Goal: Information Seeking & Learning: Learn about a topic

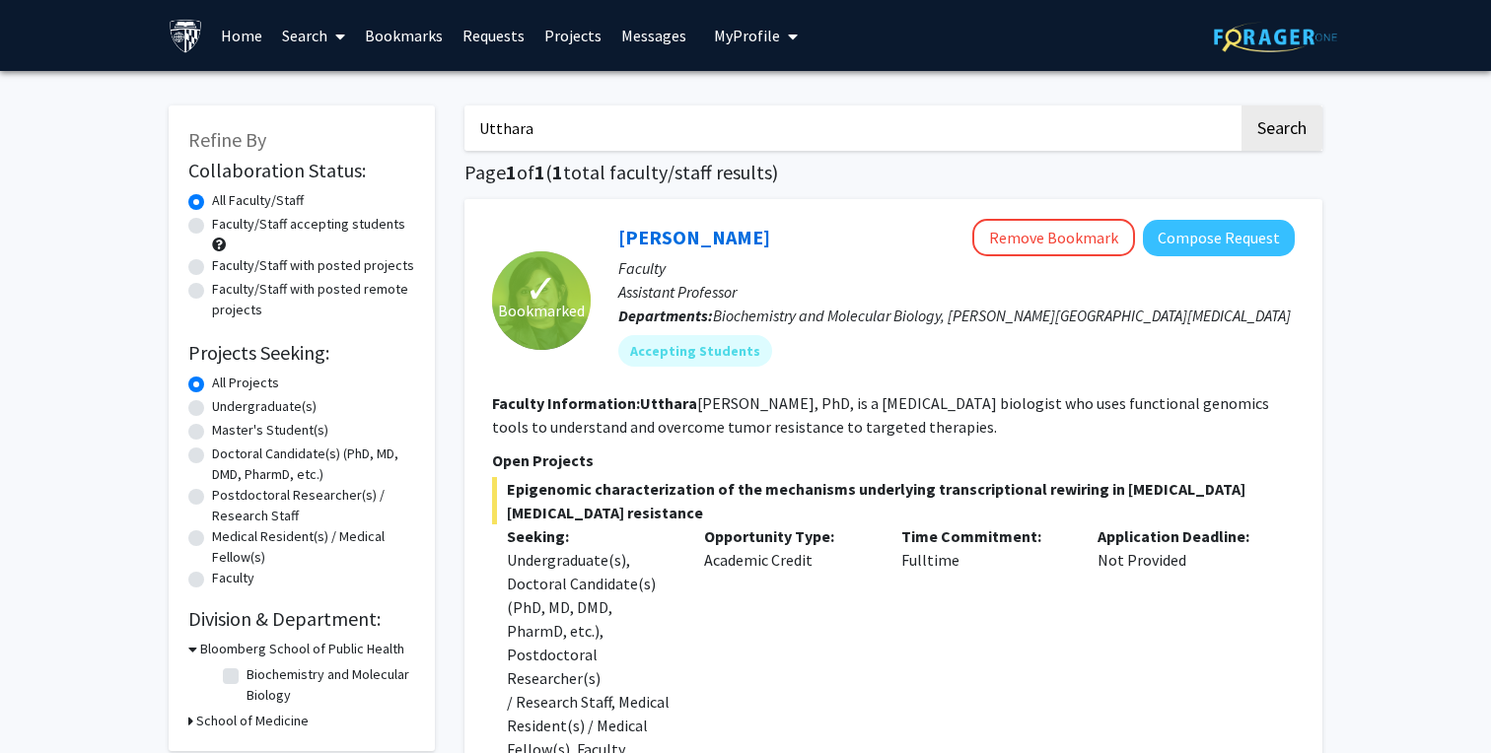
click at [384, 41] on link "Bookmarks" at bounding box center [404, 35] width 98 height 69
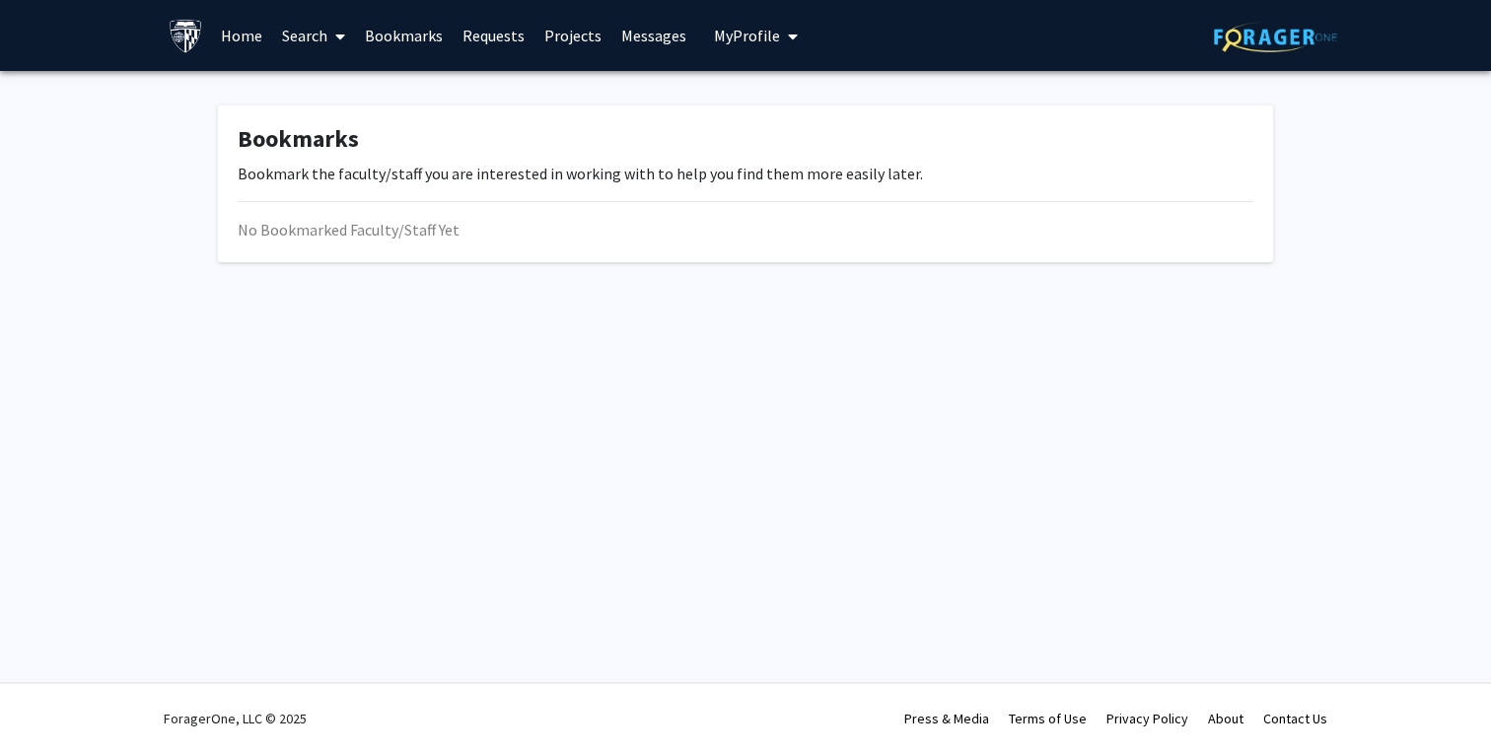
click at [406, 37] on link "Bookmarks" at bounding box center [404, 35] width 98 height 69
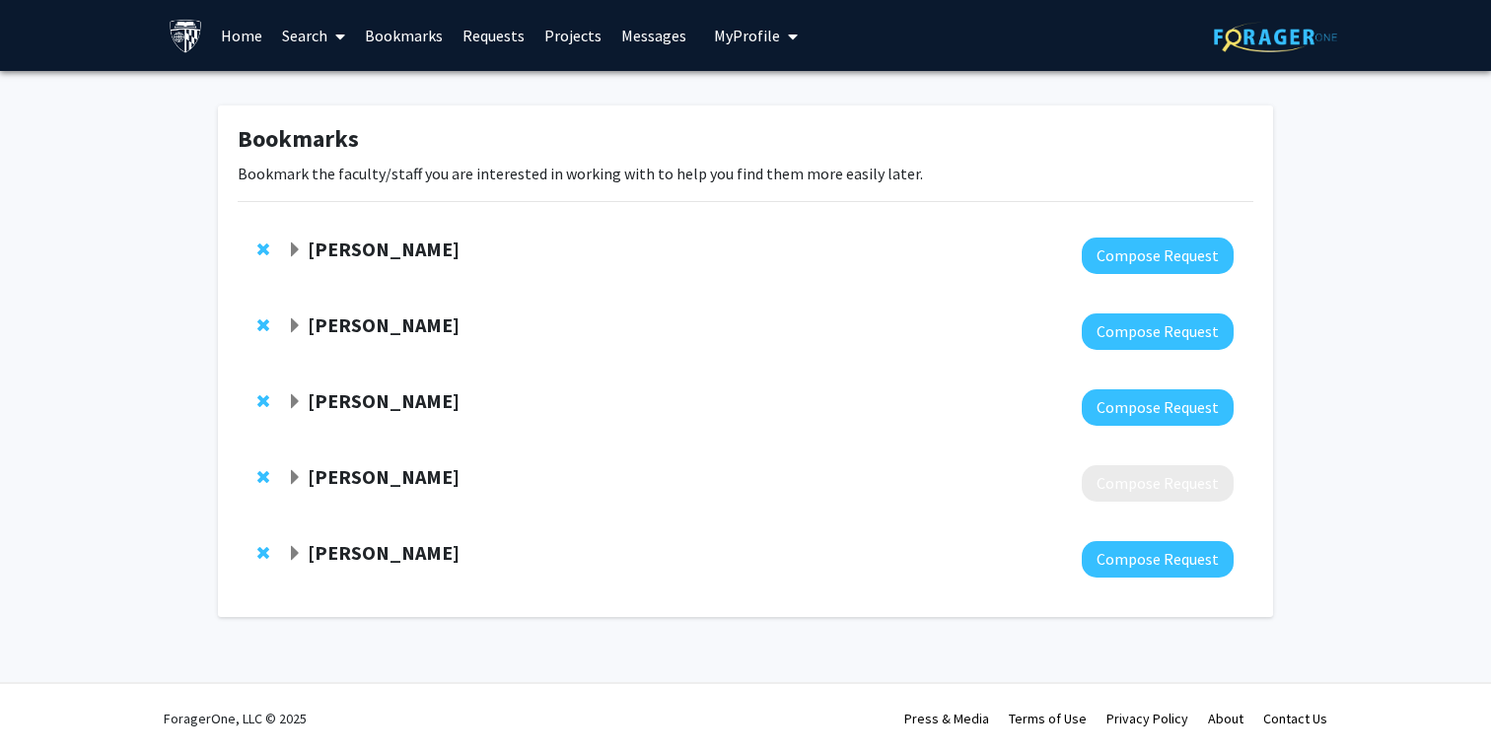
click at [289, 326] on span "Expand Vito Rebecca Bookmark" at bounding box center [295, 326] width 16 height 16
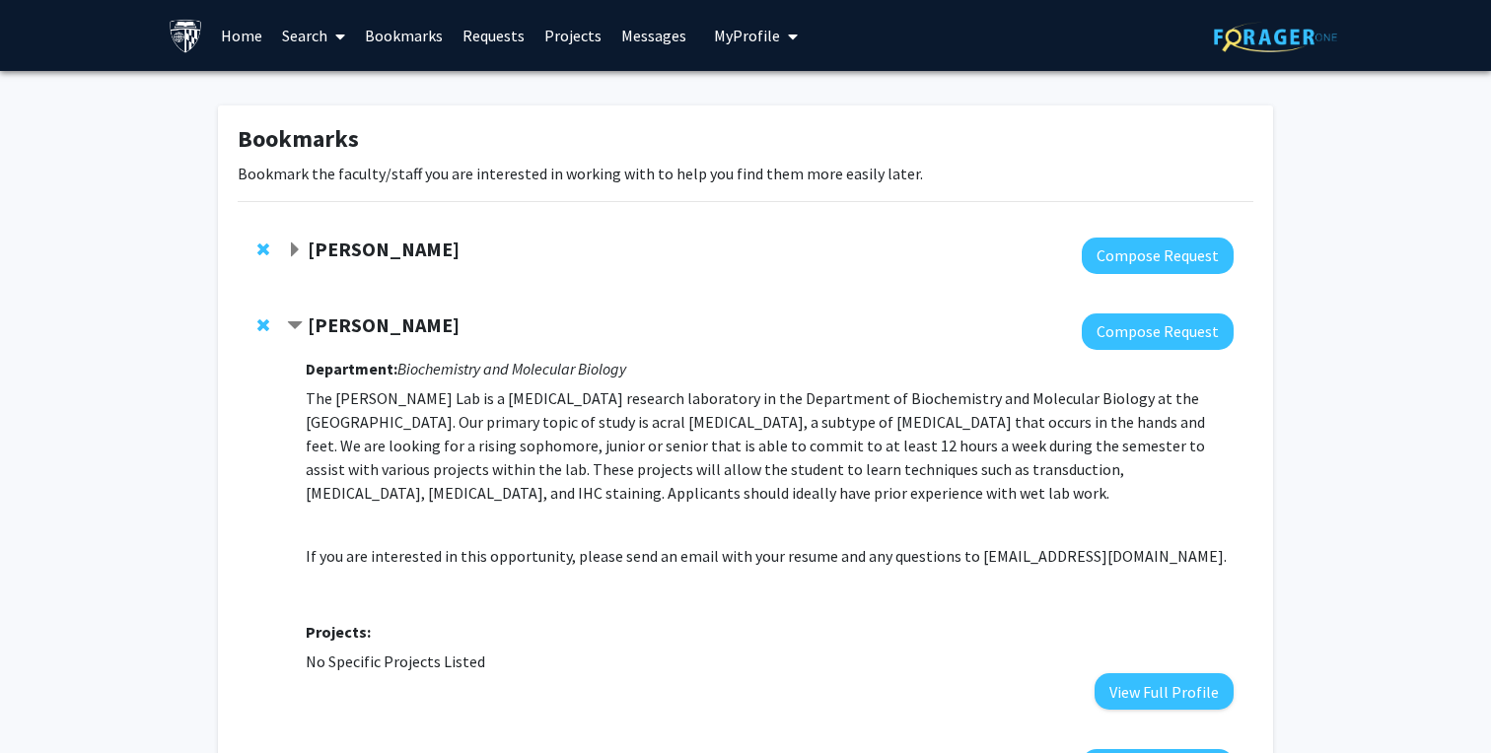
click at [289, 326] on span "Contract Vito Rebecca Bookmark" at bounding box center [295, 326] width 16 height 16
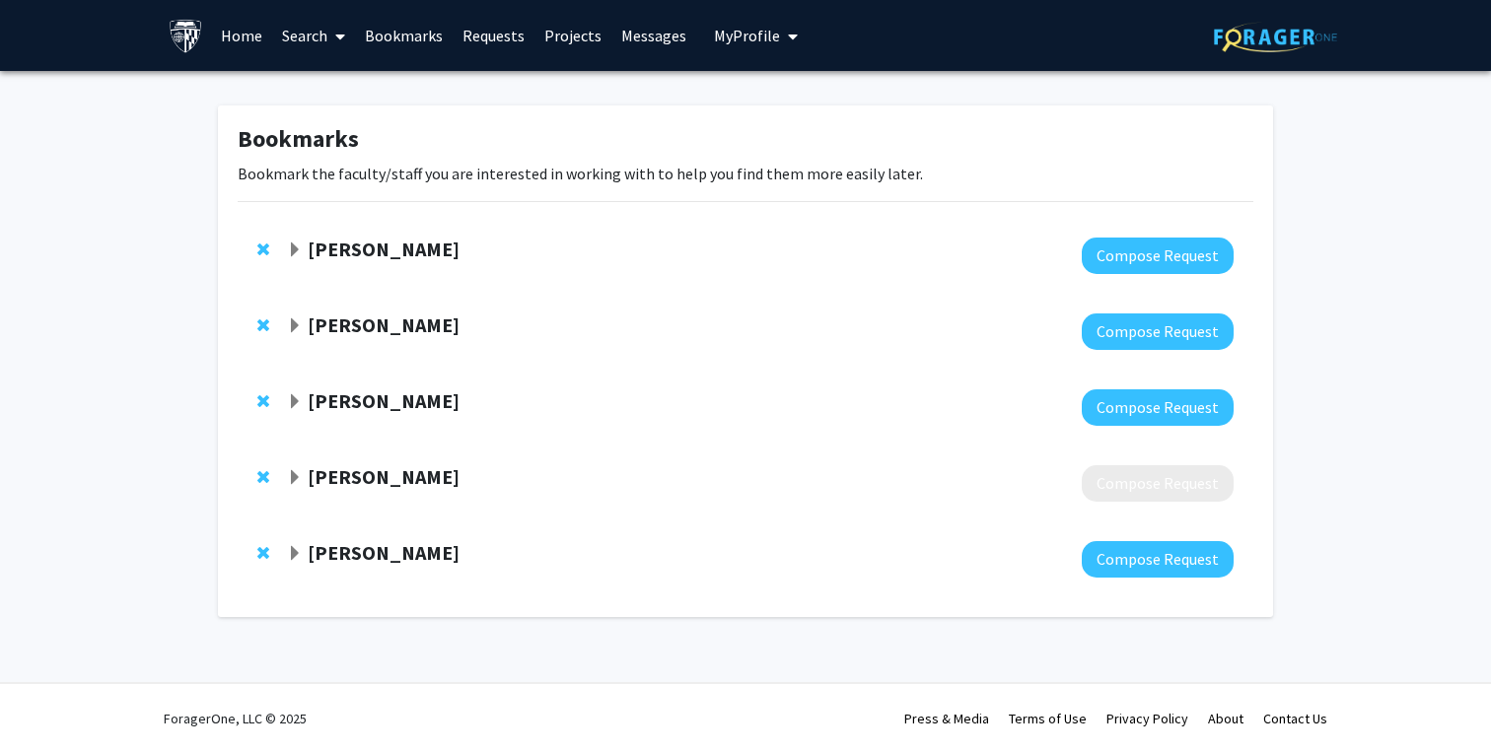
click at [295, 256] on span "Expand Utthara Nayar Bookmark" at bounding box center [295, 251] width 16 height 16
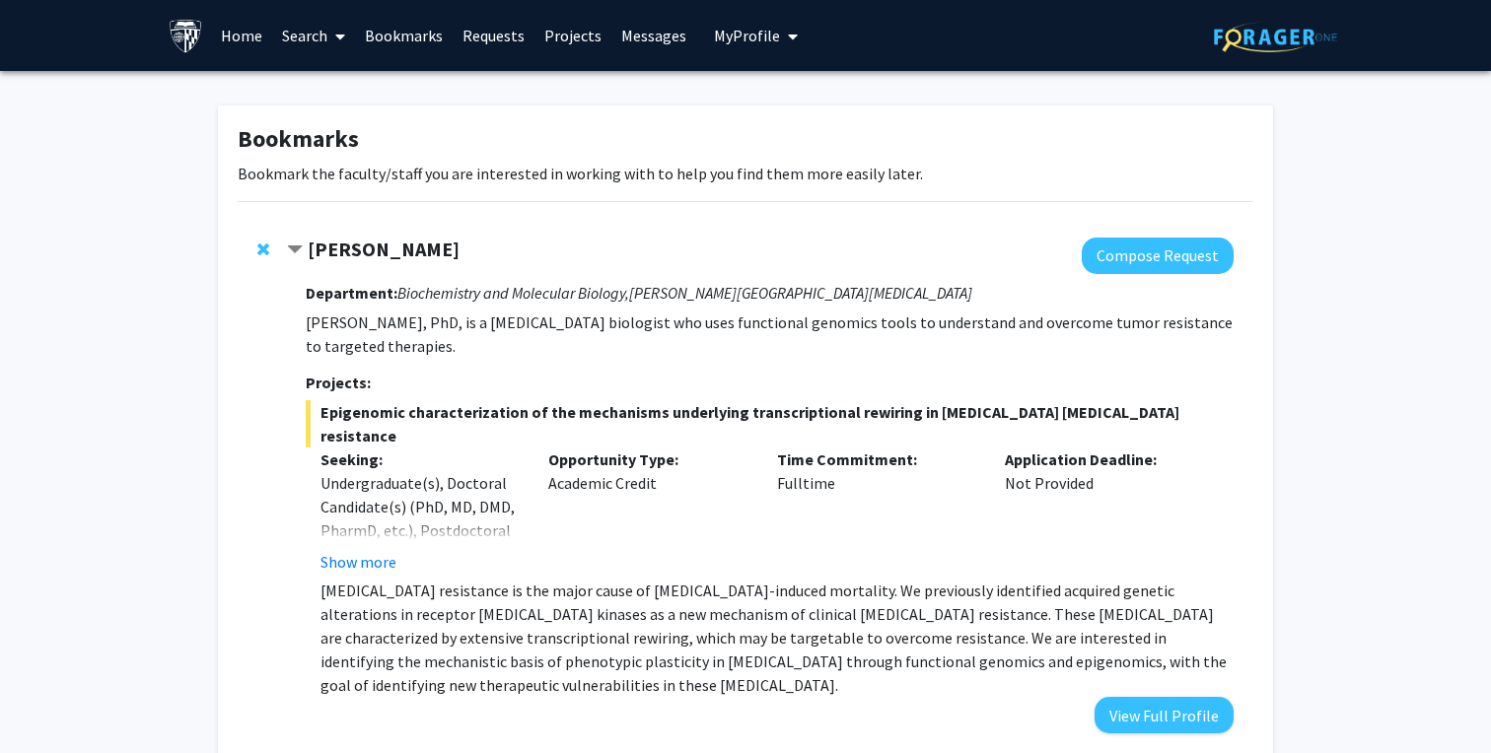
click at [295, 256] on span "Contract Utthara Nayar Bookmark" at bounding box center [295, 251] width 16 height 16
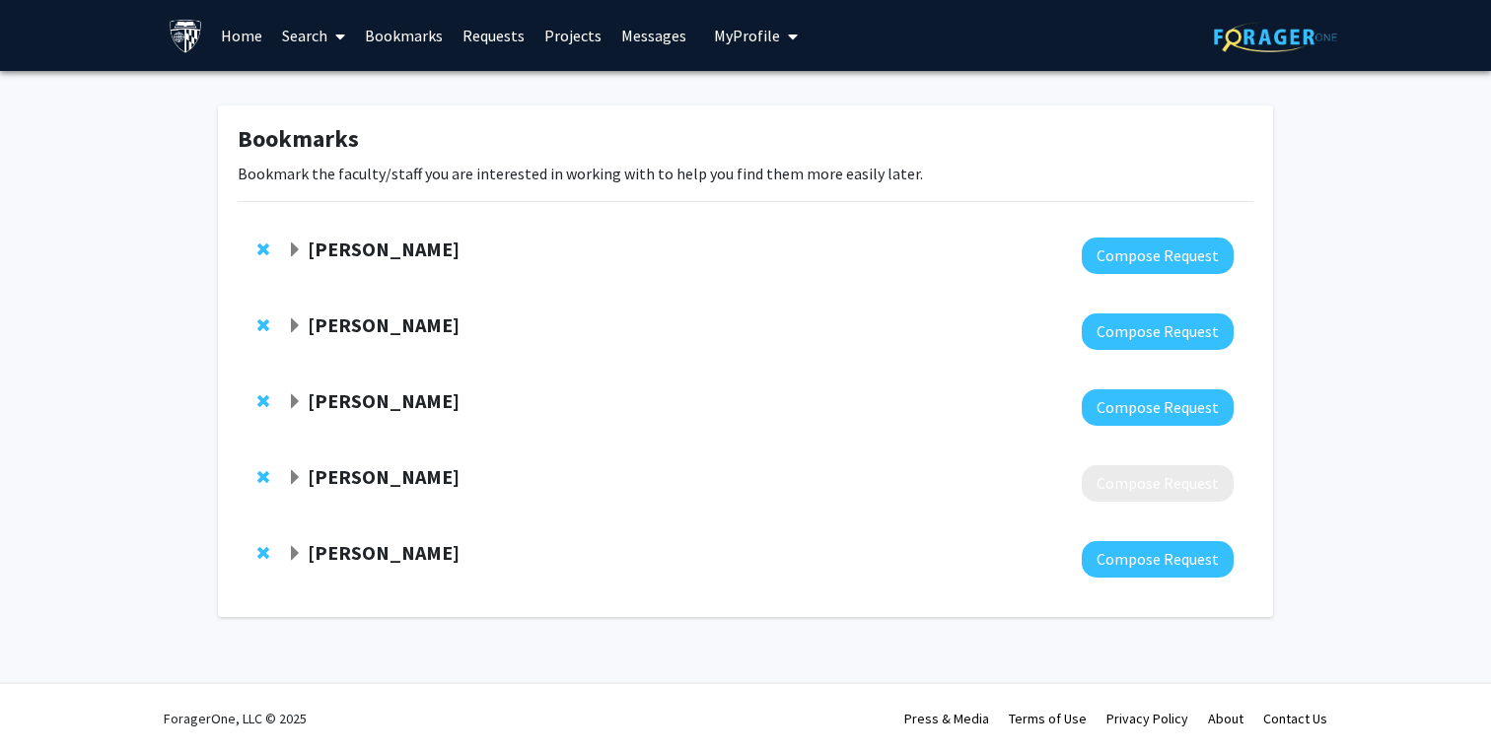
click at [256, 327] on div "[PERSON_NAME] Compose Request" at bounding box center [746, 332] width 1016 height 76
click at [263, 325] on span "Remove Vito Rebecca from bookmarks" at bounding box center [263, 325] width 12 height 16
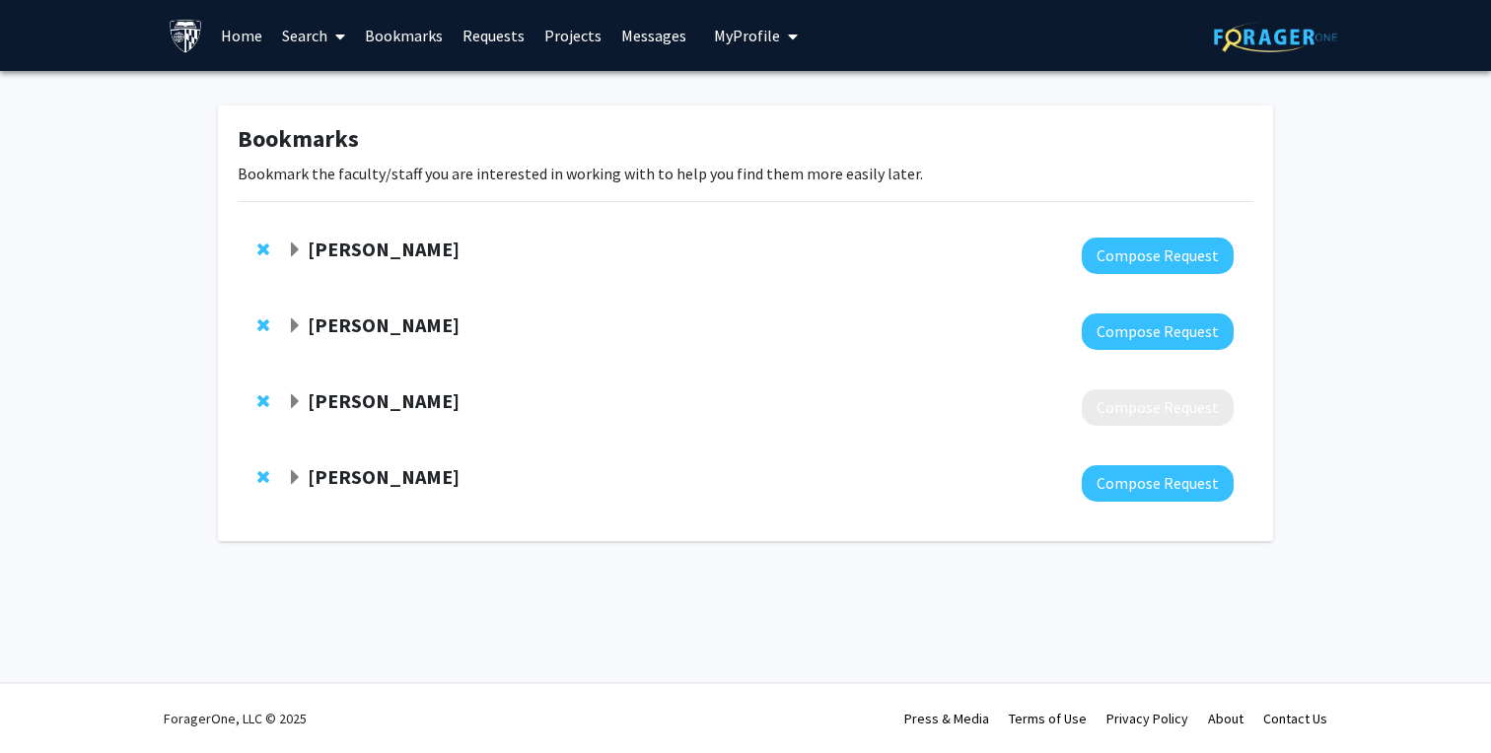
click at [297, 327] on span "Expand Fengyi Wan Bookmark" at bounding box center [295, 326] width 16 height 16
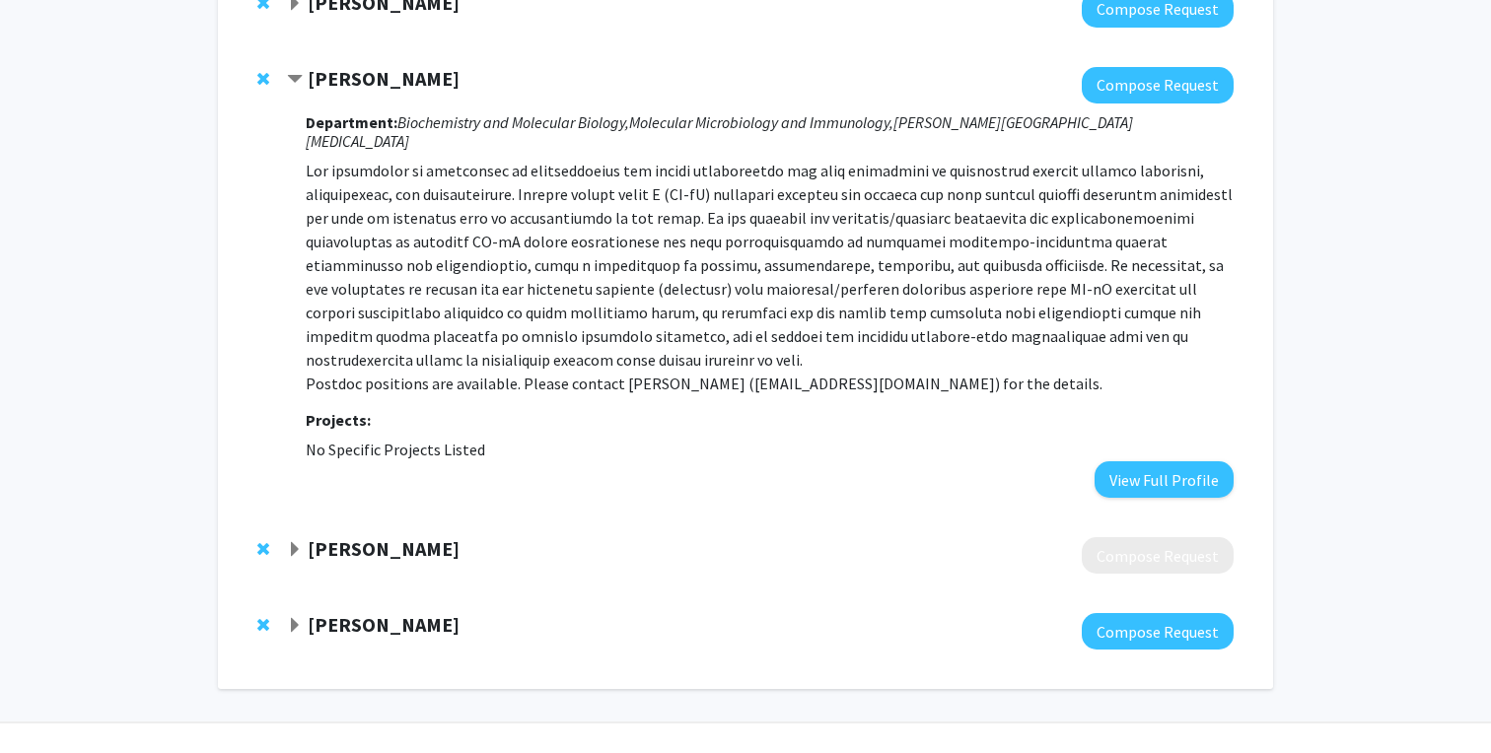
scroll to position [267, 0]
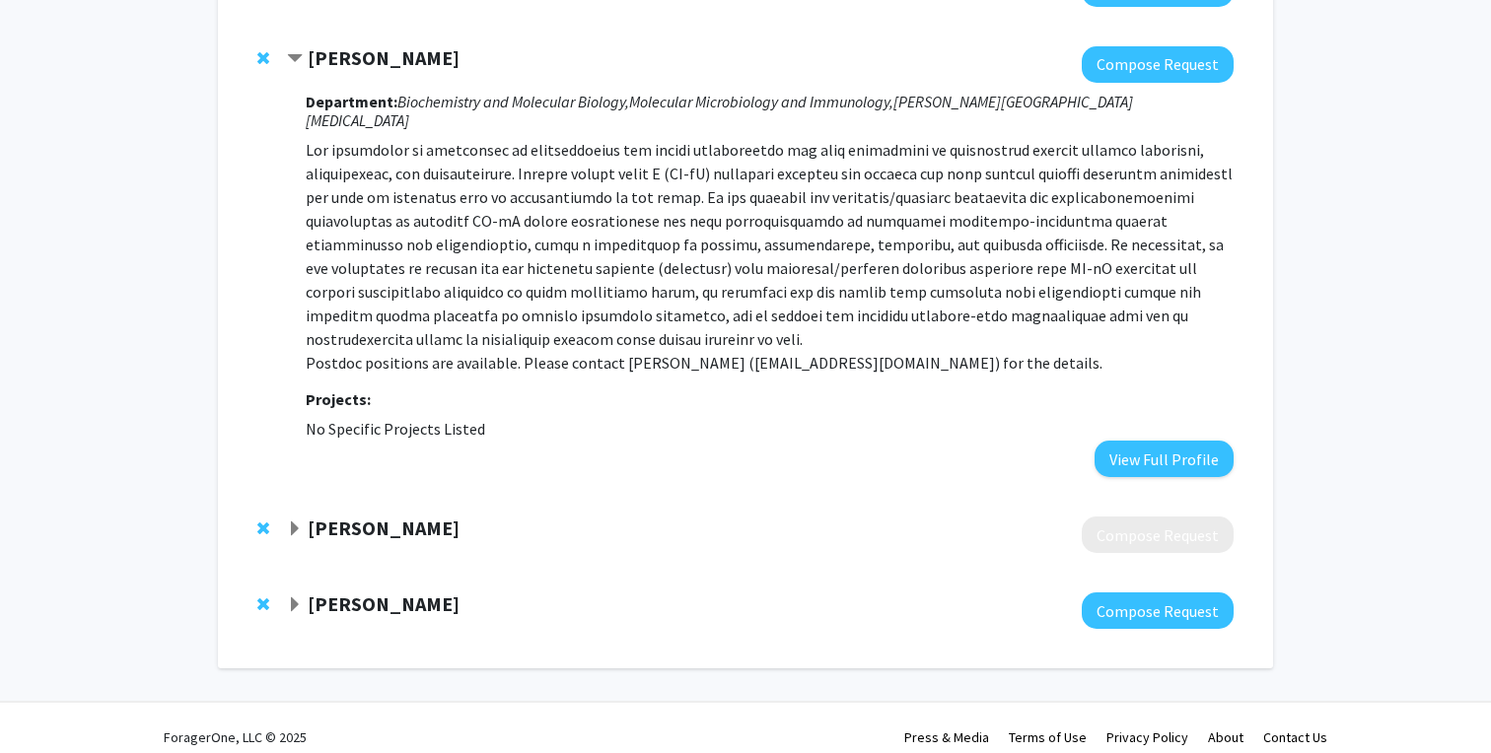
click at [294, 522] on span "Expand Danfeng Cai Bookmark" at bounding box center [295, 530] width 16 height 16
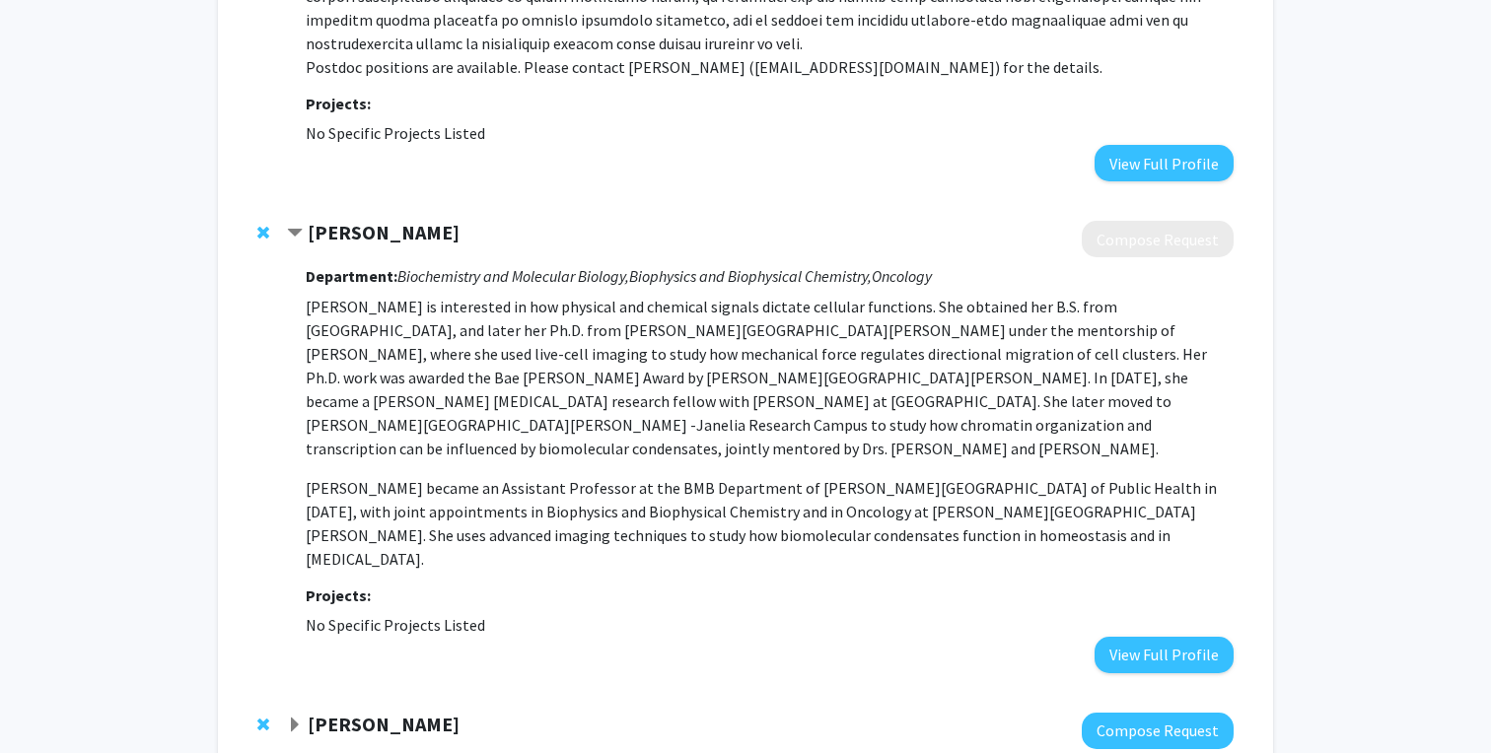
scroll to position [635, 0]
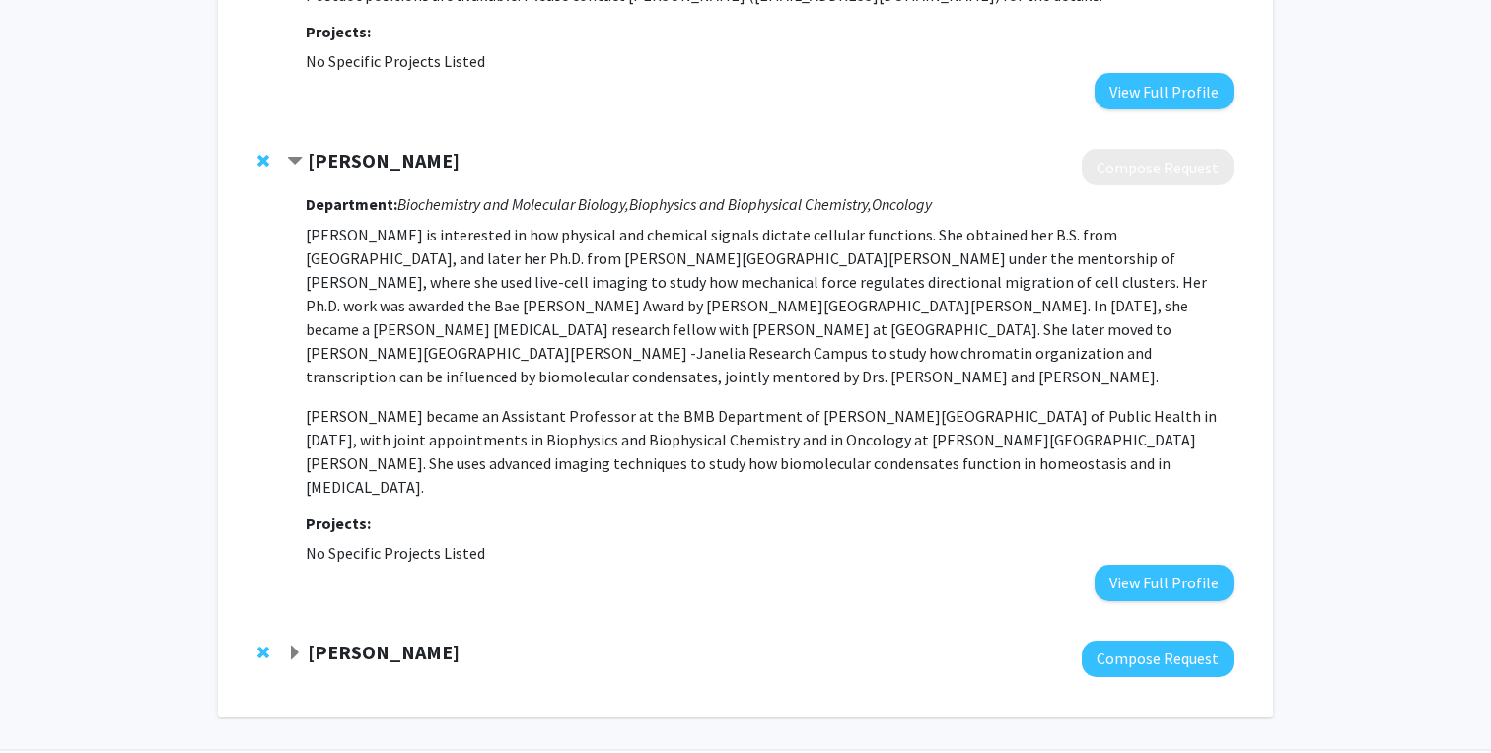
click at [261, 153] on span "Remove Danfeng Cai from bookmarks" at bounding box center [263, 161] width 12 height 16
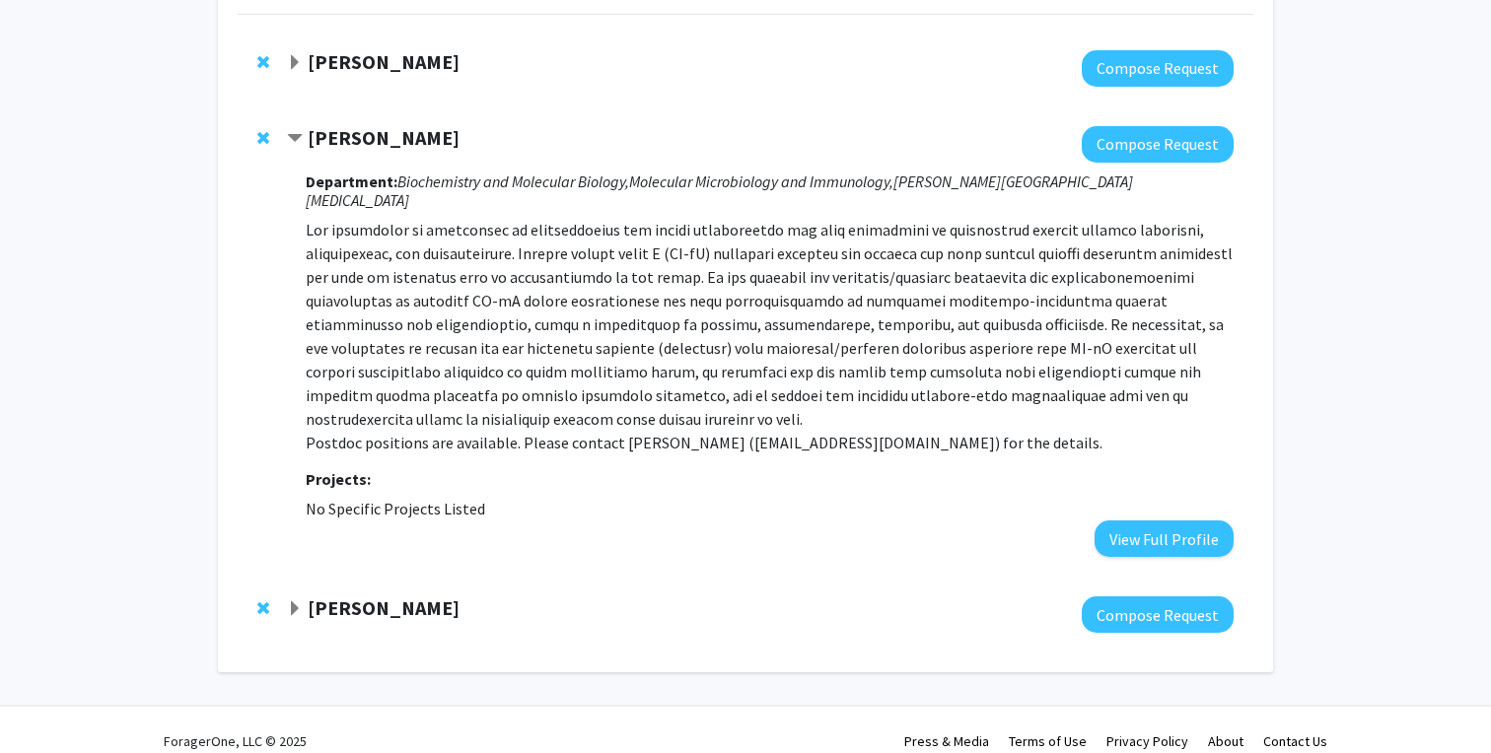
scroll to position [191, 0]
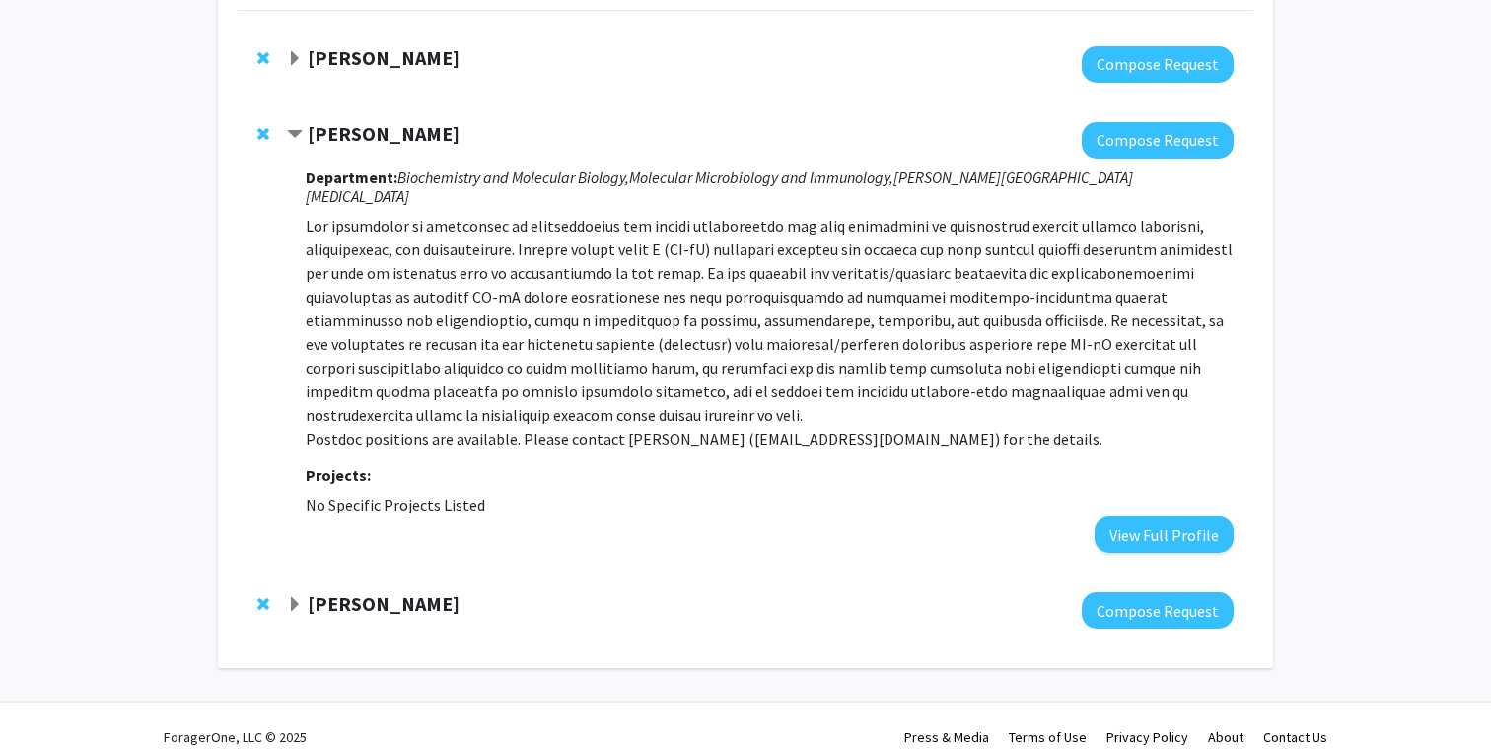
click at [291, 598] on span "Expand Karen Fleming Bookmark" at bounding box center [295, 606] width 16 height 16
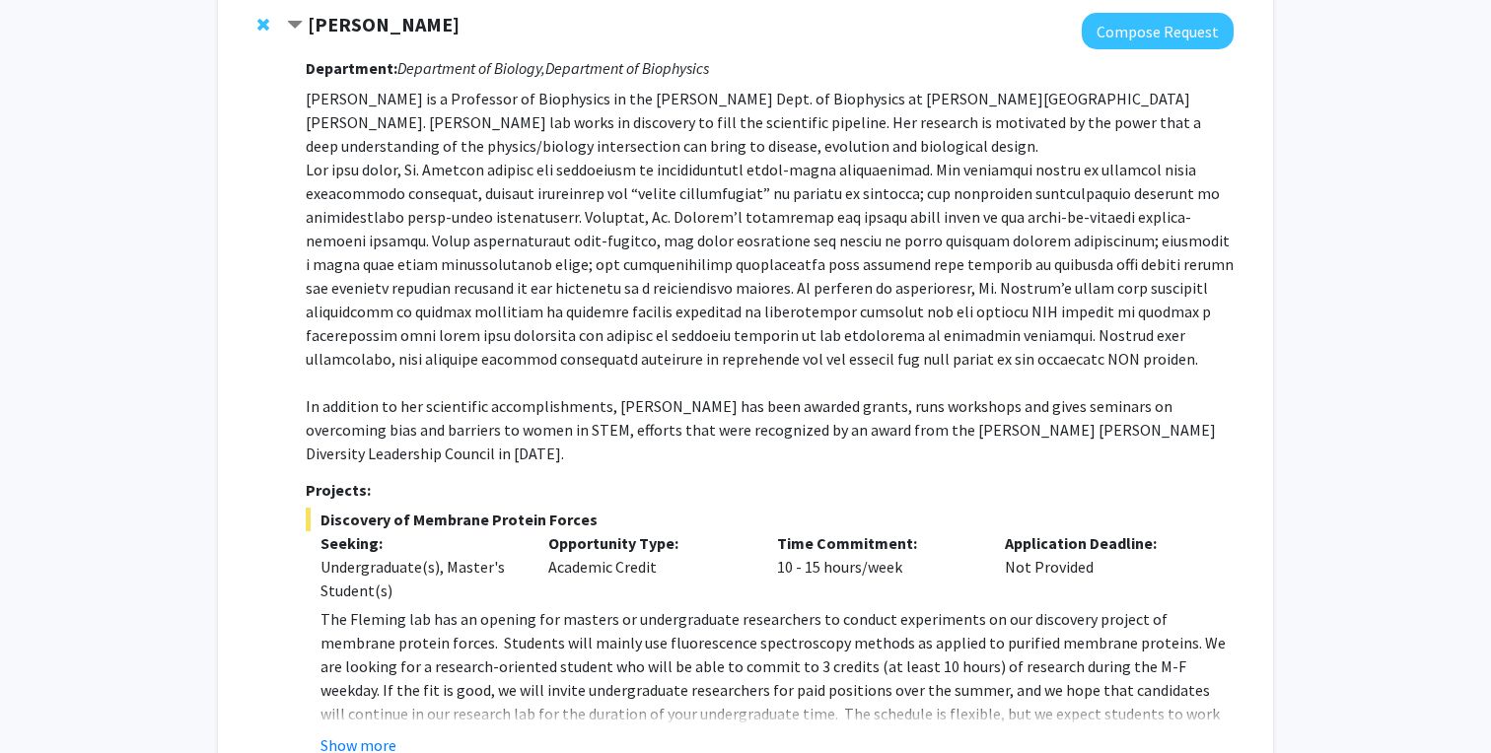
scroll to position [762, 0]
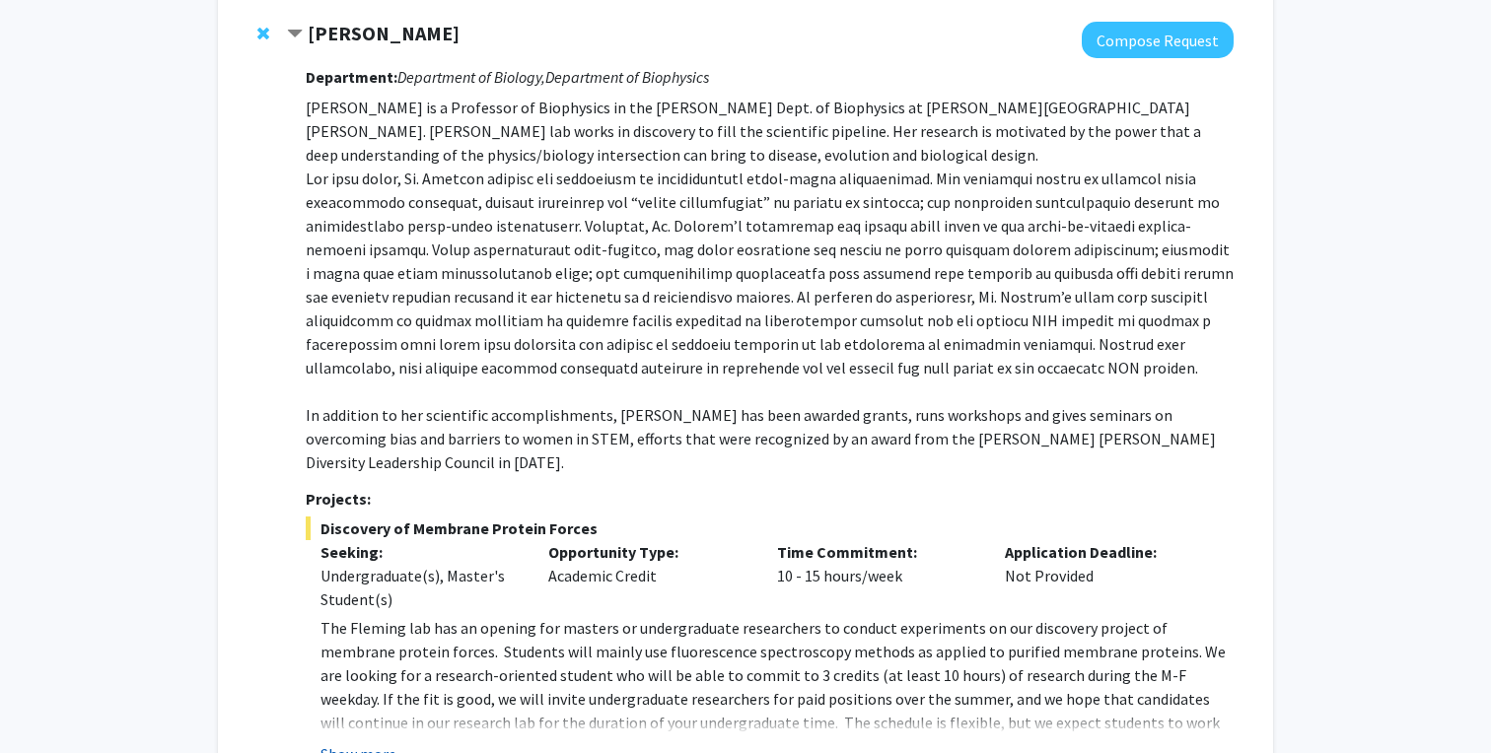
click at [357, 742] on button "Show more" at bounding box center [358, 754] width 76 height 24
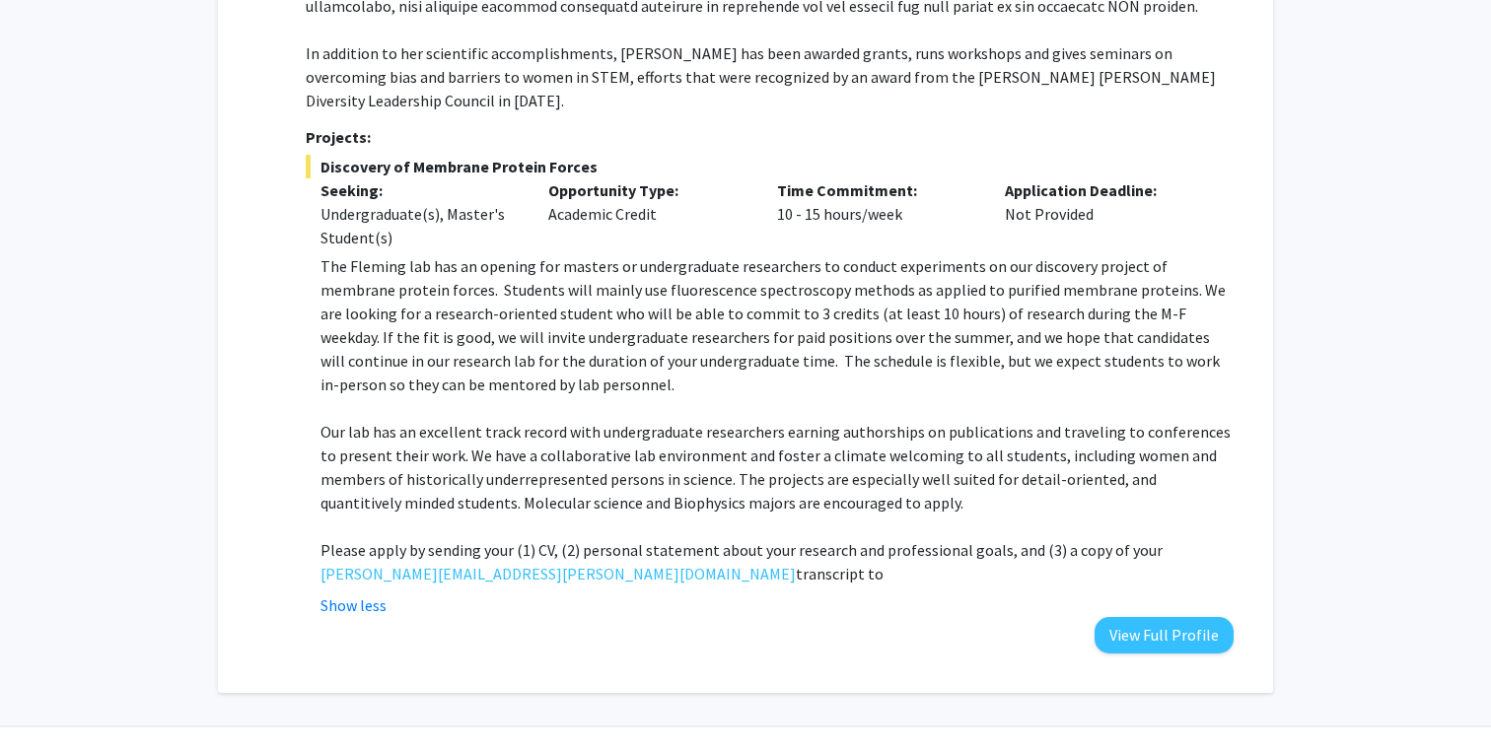
scroll to position [0, 0]
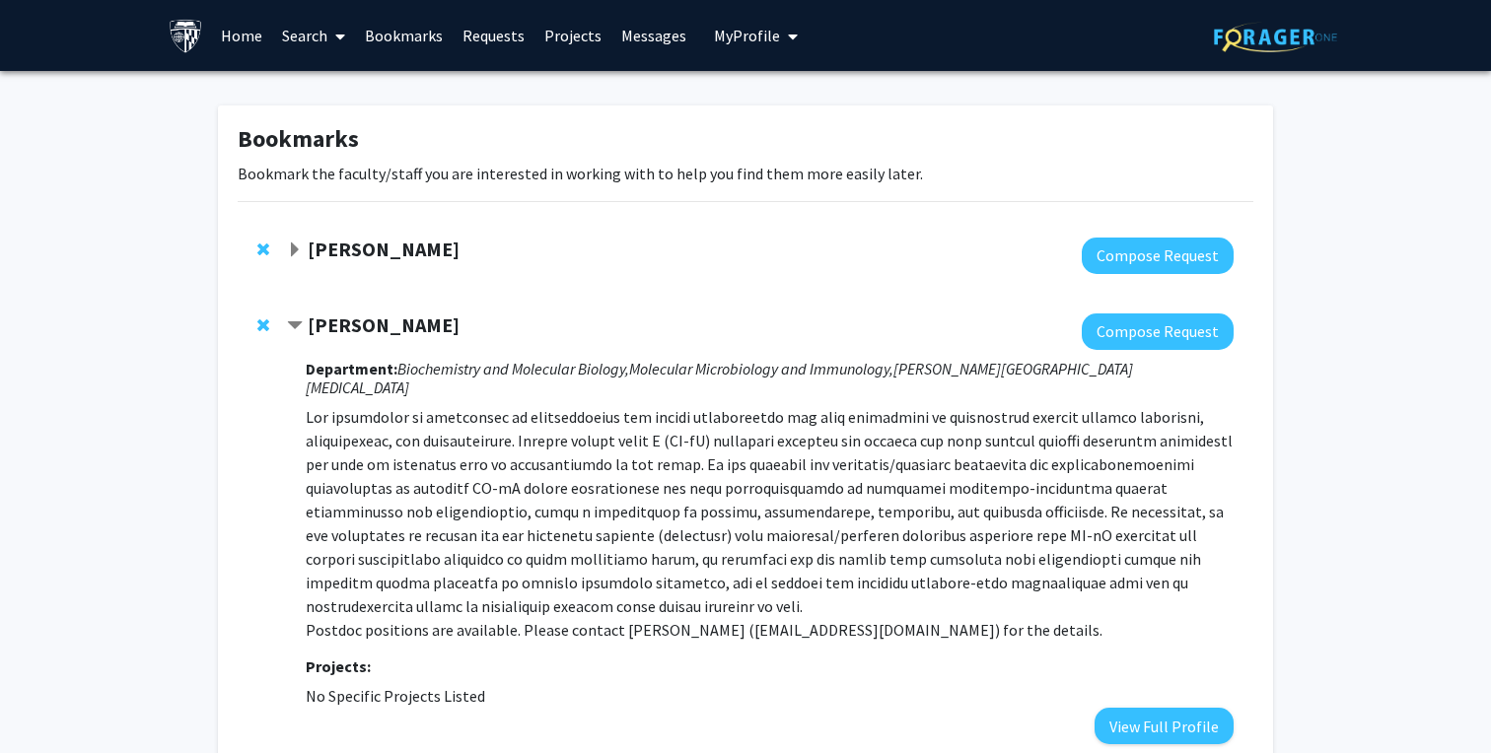
click at [292, 324] on span "Contract Fengyi Wan Bookmark" at bounding box center [295, 326] width 16 height 16
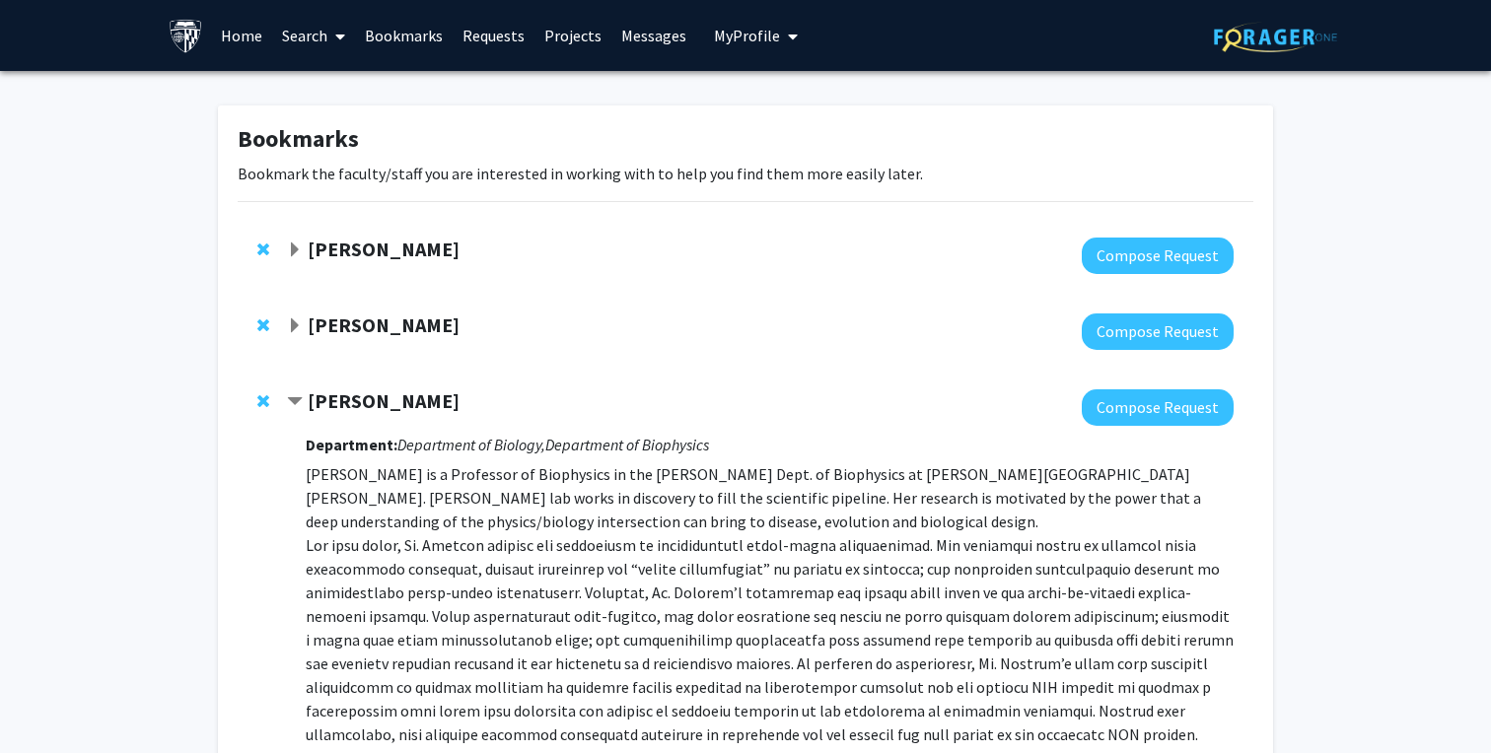
click at [297, 400] on span "Contract Karen Fleming Bookmark" at bounding box center [295, 402] width 16 height 16
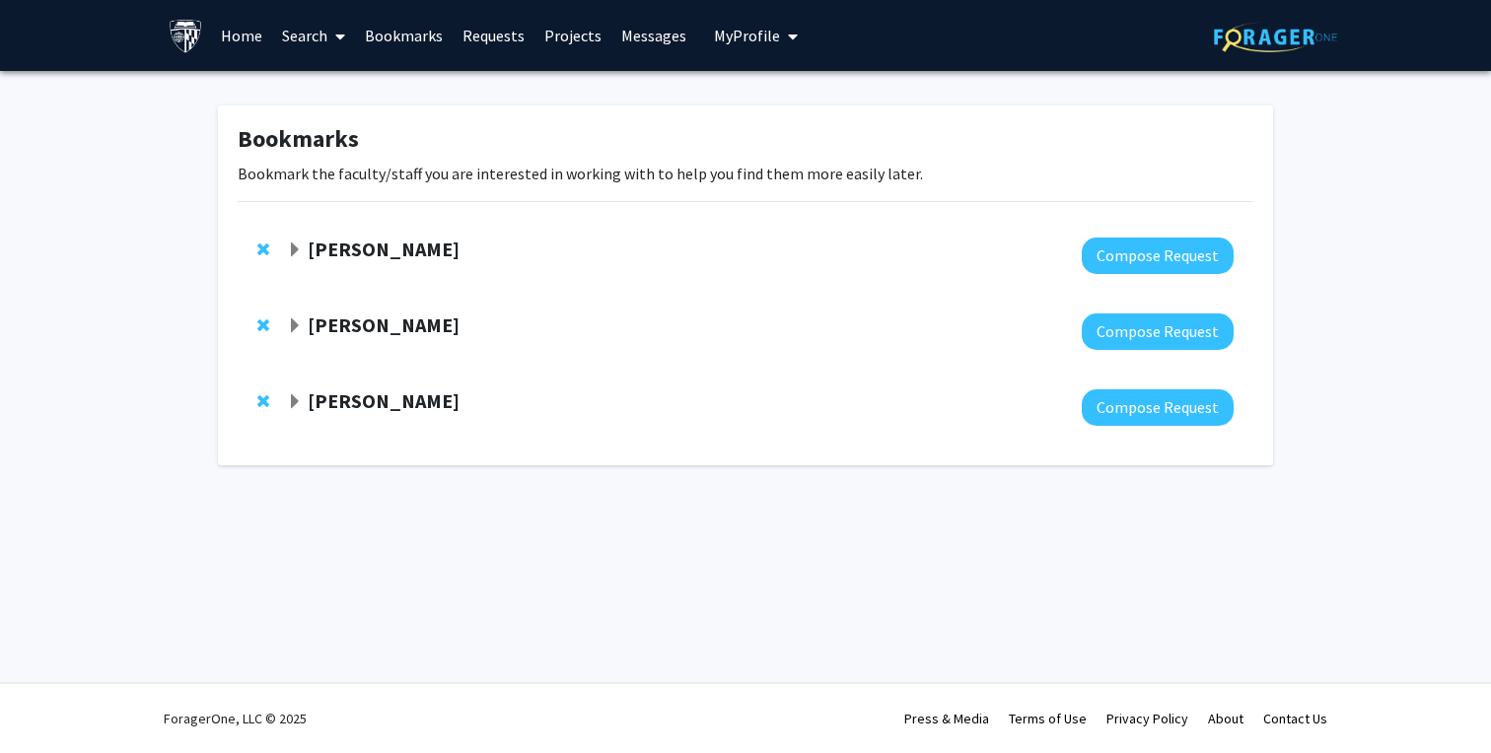
click at [245, 35] on link "Home" at bounding box center [241, 35] width 61 height 69
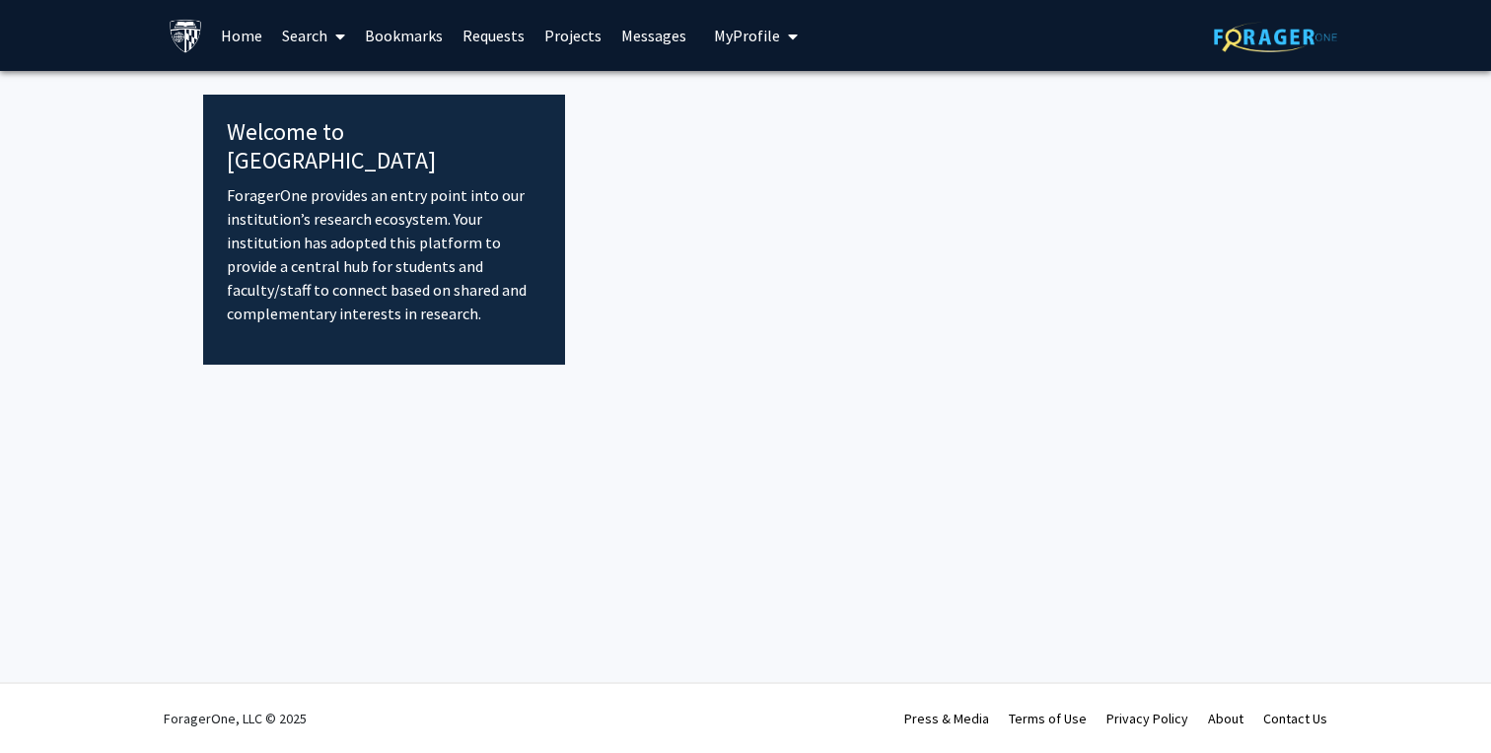
click at [314, 35] on link "Search" at bounding box center [313, 35] width 83 height 69
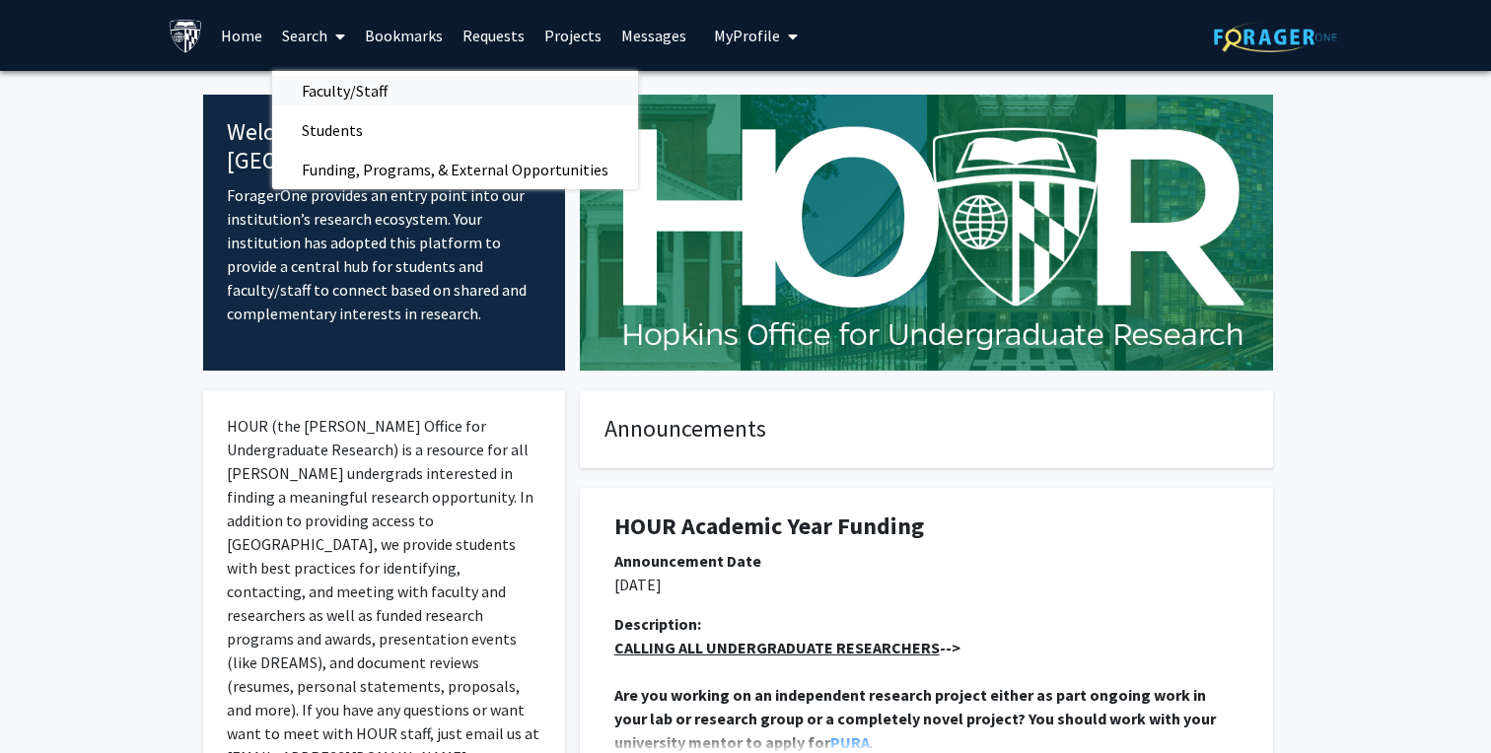
click at [333, 99] on span "Faculty/Staff" at bounding box center [344, 90] width 145 height 39
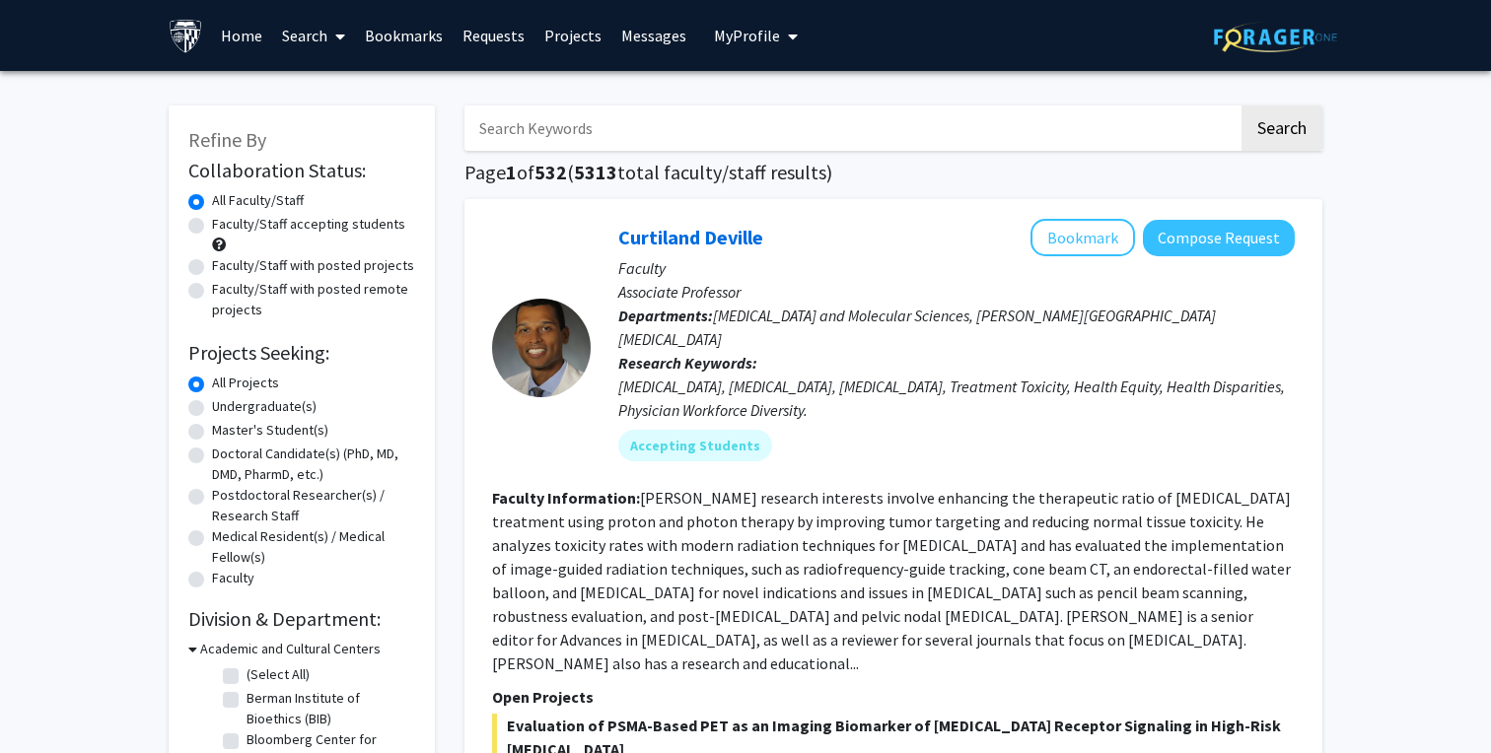
click at [591, 121] on input "Search Keywords" at bounding box center [851, 128] width 774 height 45
click at [1241, 106] on button "Search" at bounding box center [1281, 128] width 81 height 45
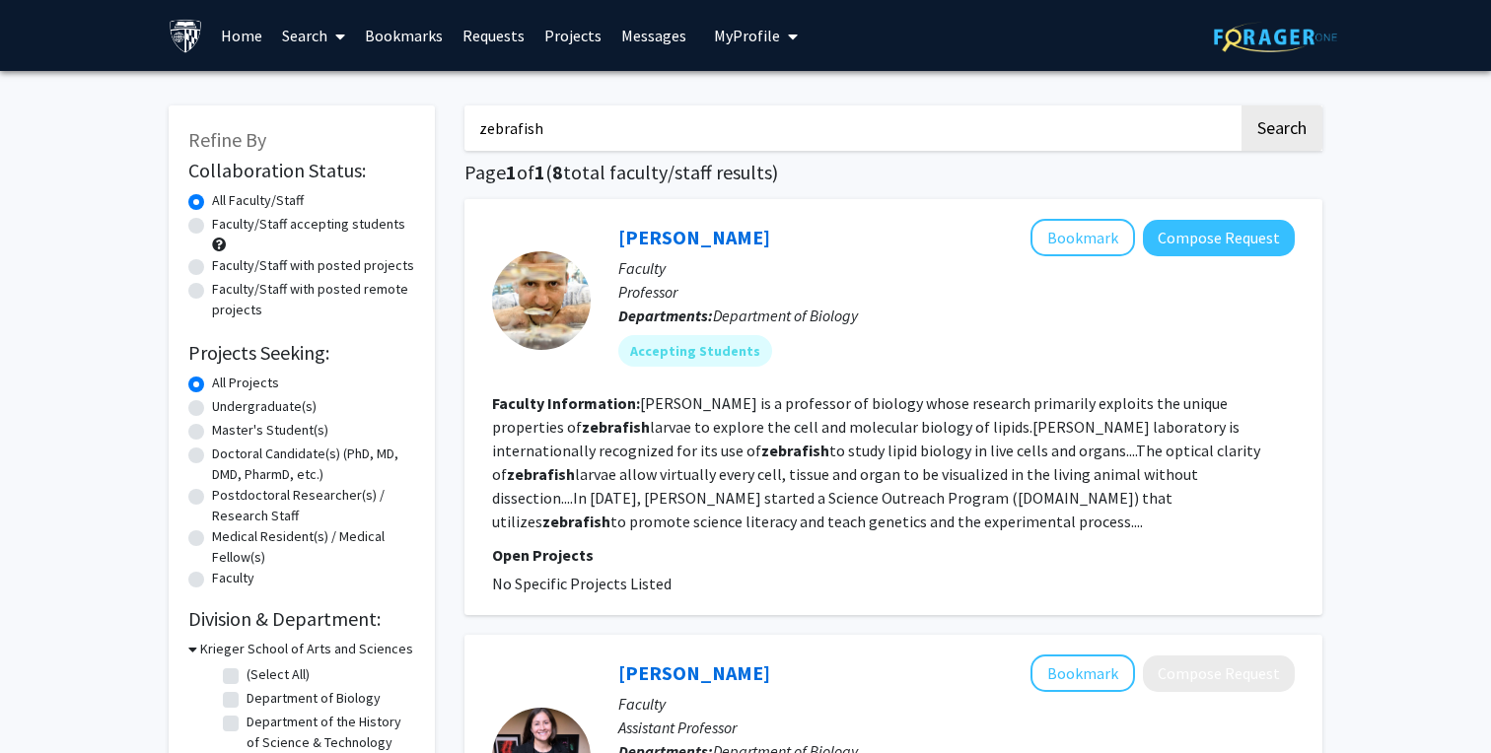
drag, startPoint x: 584, startPoint y: 126, endPoint x: 396, endPoint y: 126, distance: 187.3
type input "atrioventricular"
click at [1241, 106] on button "Search" at bounding box center [1281, 128] width 81 height 45
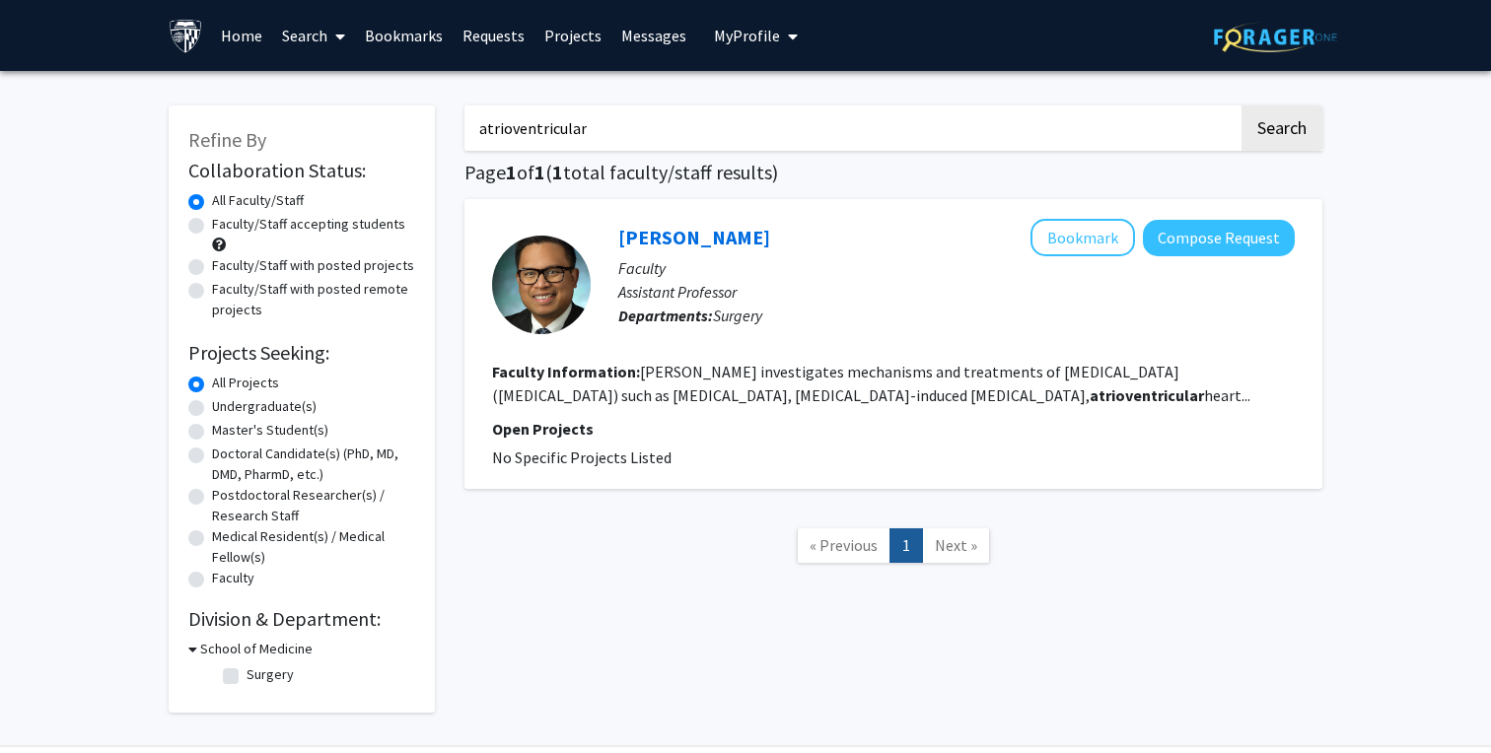
drag, startPoint x: 613, startPoint y: 116, endPoint x: 627, endPoint y: 130, distance: 19.5
click at [627, 131] on input "atrioventricular" at bounding box center [851, 128] width 774 height 45
click at [104, 448] on div "Refine By Collaboration Status: Collaboration Status All Faculty/Staff Collabor…" at bounding box center [745, 414] width 1491 height 686
click at [212, 409] on label "Undergraduate(s)" at bounding box center [264, 406] width 105 height 21
click at [212, 409] on input "Undergraduate(s)" at bounding box center [218, 402] width 13 height 13
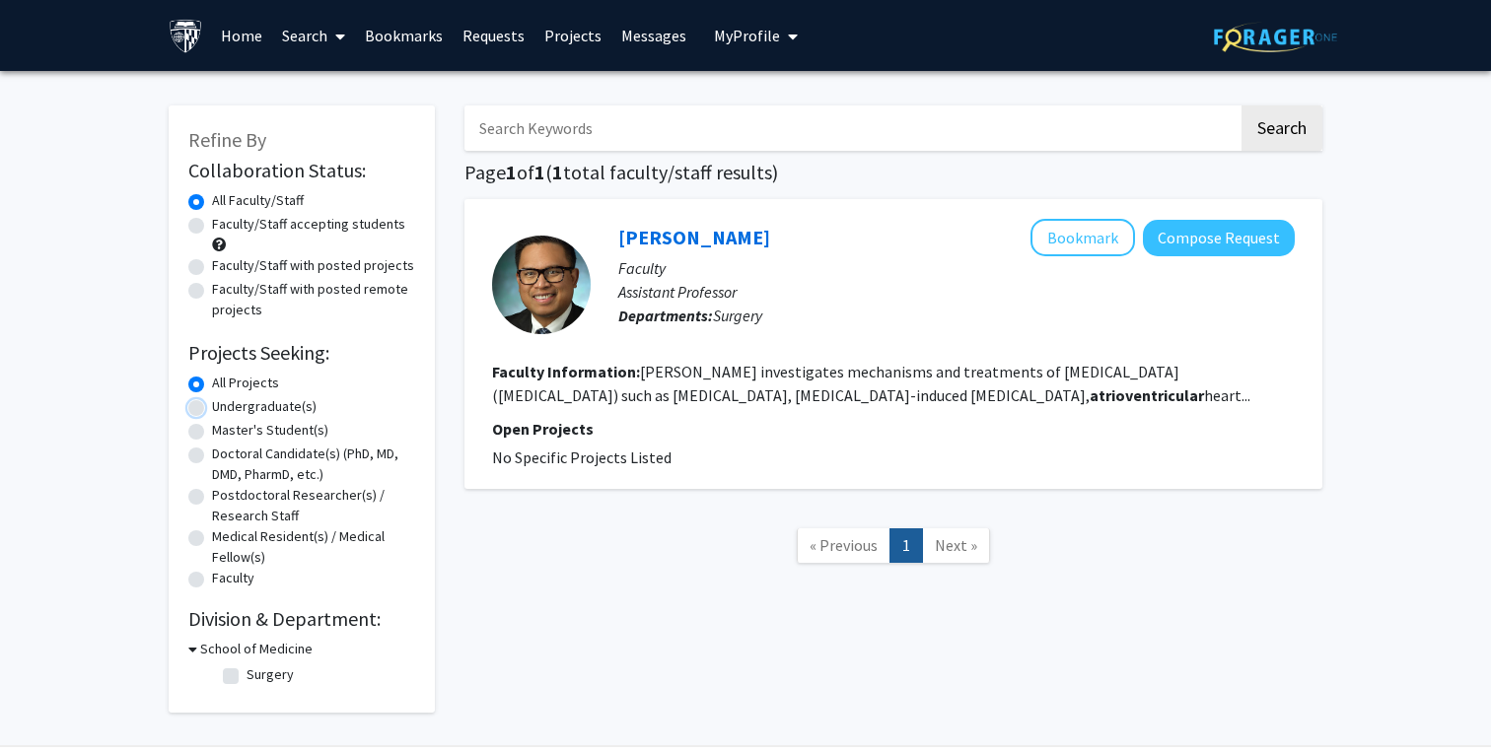
radio input "true"
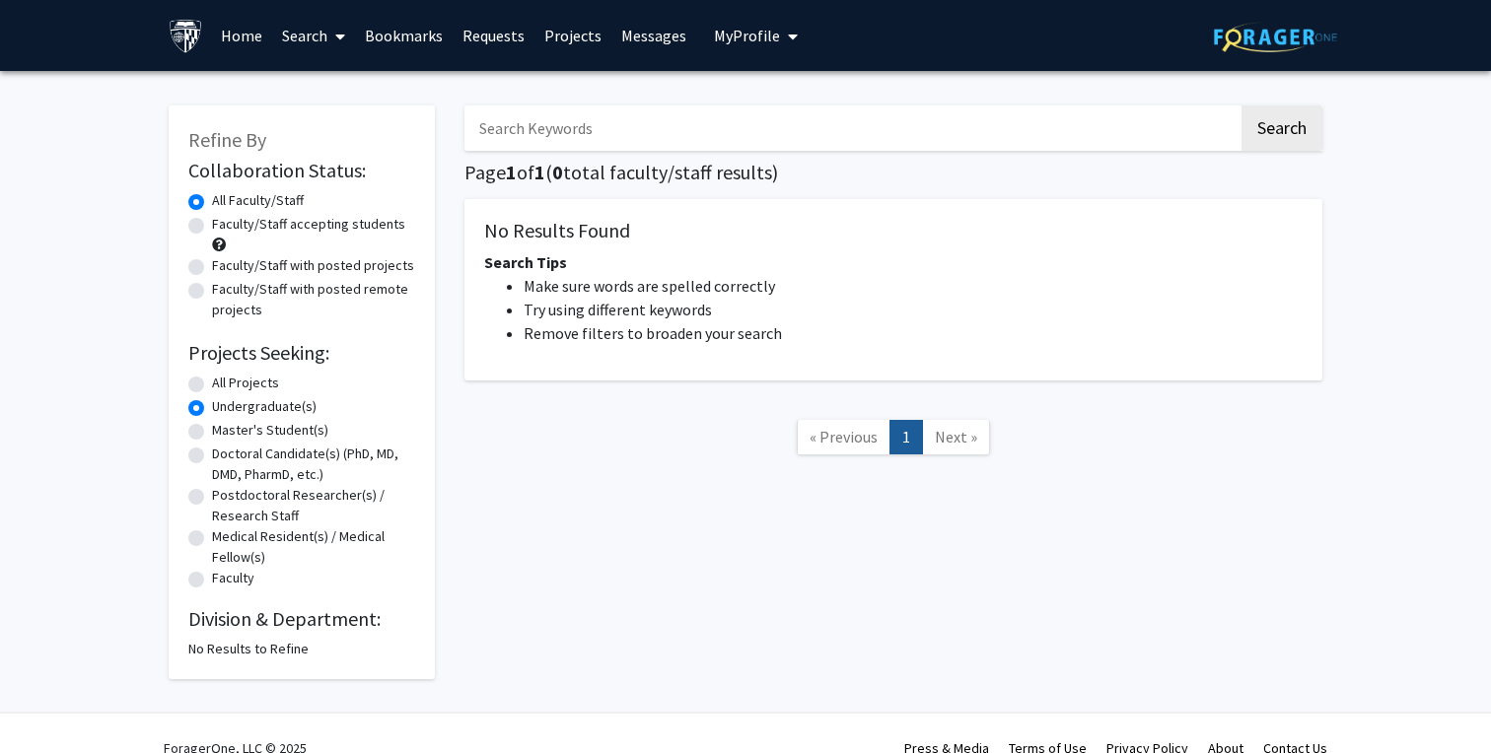
click at [212, 201] on label "All Faculty/Staff" at bounding box center [258, 200] width 92 height 21
click at [212, 201] on input "All Faculty/Staff" at bounding box center [218, 196] width 13 height 13
click at [321, 33] on link "Search" at bounding box center [313, 35] width 83 height 69
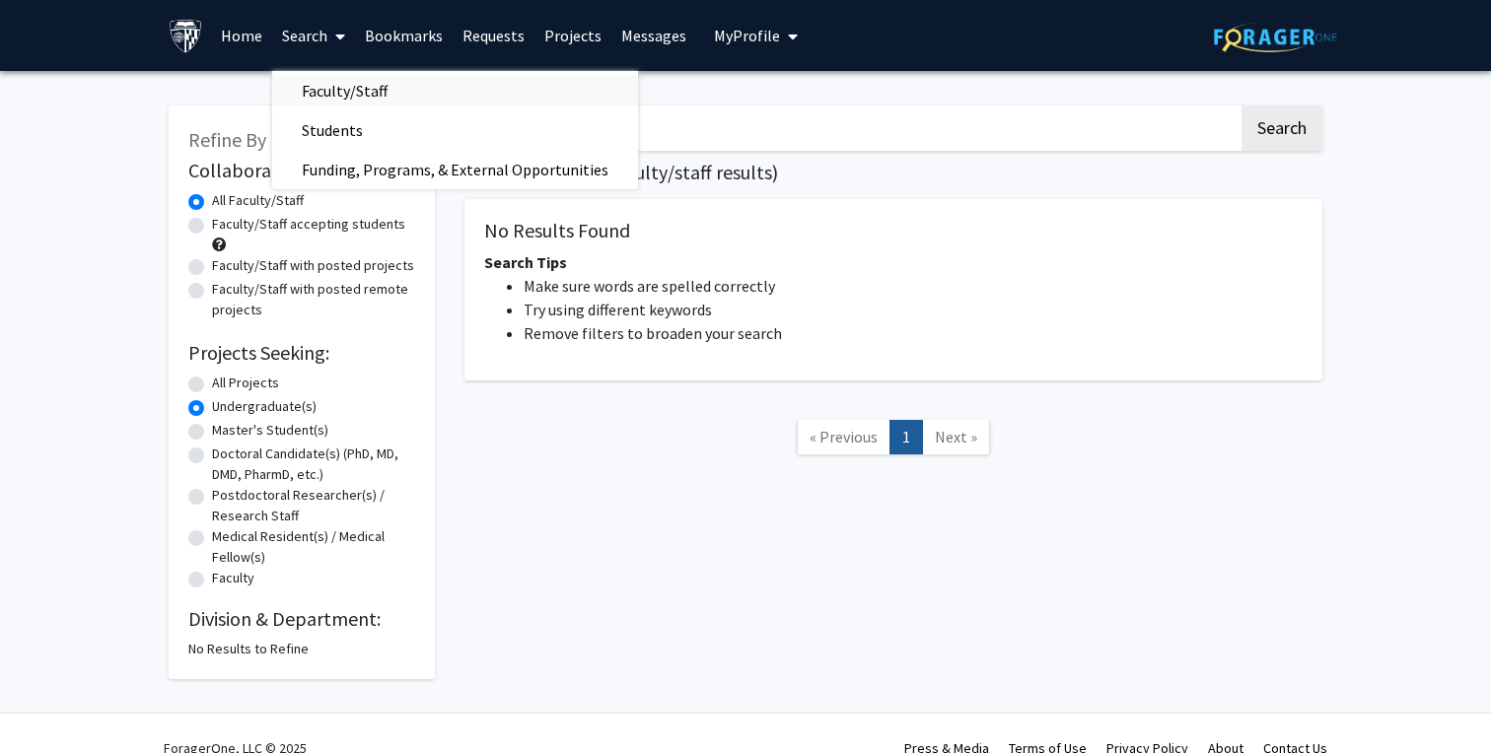
click at [341, 96] on span "Faculty/Staff" at bounding box center [344, 90] width 145 height 39
radio input "true"
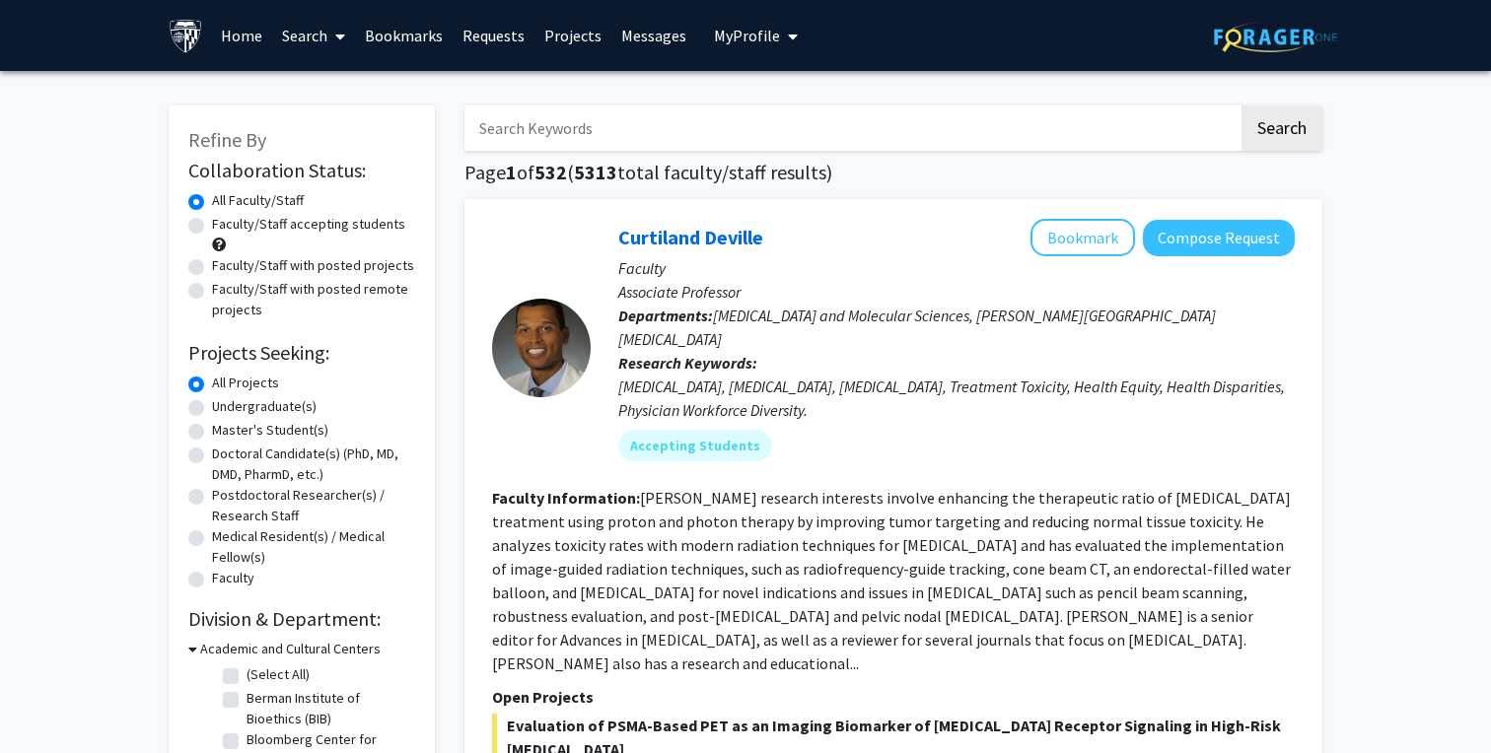
click at [212, 405] on label "Undergraduate(s)" at bounding box center [264, 406] width 105 height 21
click at [212, 405] on input "Undergraduate(s)" at bounding box center [218, 402] width 13 height 13
radio input "true"
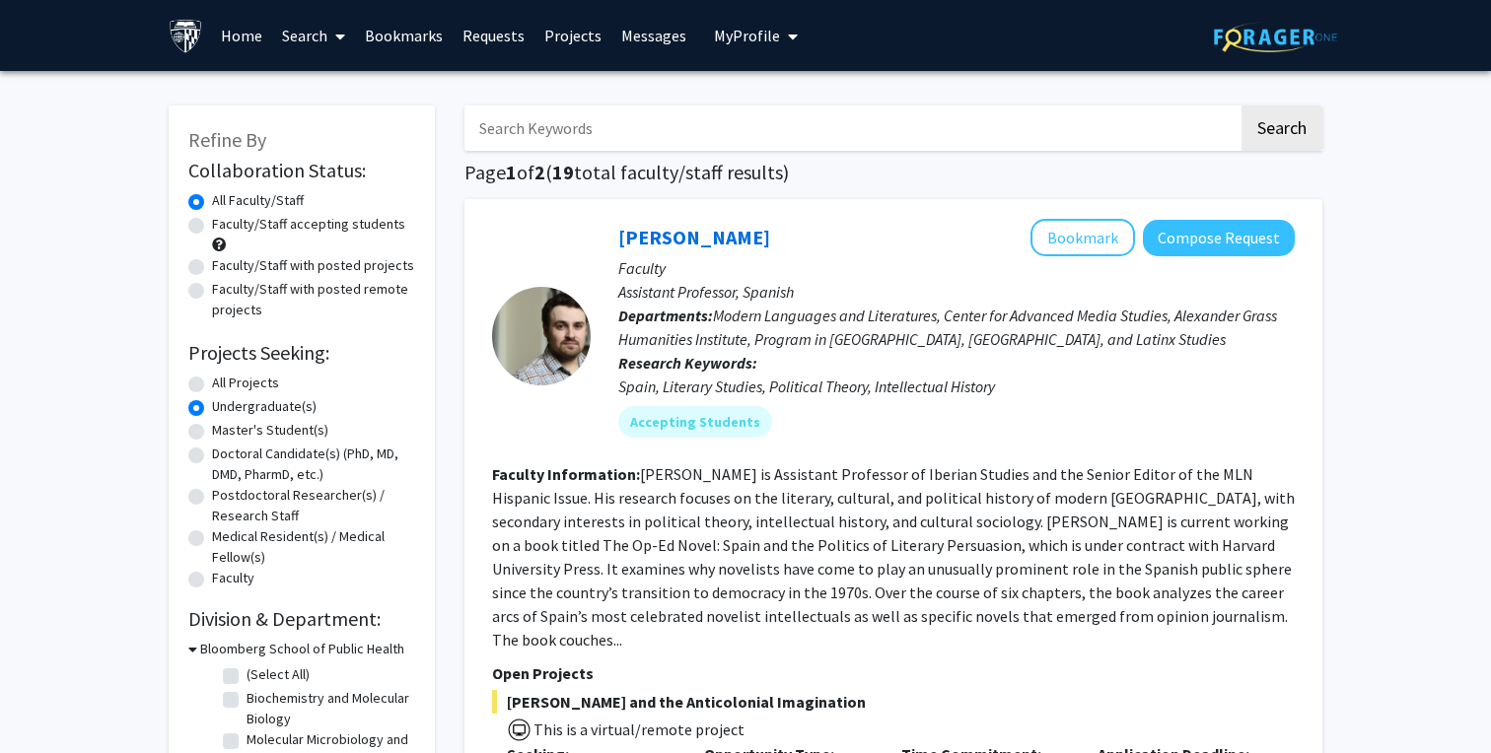
click at [212, 382] on label "All Projects" at bounding box center [245, 383] width 67 height 21
click at [212, 382] on input "All Projects" at bounding box center [218, 379] width 13 height 13
radio input "true"
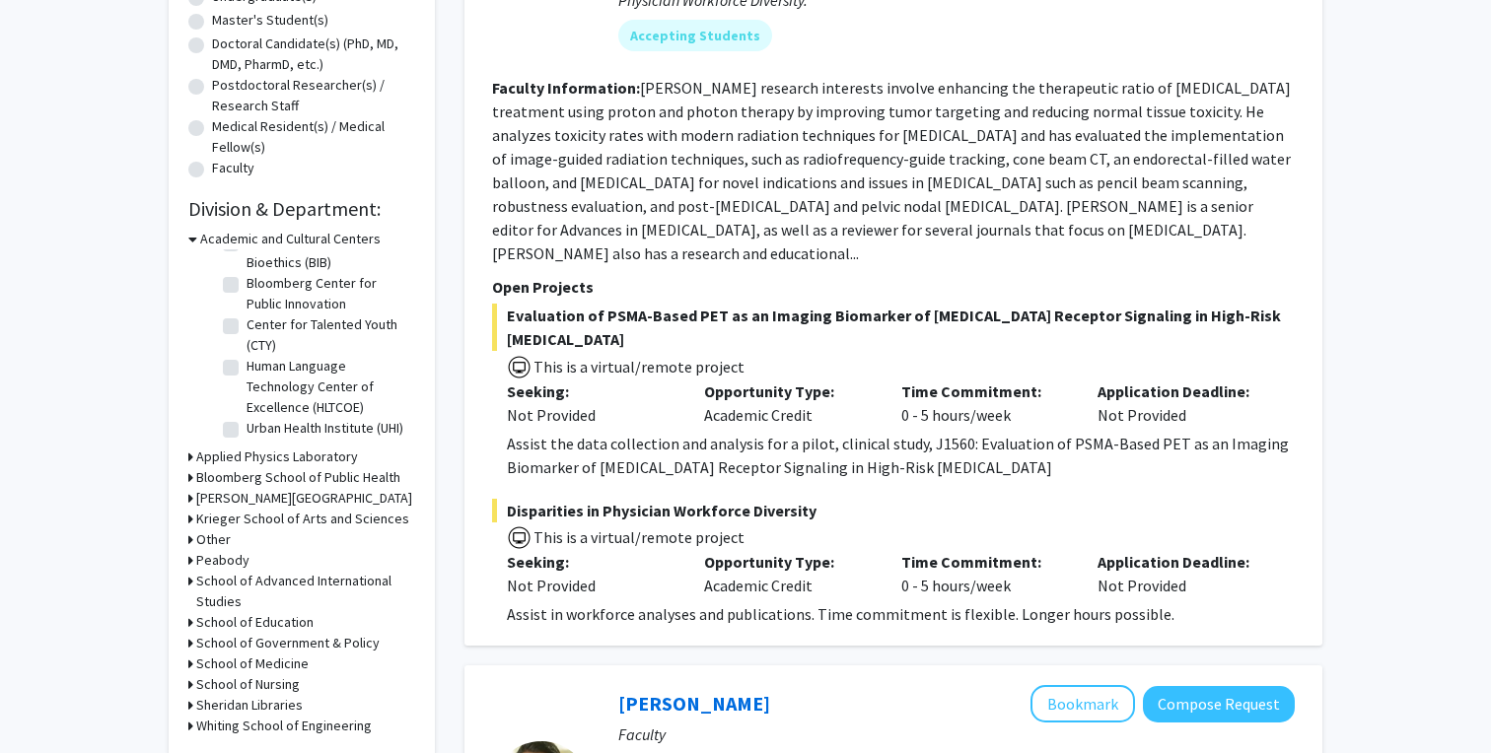
scroll to position [412, 0]
click at [191, 520] on icon at bounding box center [190, 517] width 5 height 21
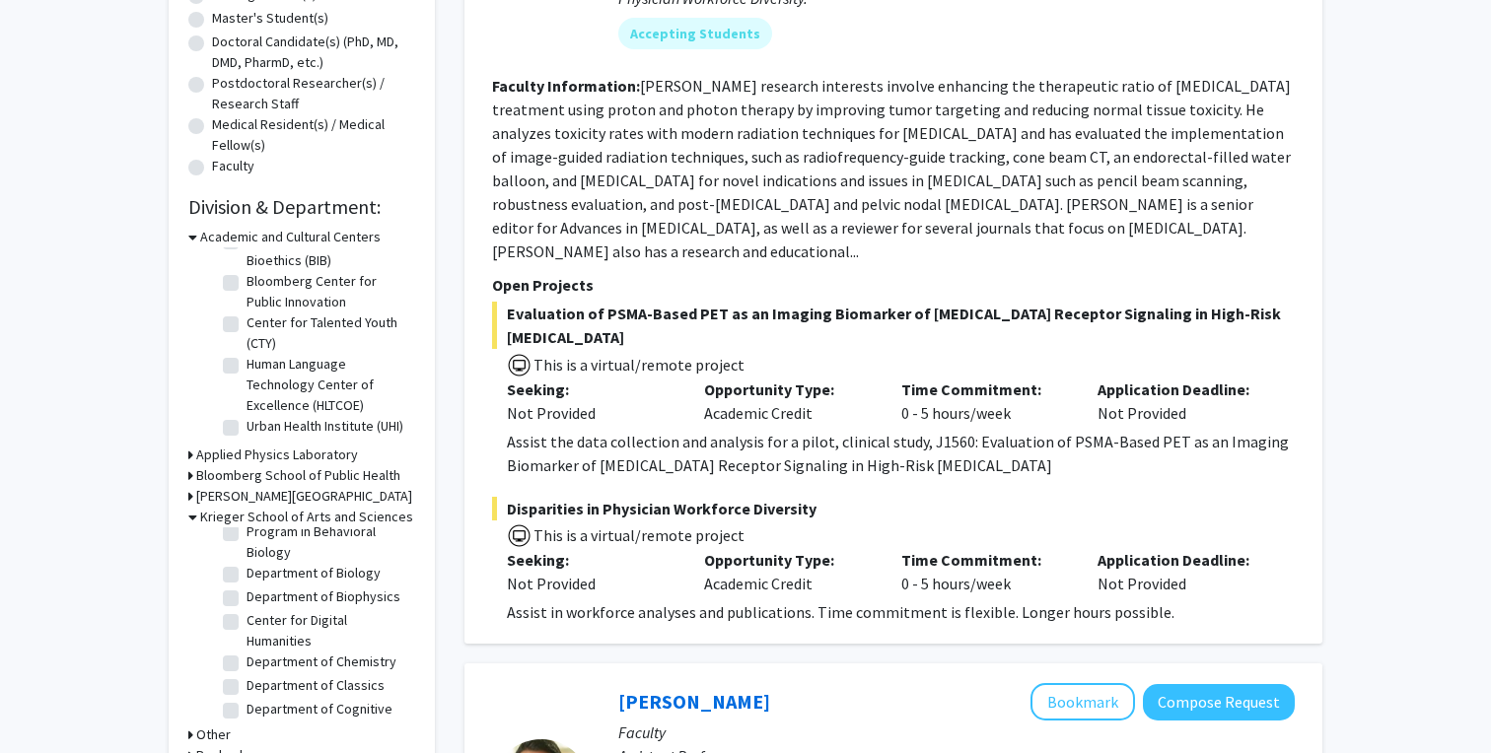
scroll to position [375, 0]
click at [247, 574] on label "Department of Biology" at bounding box center [314, 570] width 134 height 21
click at [247, 573] on input "Department of Biology" at bounding box center [253, 566] width 13 height 13
checkbox input "true"
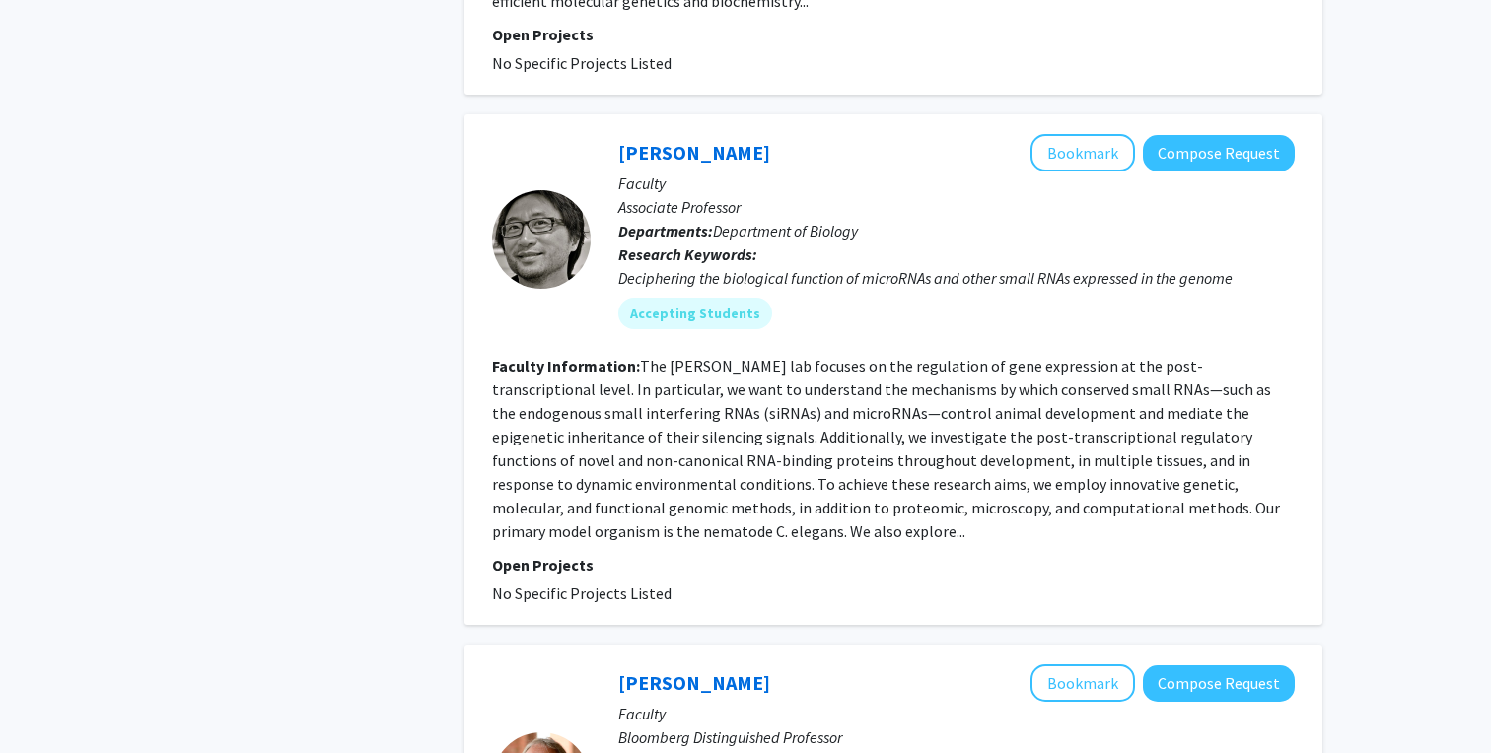
scroll to position [4012, 0]
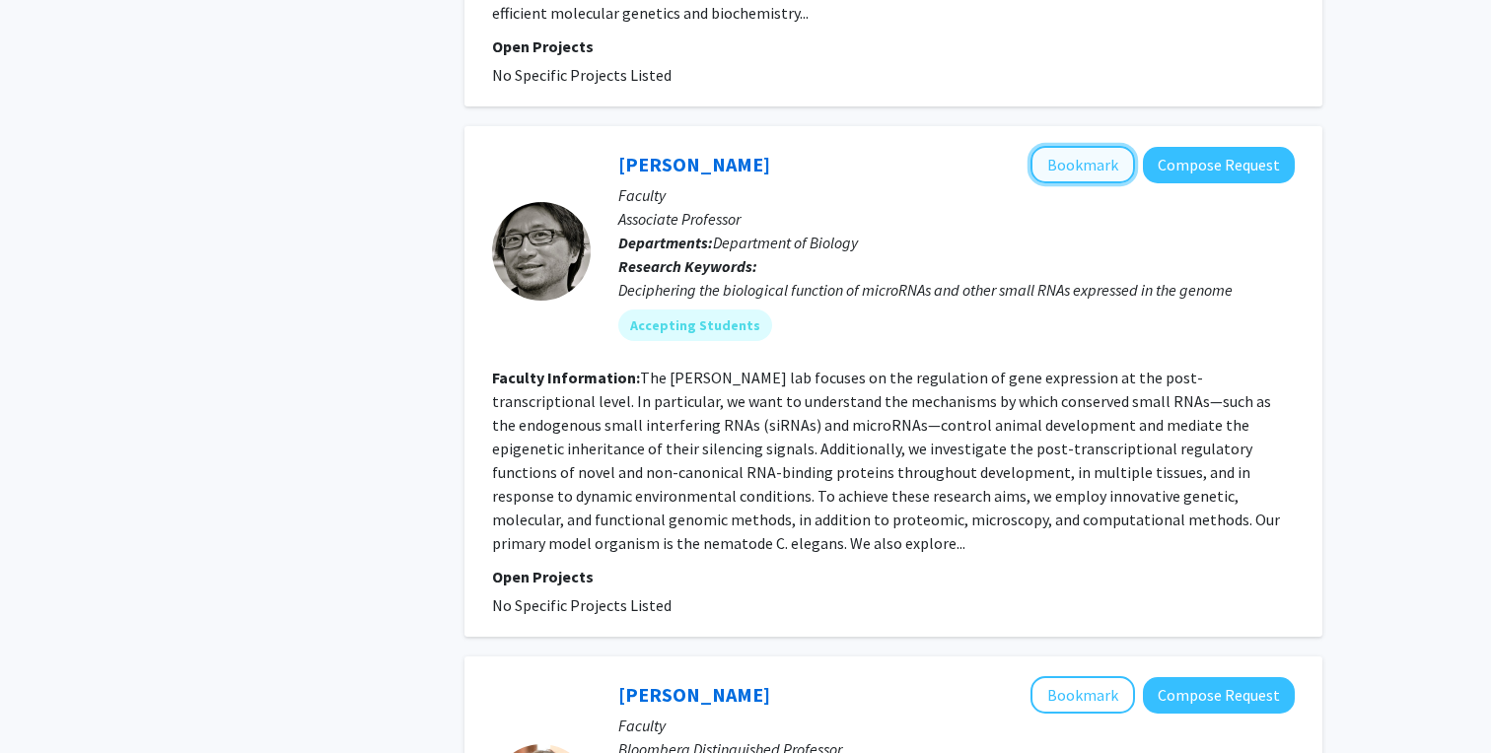
click at [1112, 146] on button "Bookmark" at bounding box center [1082, 164] width 105 height 37
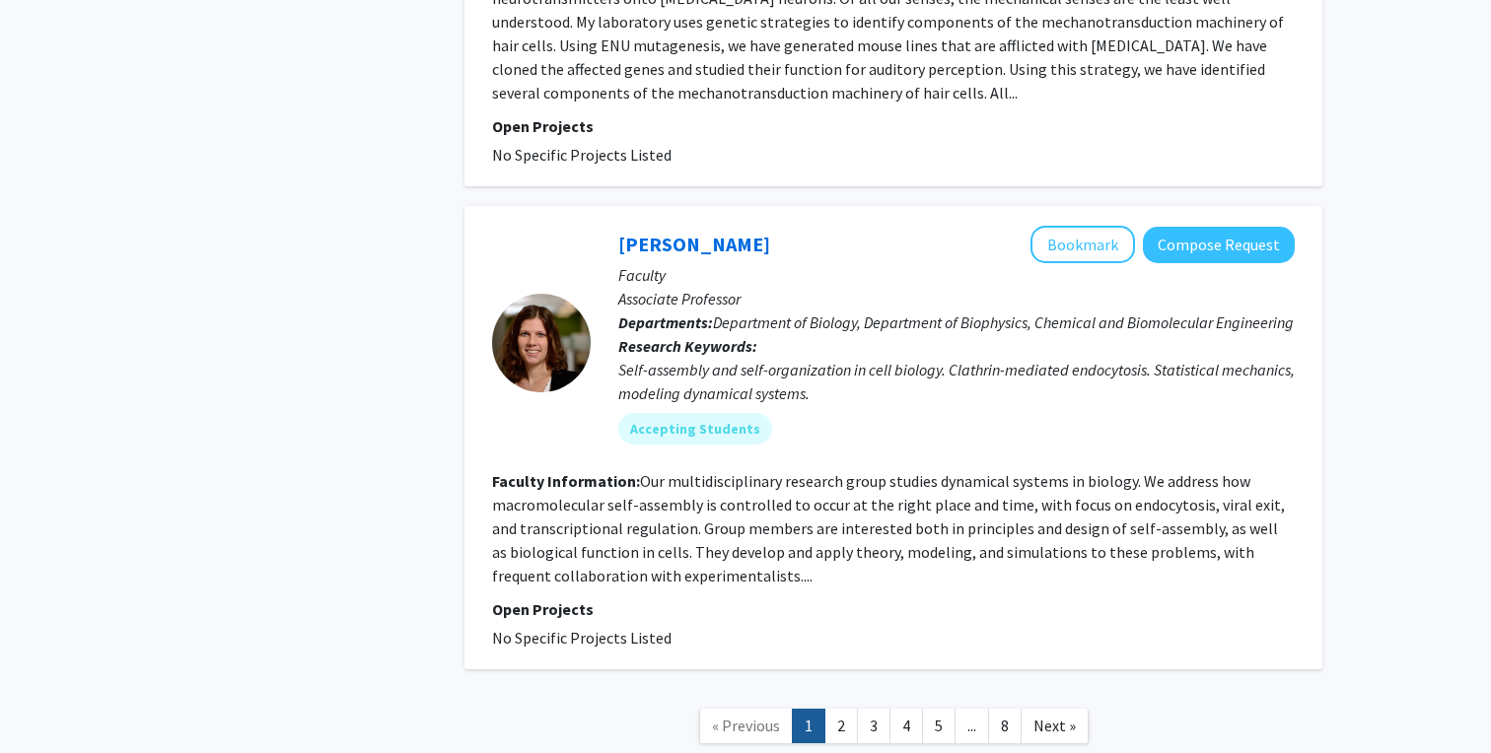
scroll to position [5021, 0]
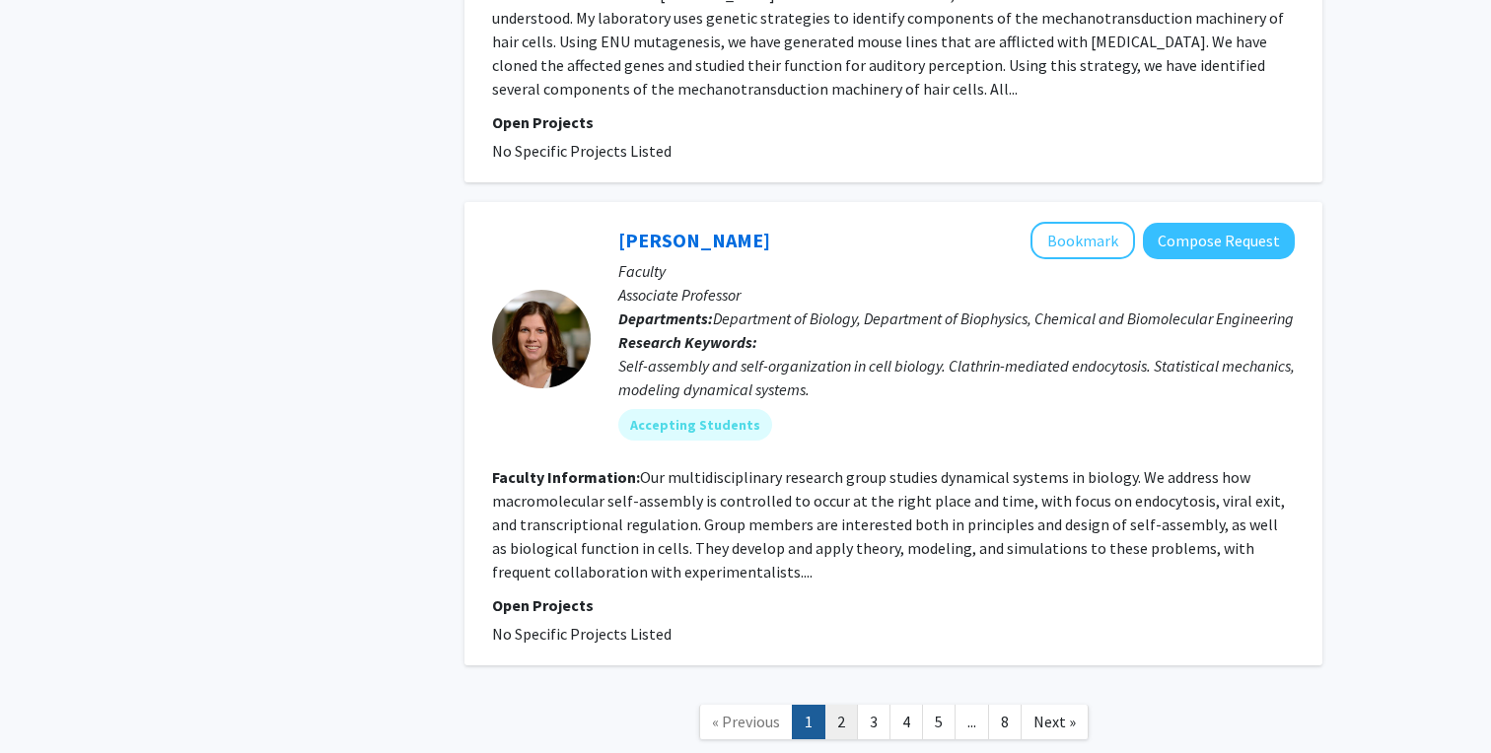
click at [848, 705] on link "2" at bounding box center [841, 722] width 34 height 35
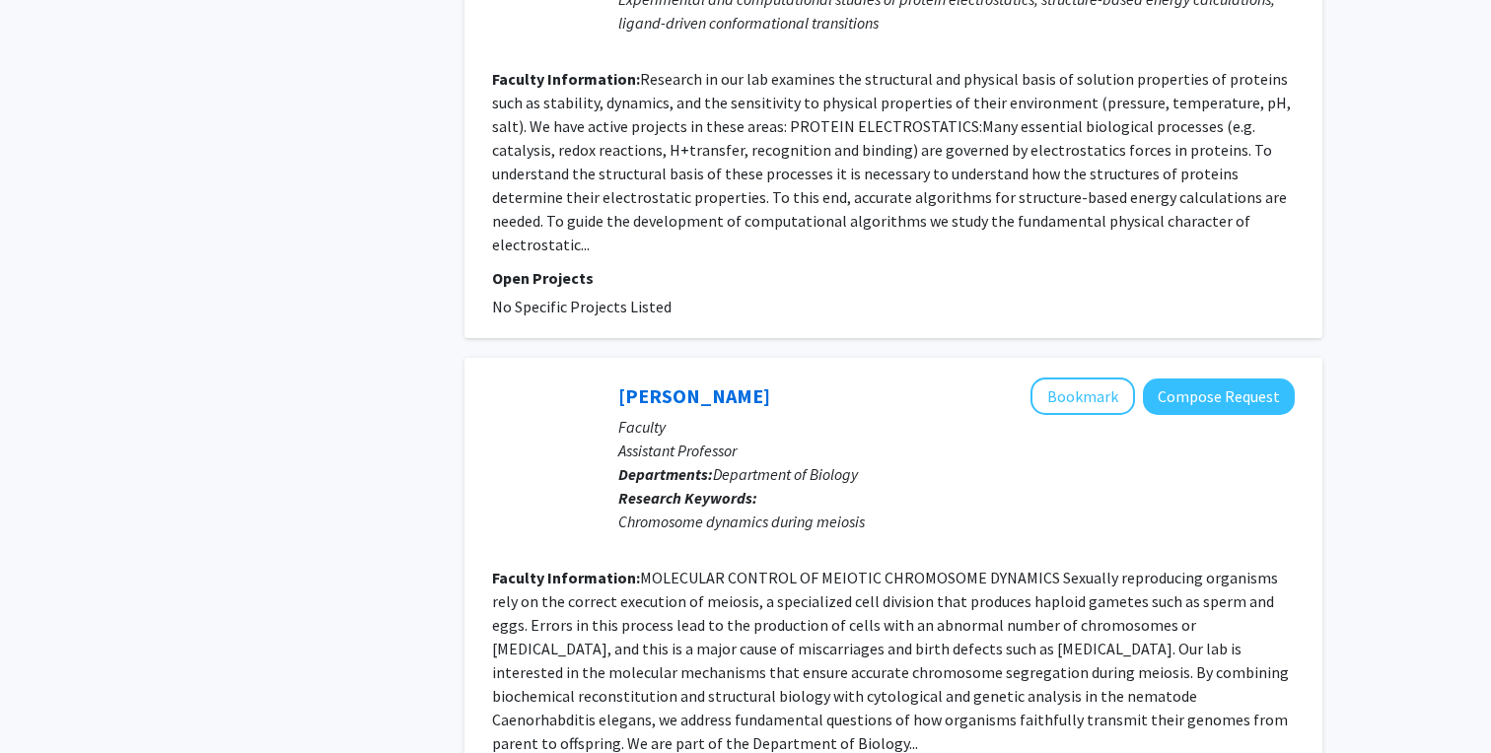
scroll to position [4365, 0]
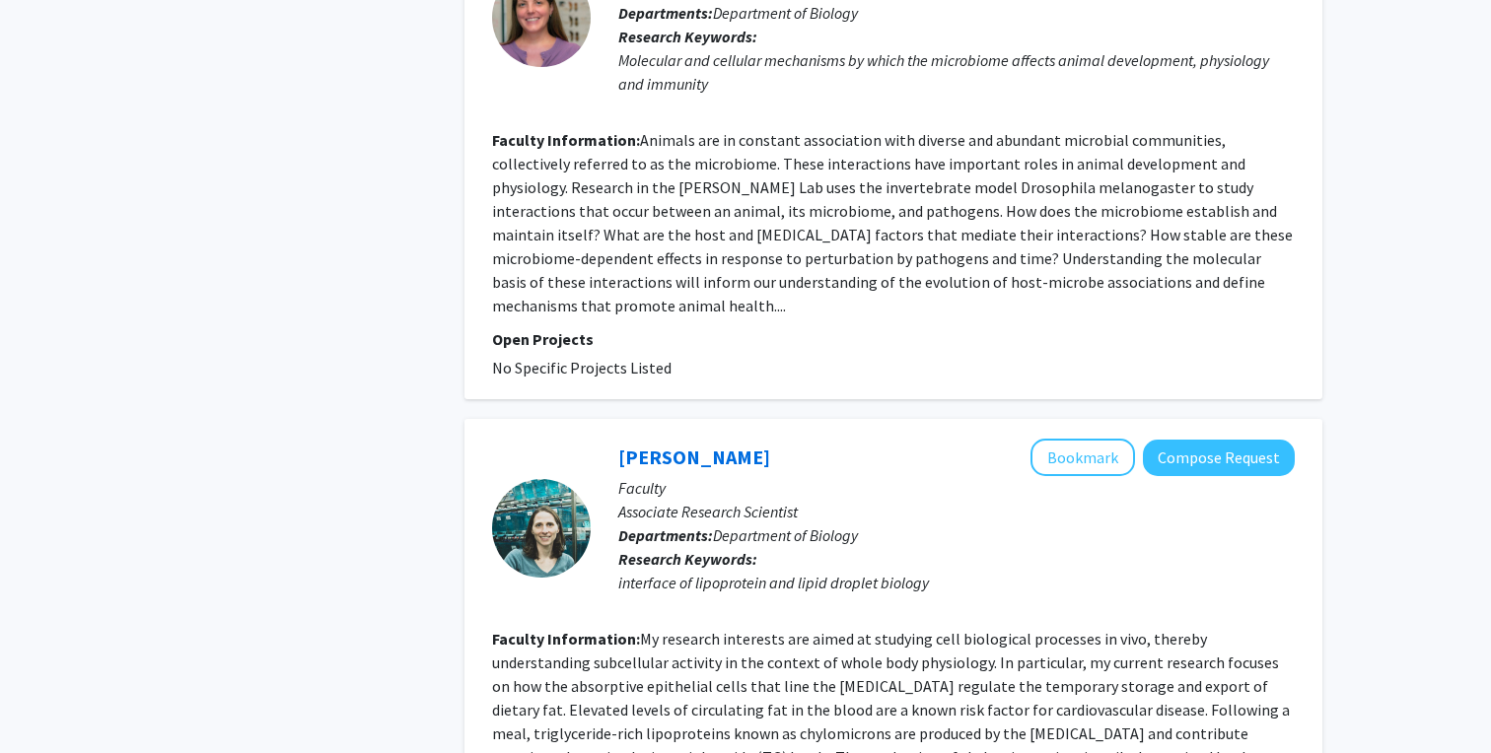
scroll to position [4469, 0]
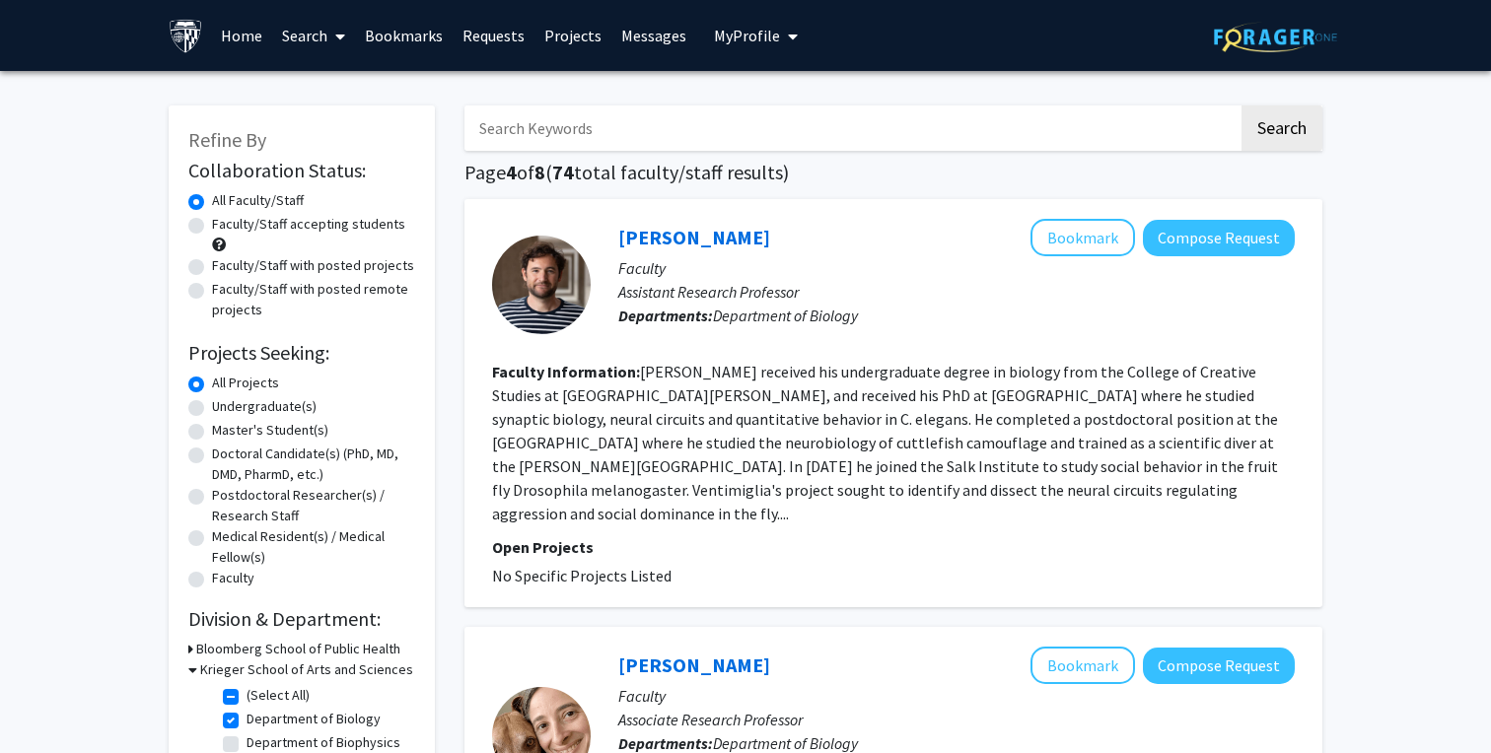
click at [645, 128] on input "Search Keywords" at bounding box center [851, 128] width 774 height 45
type input "[PERSON_NAME]"
click at [1241, 106] on button "Search" at bounding box center [1281, 128] width 81 height 45
checkbox input "false"
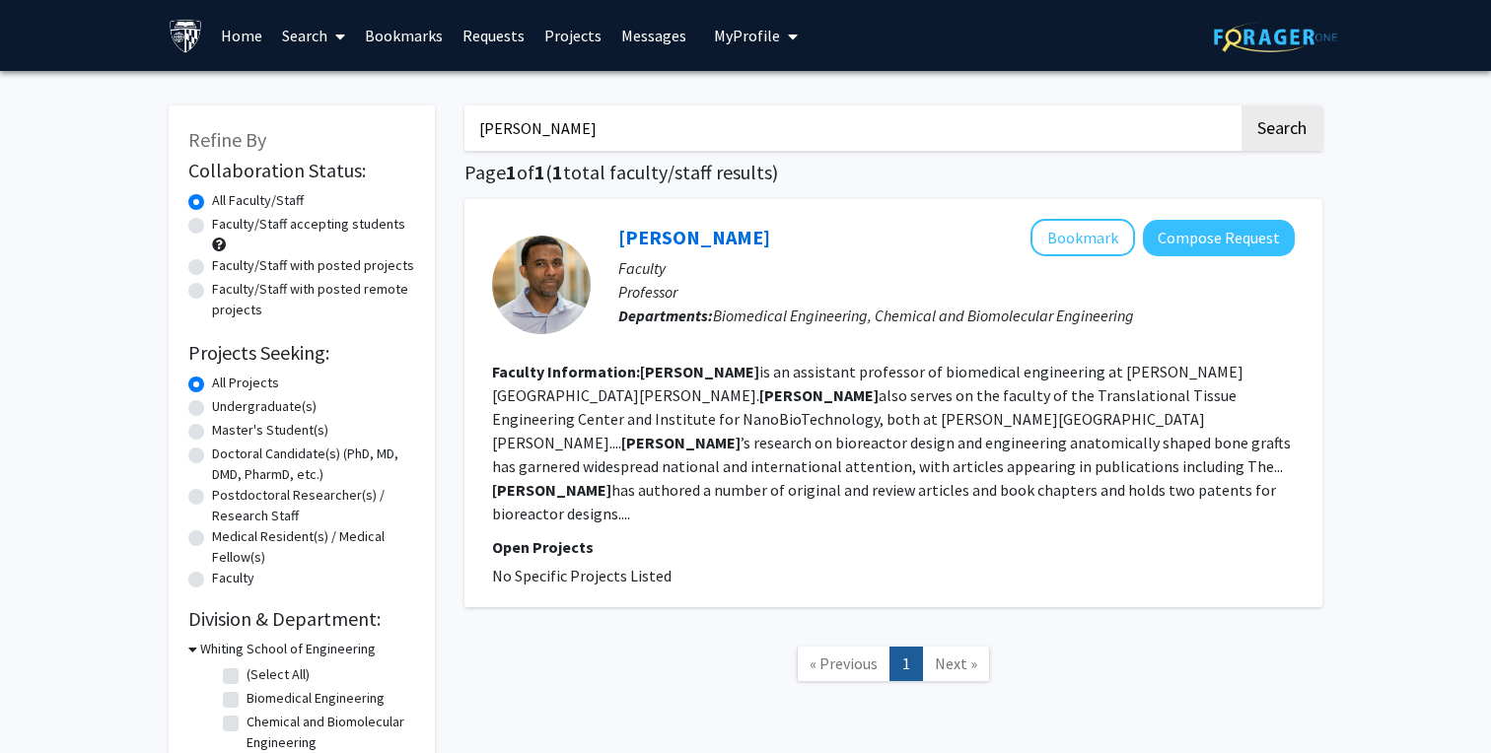
drag, startPoint x: 552, startPoint y: 126, endPoint x: 265, endPoint y: 112, distance: 287.3
click at [265, 112] on div "Refine By Collaboration Status: Collaboration Status All Faculty/Staff Collabor…" at bounding box center [745, 432] width 1183 height 692
click at [58, 478] on div "Refine By Collaboration Status: Collaboration Status All Faculty/Staff Collabor…" at bounding box center [745, 446] width 1491 height 751
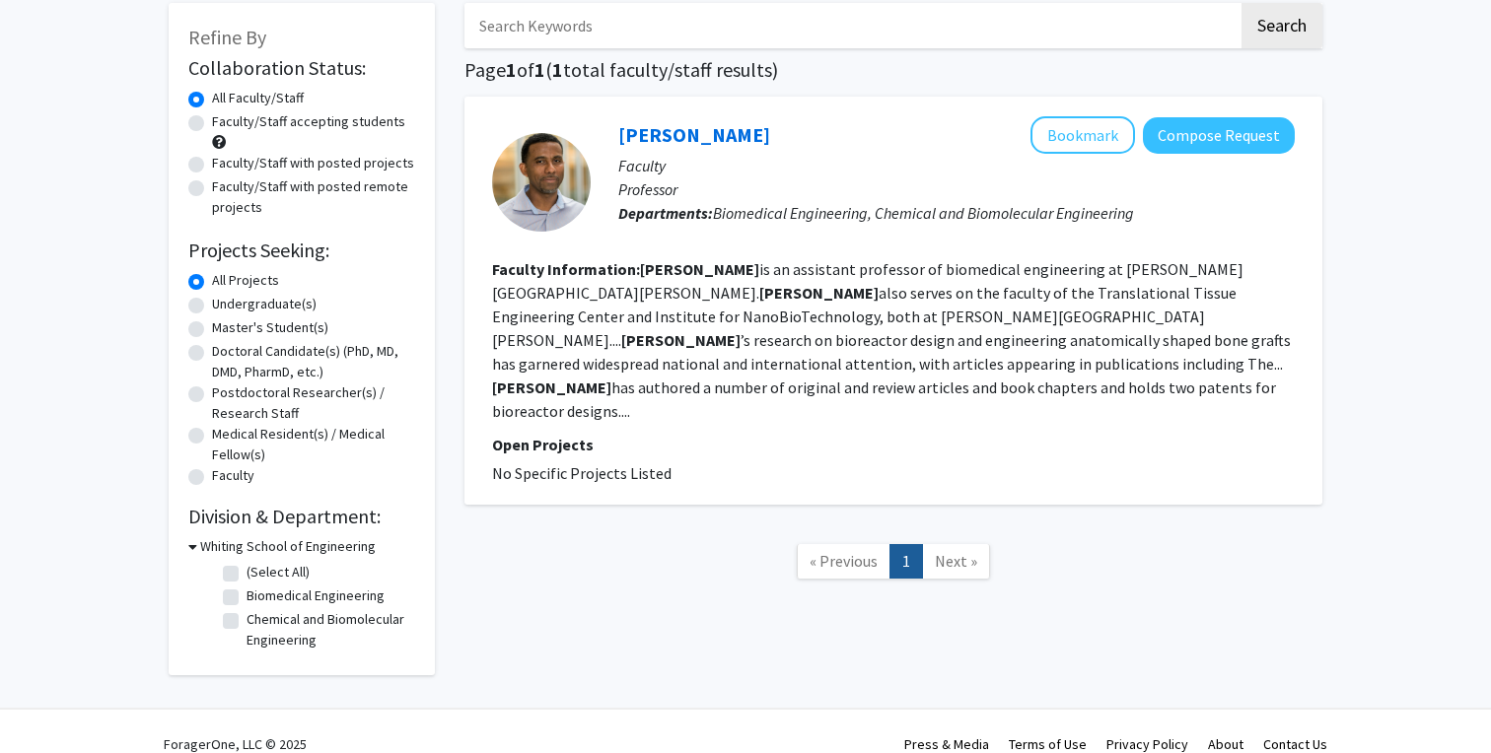
scroll to position [128, 0]
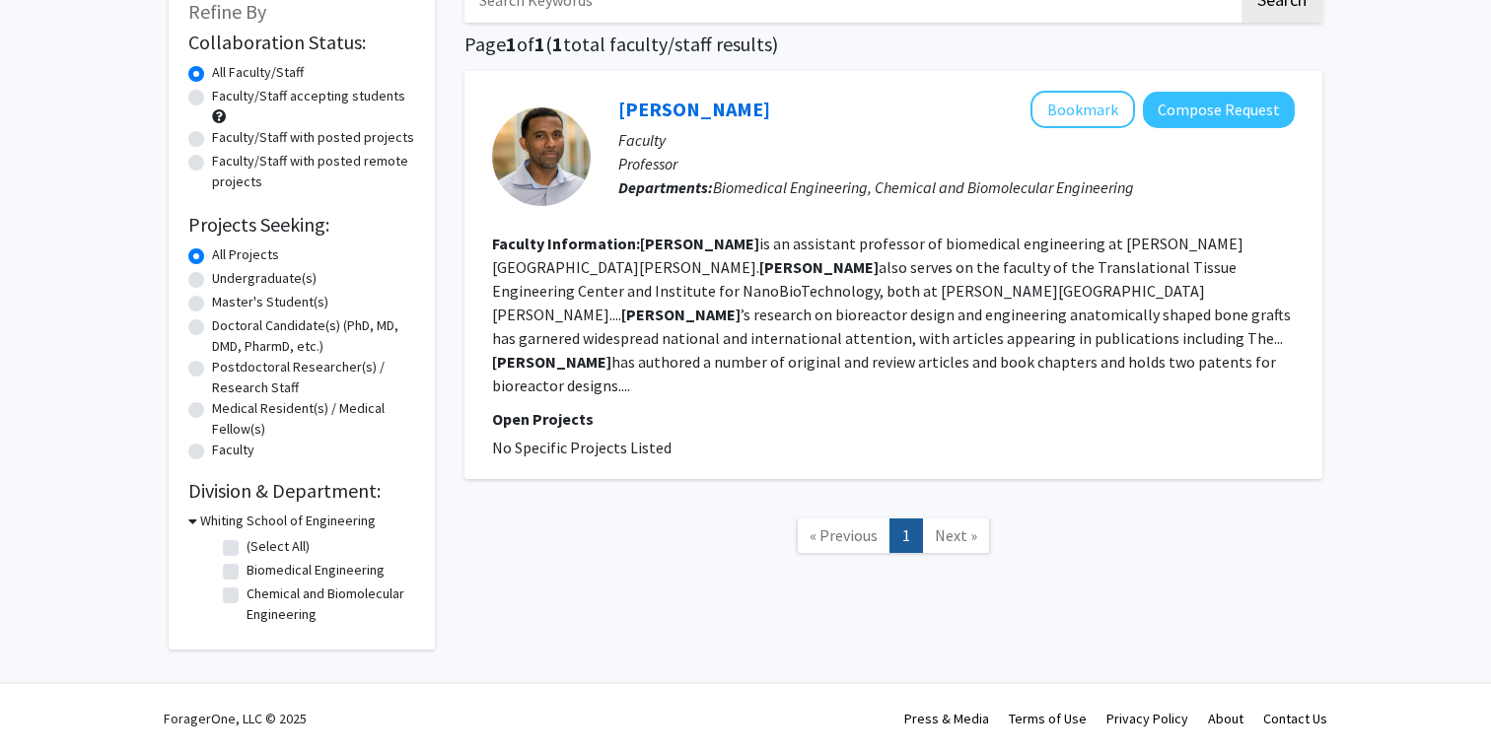
click at [189, 522] on icon at bounding box center [192, 521] width 9 height 21
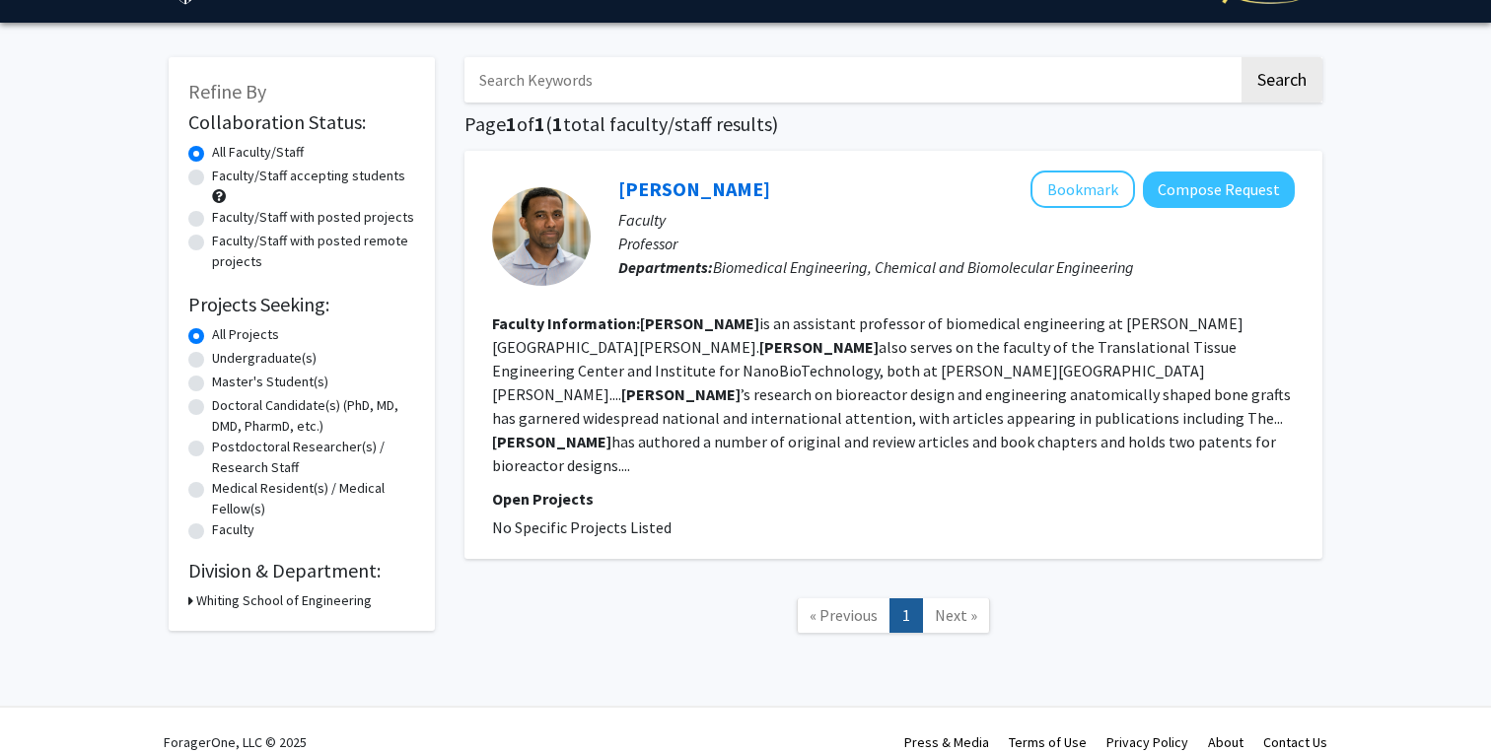
scroll to position [0, 0]
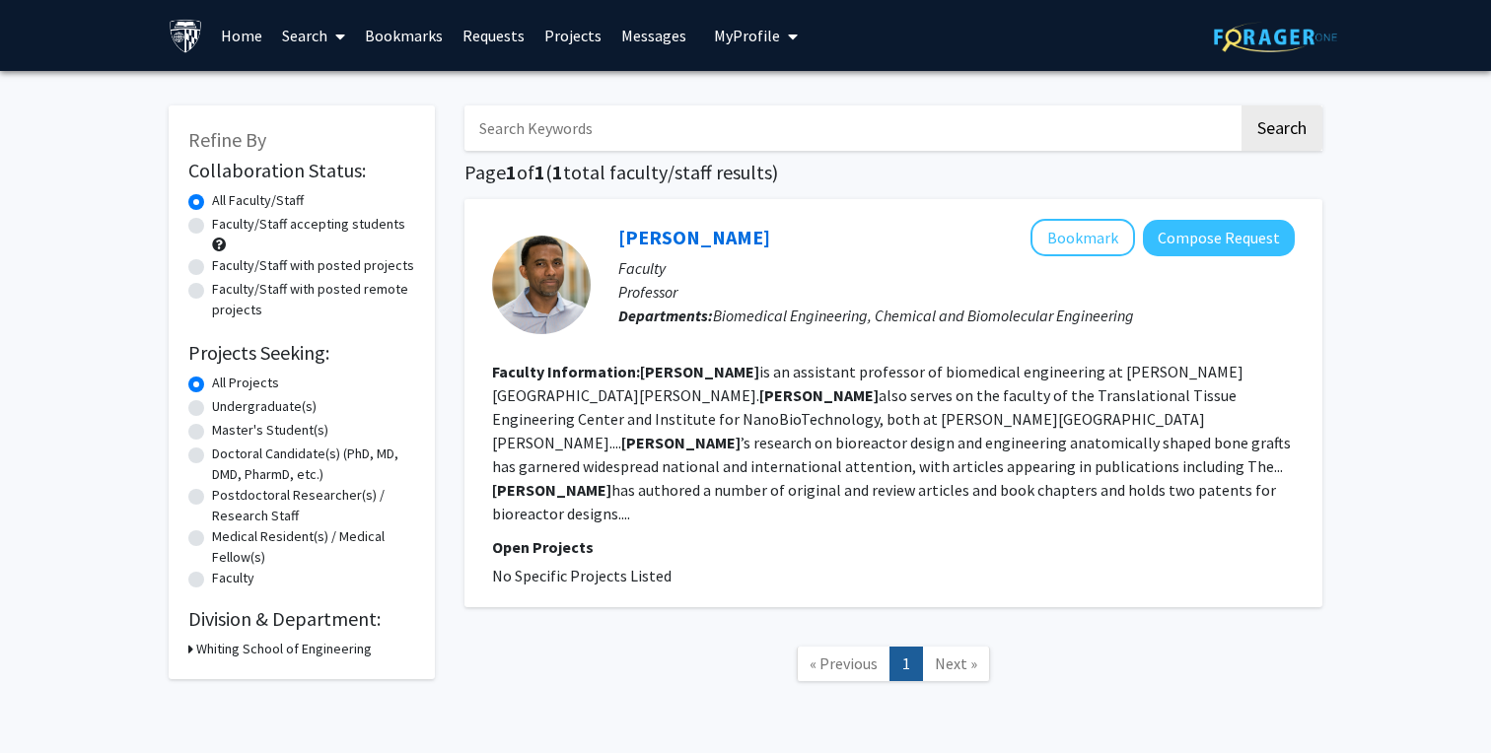
click at [247, 31] on link "Home" at bounding box center [241, 35] width 61 height 69
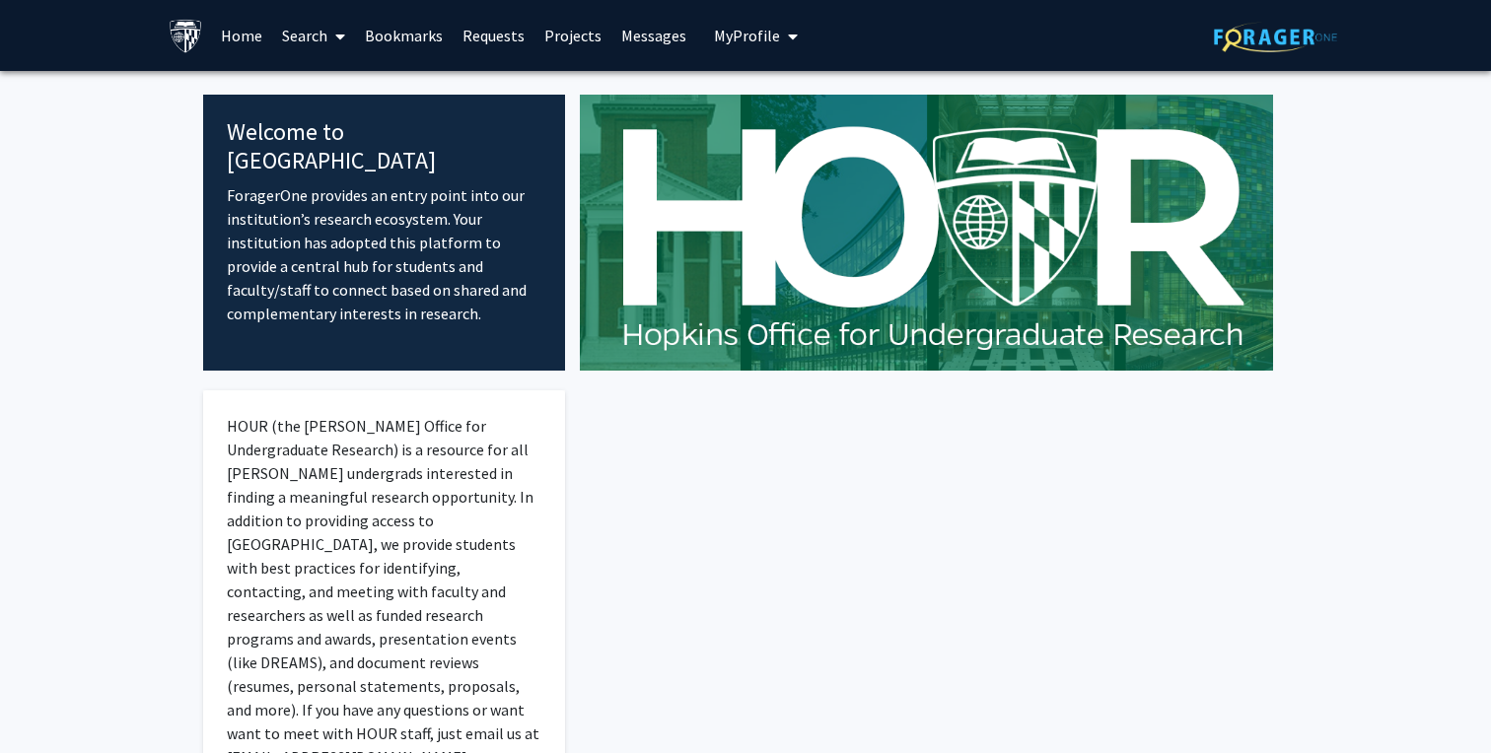
click at [317, 34] on link "Search" at bounding box center [313, 35] width 83 height 69
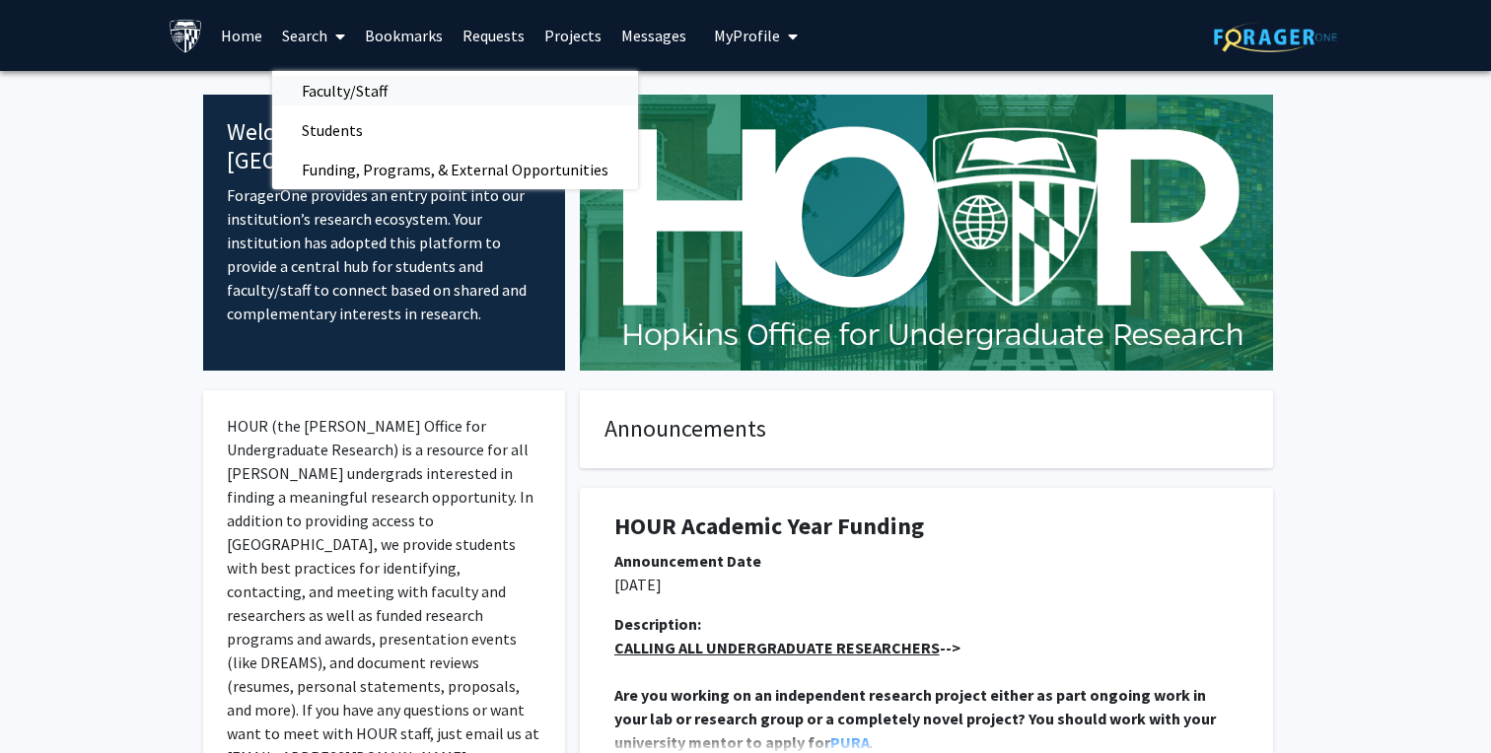
click at [347, 93] on span "Faculty/Staff" at bounding box center [344, 90] width 145 height 39
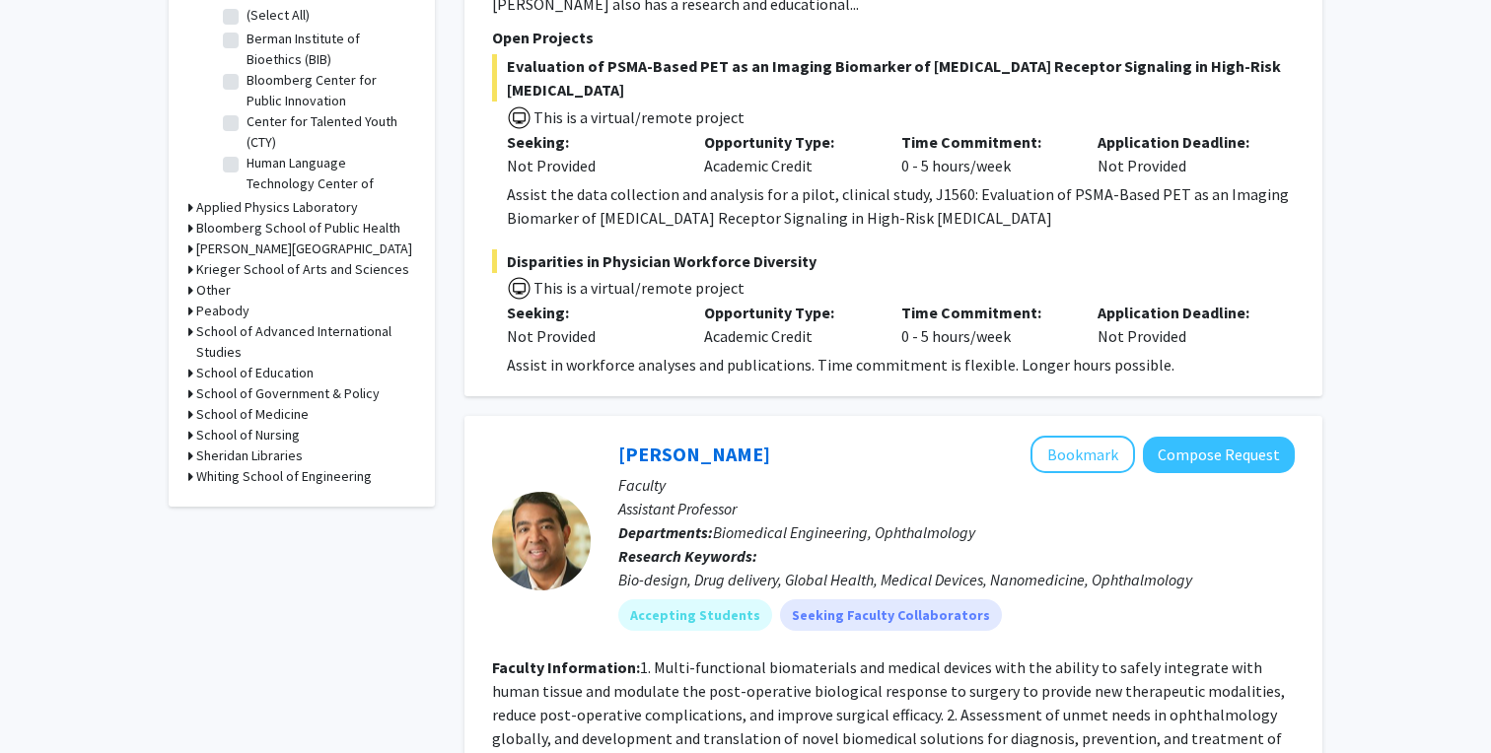
scroll to position [636, 0]
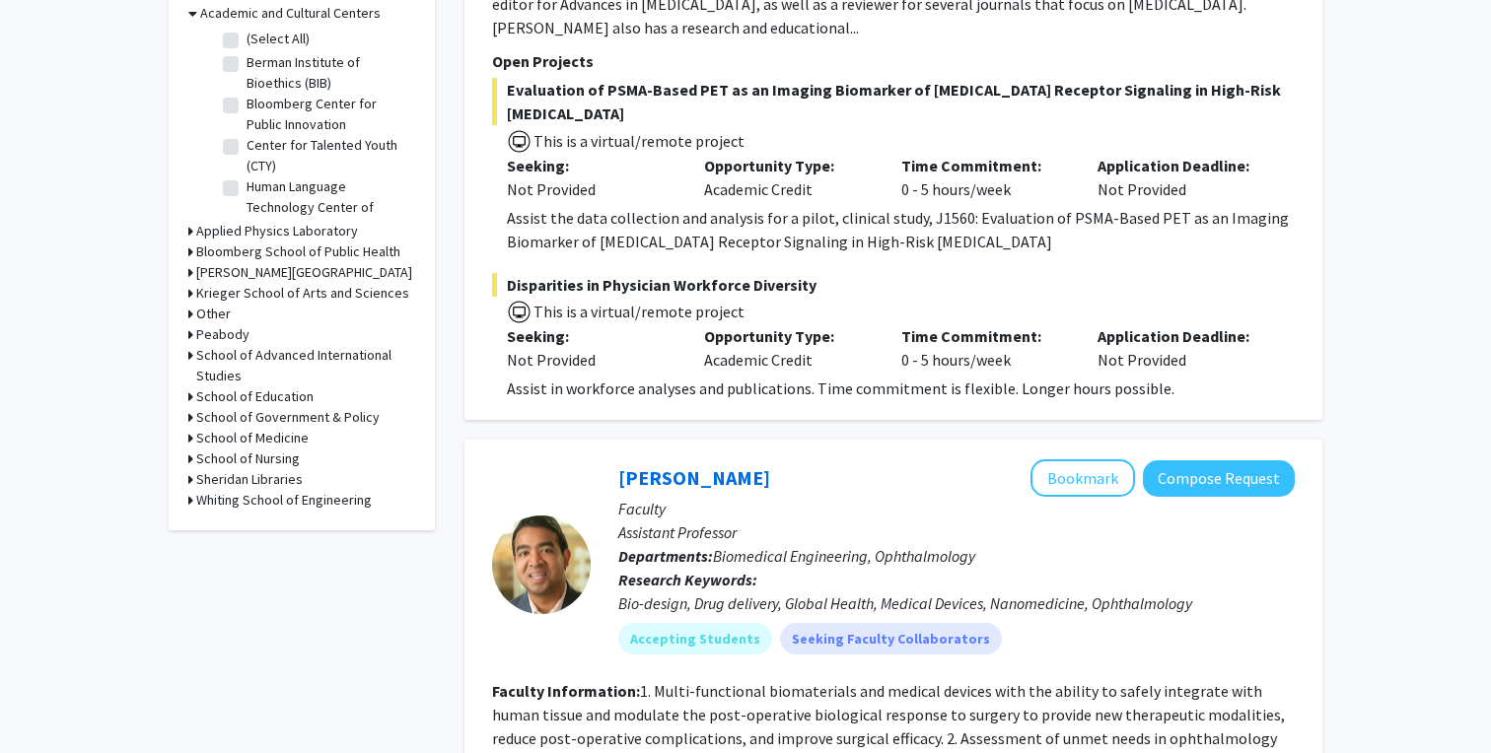
click at [188, 440] on icon at bounding box center [190, 438] width 5 height 21
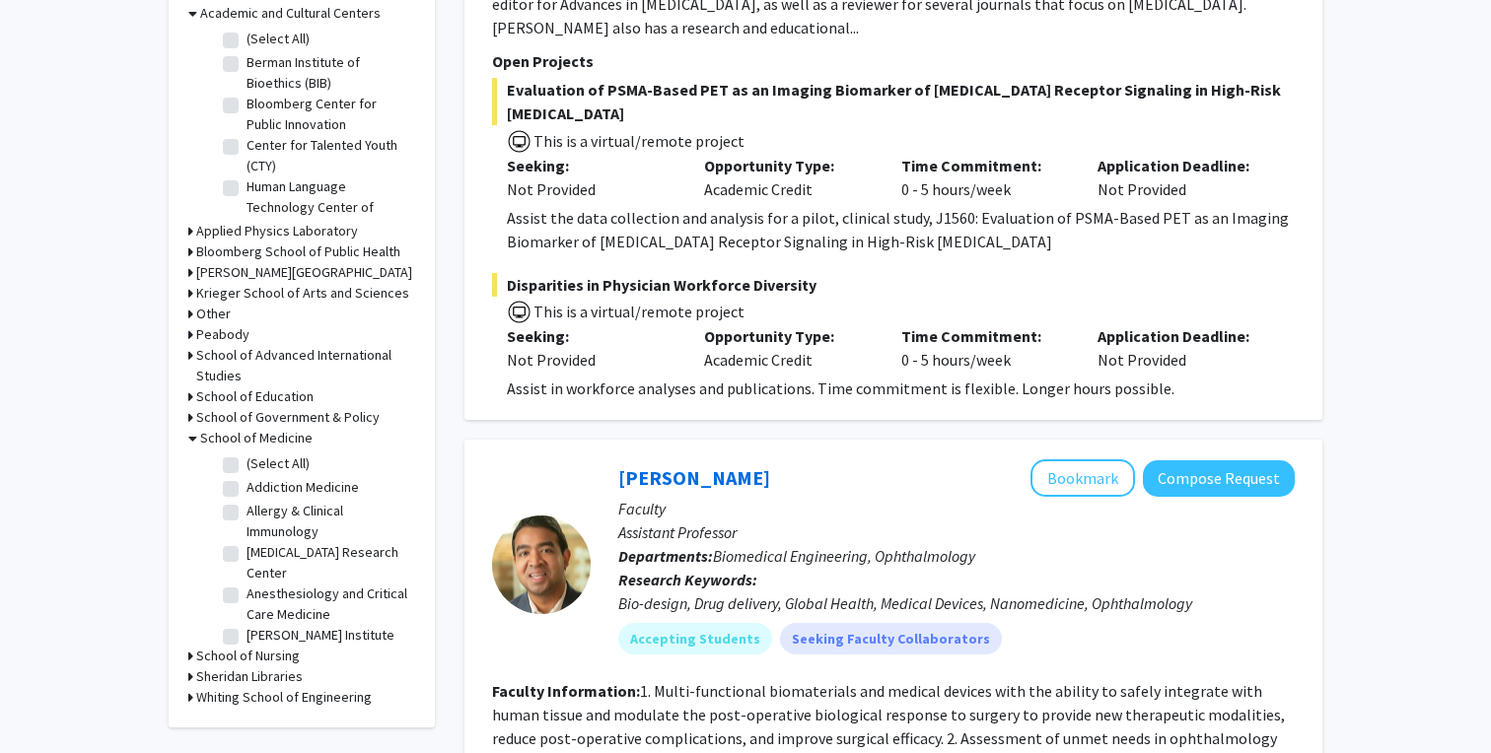
click at [247, 556] on label "[MEDICAL_DATA] Research Center" at bounding box center [329, 562] width 164 height 41
click at [247, 555] on input "[MEDICAL_DATA] Research Center" at bounding box center [253, 548] width 13 height 13
checkbox input "true"
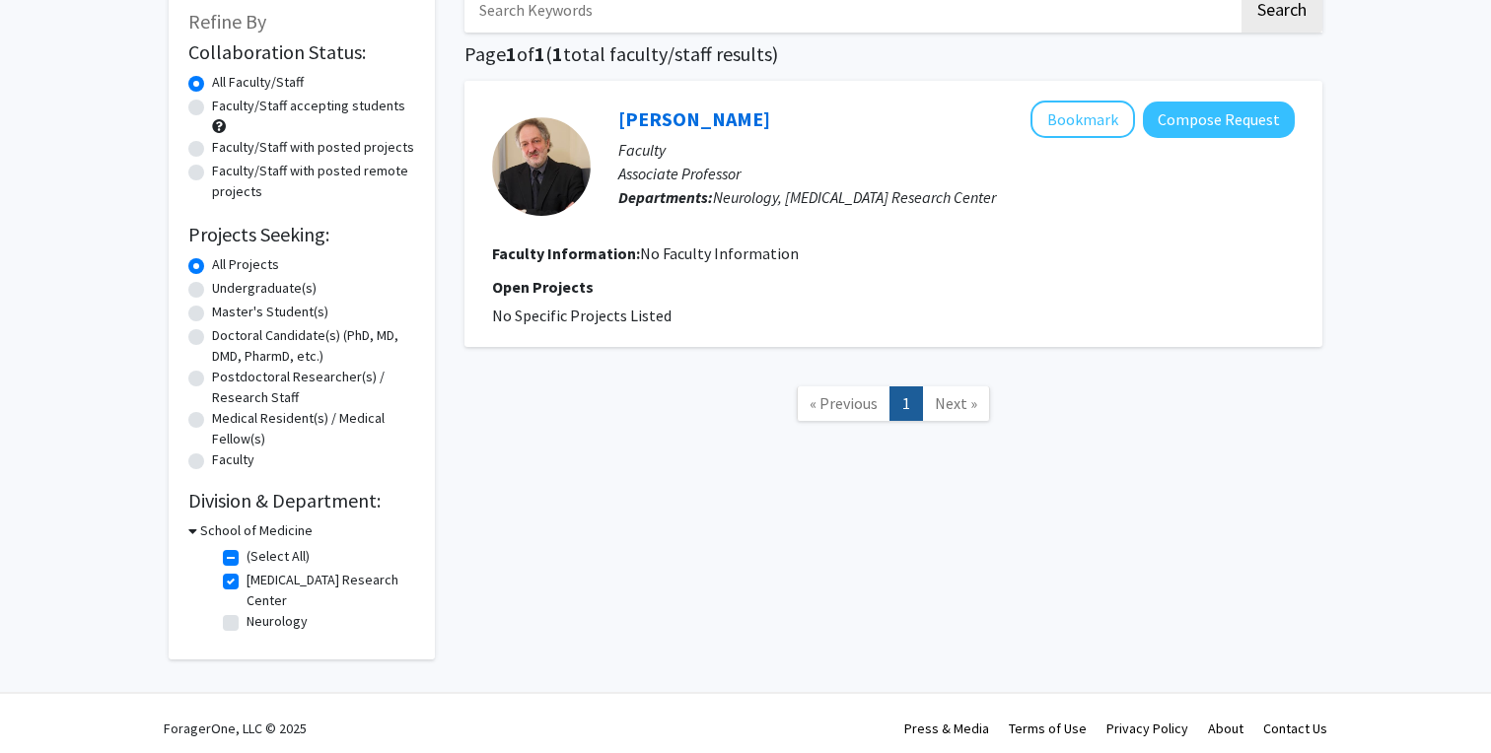
scroll to position [128, 0]
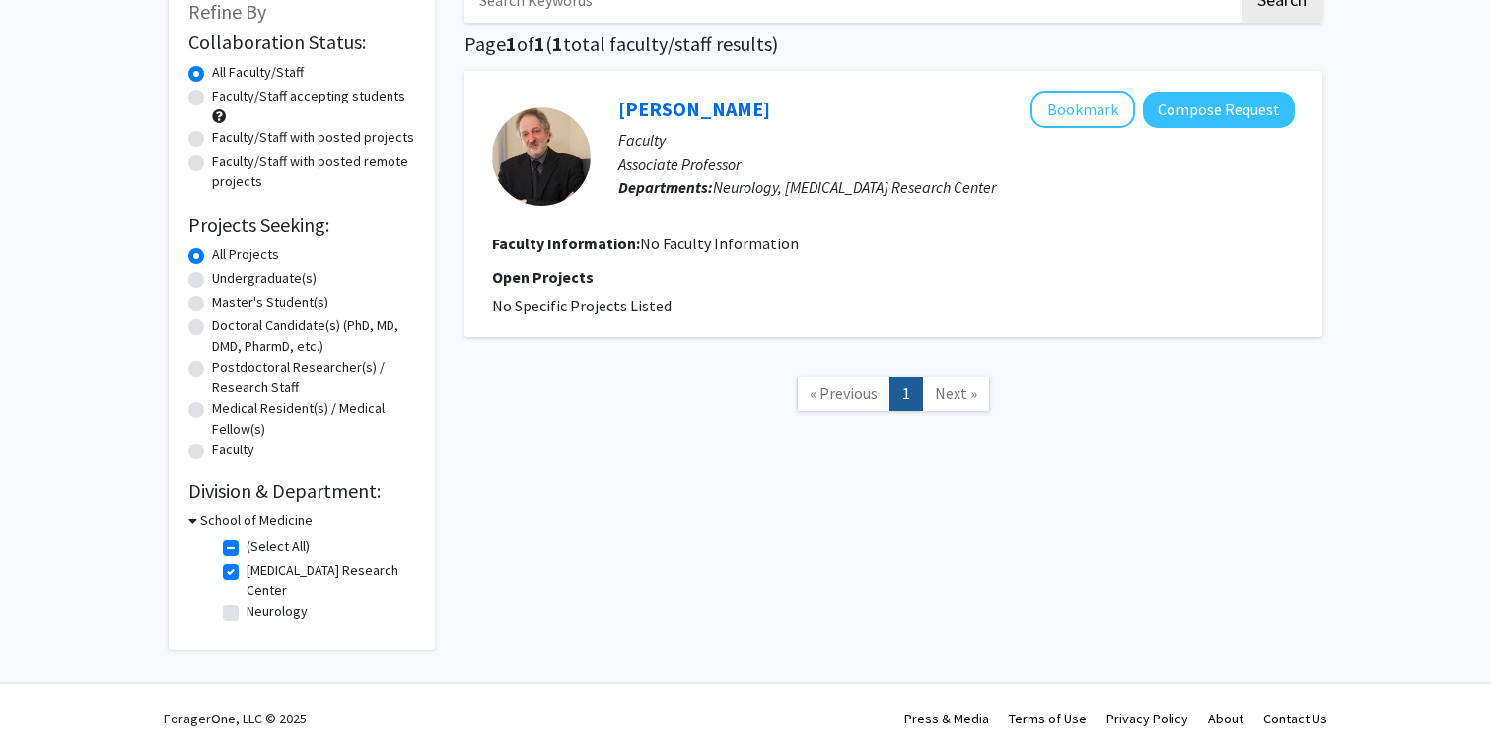
click at [247, 573] on label "[MEDICAL_DATA] Research Center" at bounding box center [329, 580] width 164 height 41
click at [247, 573] on input "[MEDICAL_DATA] Research Center" at bounding box center [253, 566] width 13 height 13
checkbox input "false"
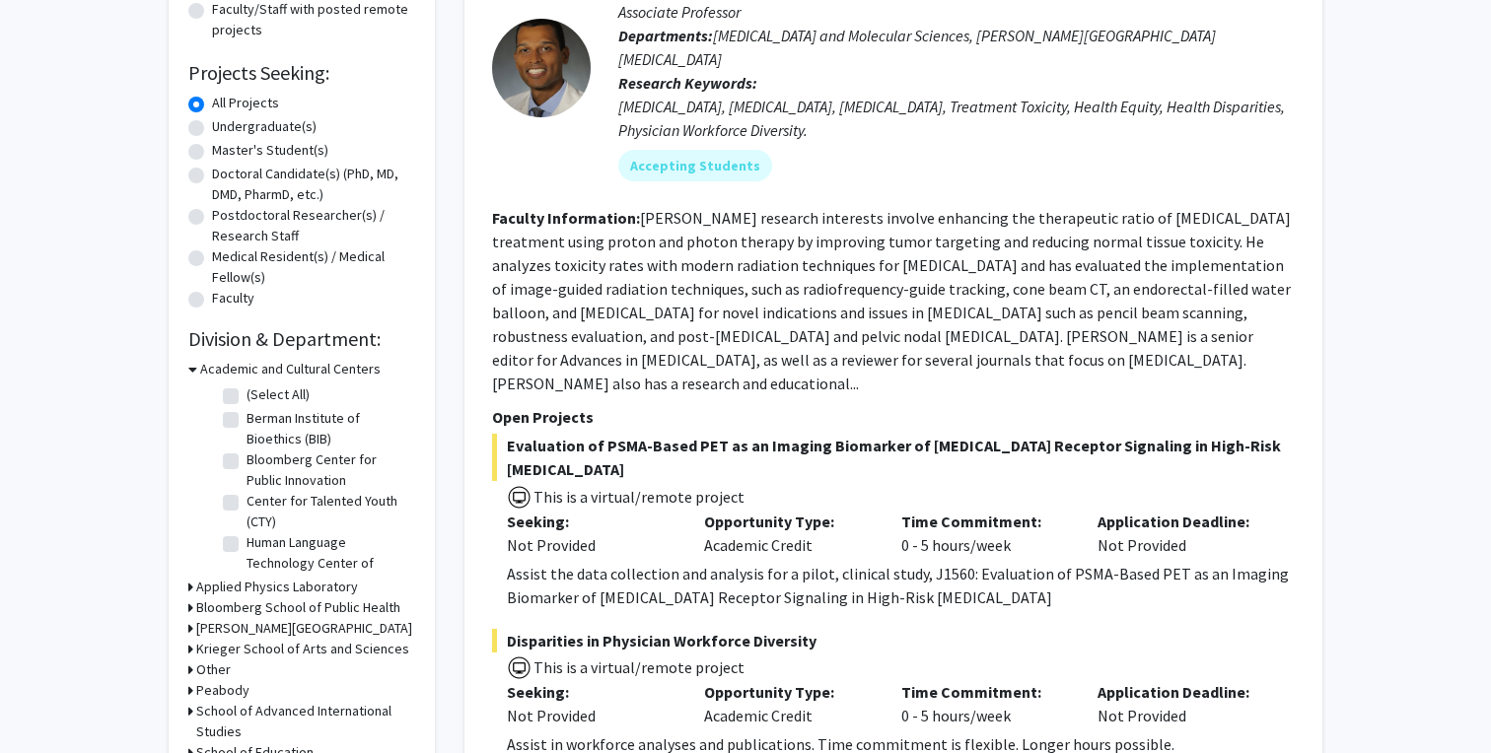
scroll to position [314, 0]
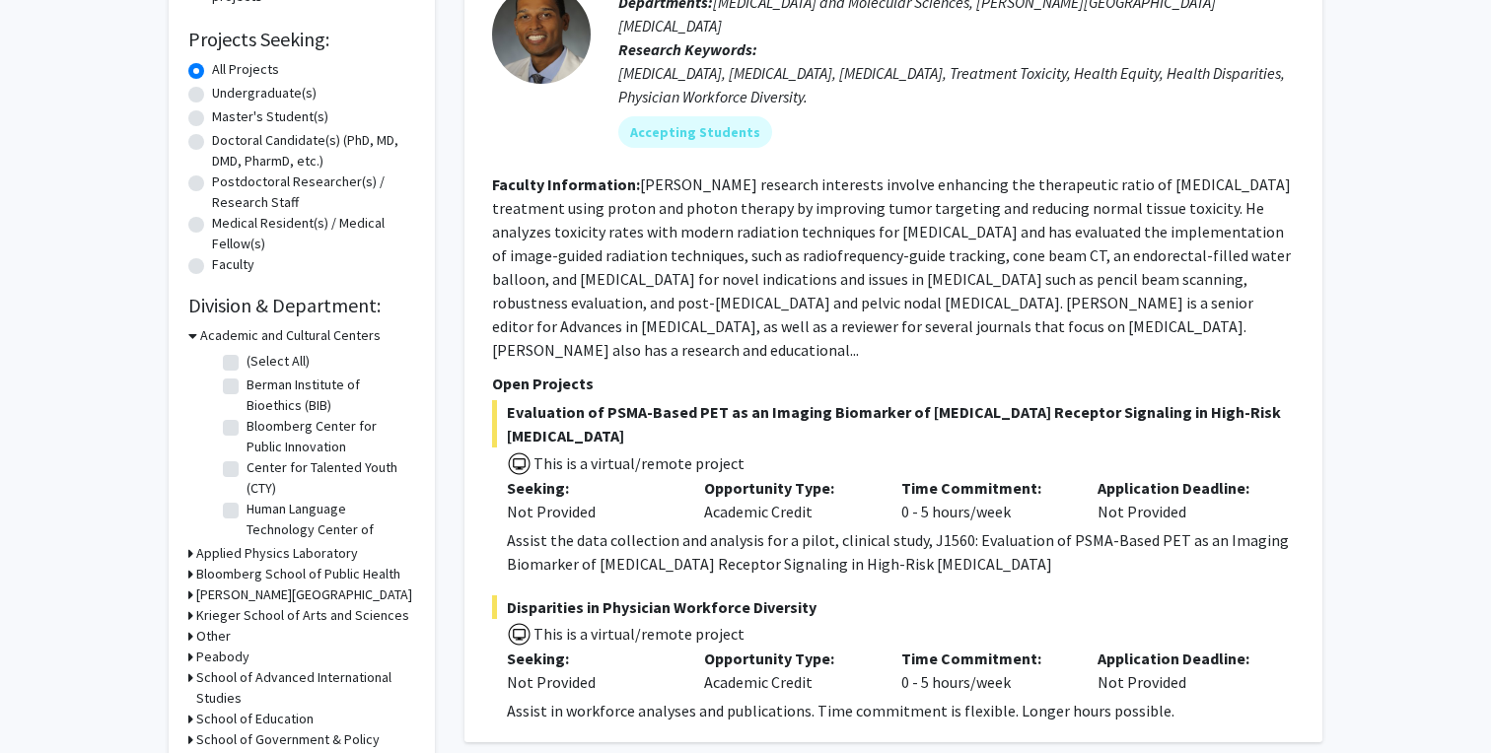
click at [203, 344] on h3 "Academic and Cultural Centers" at bounding box center [290, 335] width 180 height 21
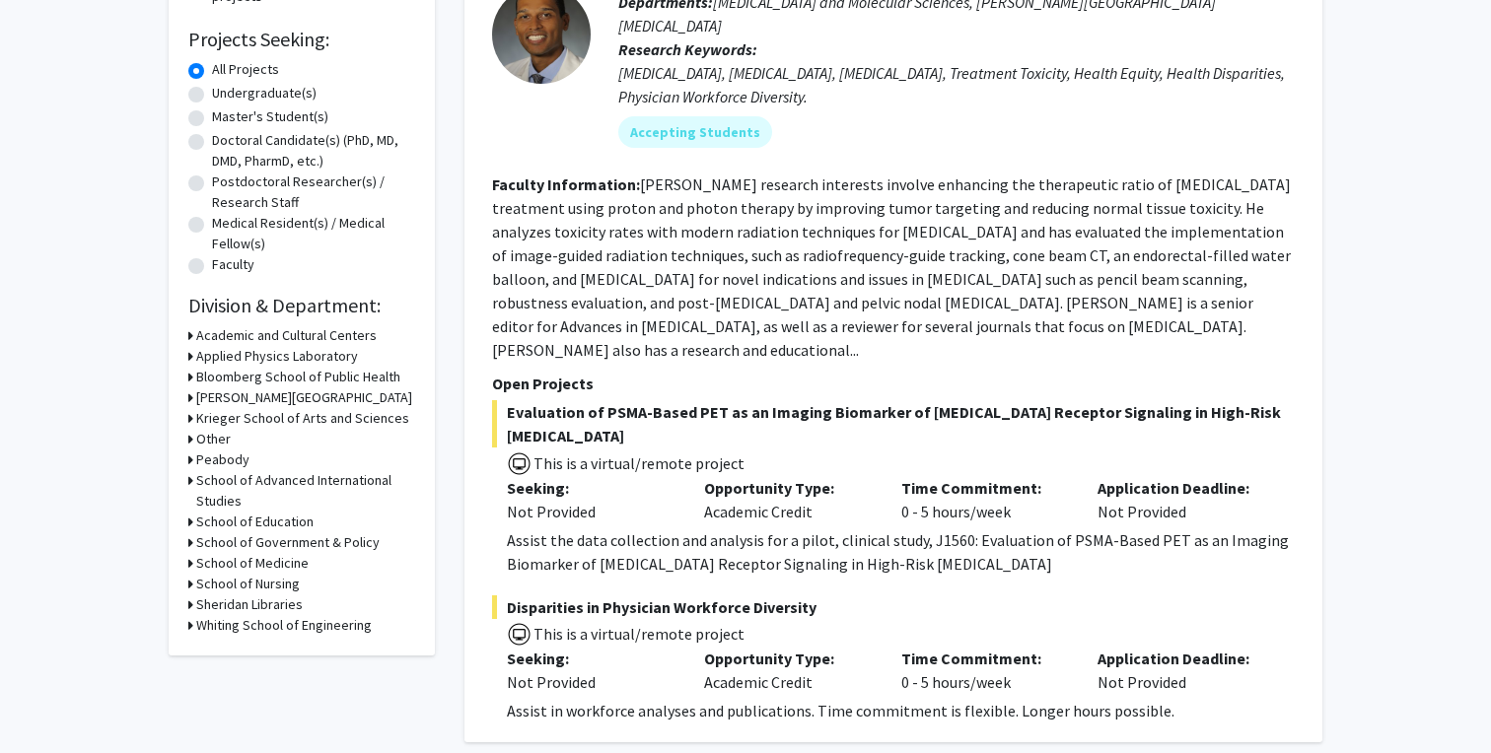
click at [207, 377] on h3 "Bloomberg School of Public Health" at bounding box center [298, 377] width 204 height 21
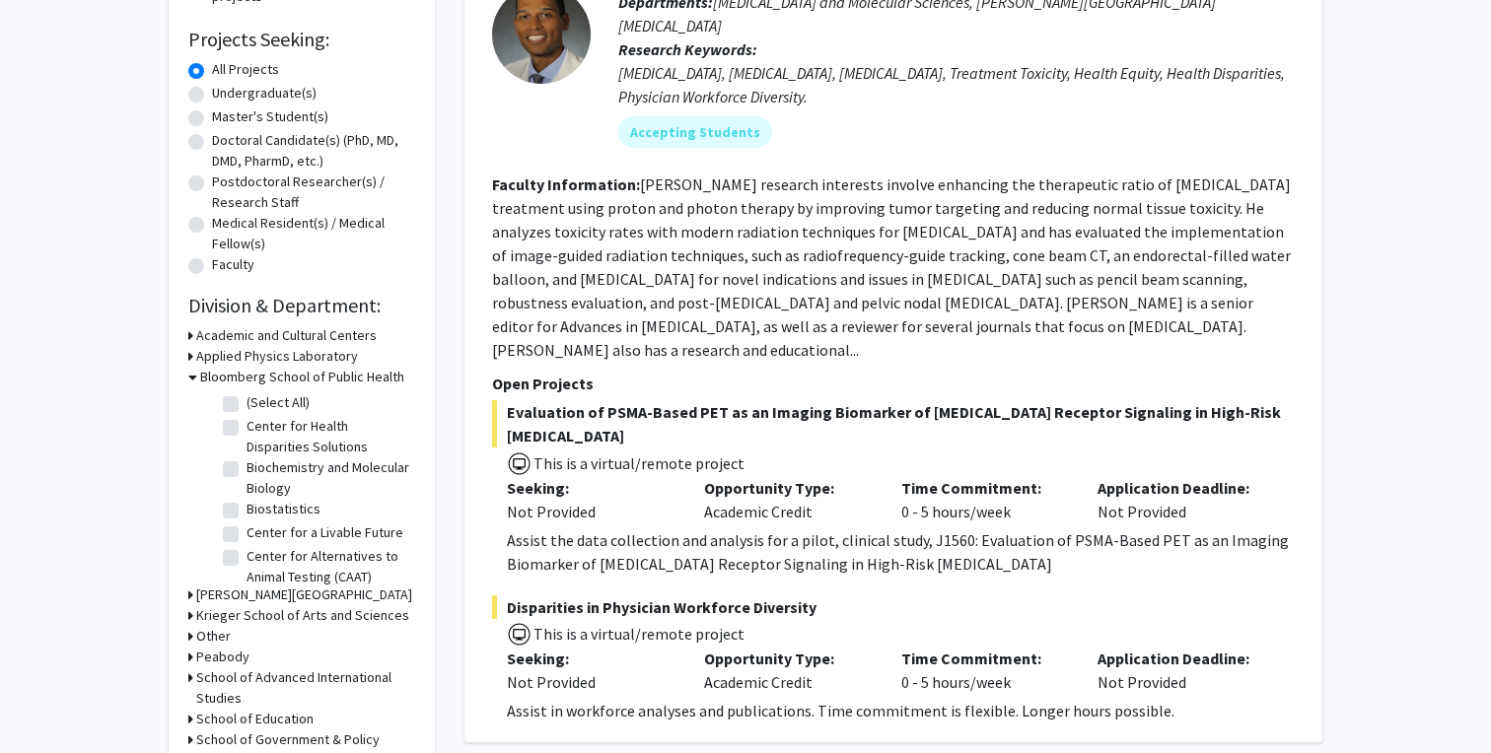
click at [247, 469] on label "Biochemistry and Molecular Biology" at bounding box center [329, 478] width 164 height 41
click at [247, 469] on input "Biochemistry and Molecular Biology" at bounding box center [253, 464] width 13 height 13
checkbox input "true"
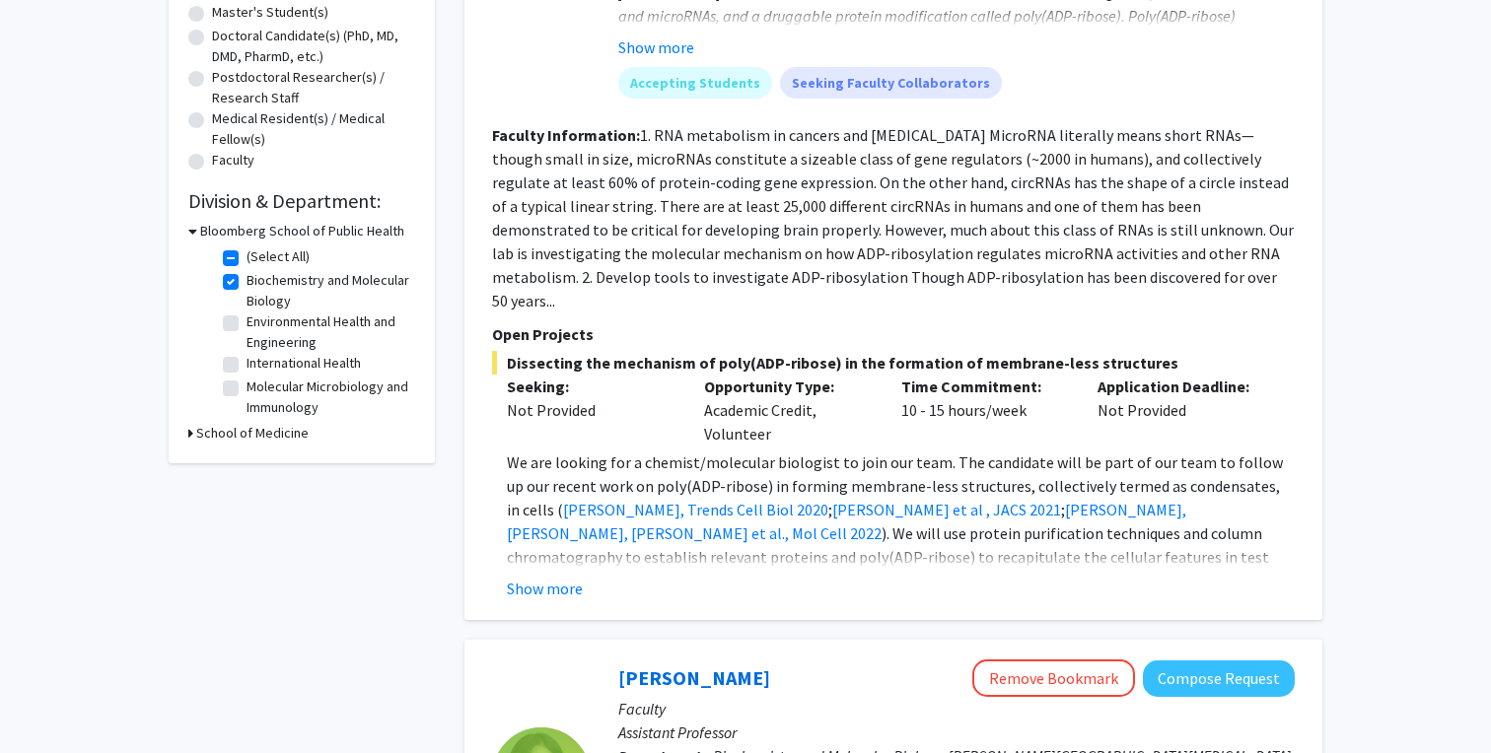
scroll to position [442, 0]
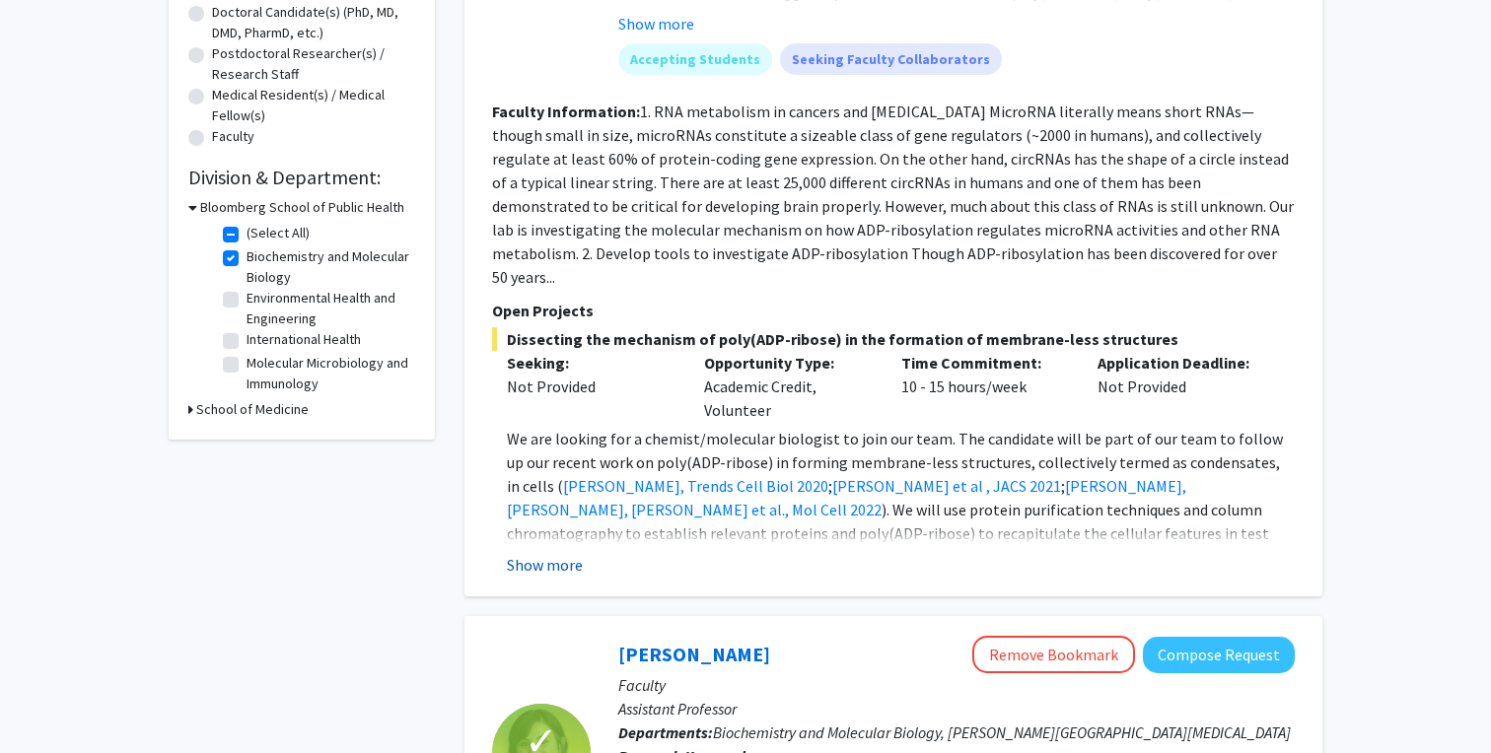
click at [576, 553] on button "Show more" at bounding box center [545, 565] width 76 height 24
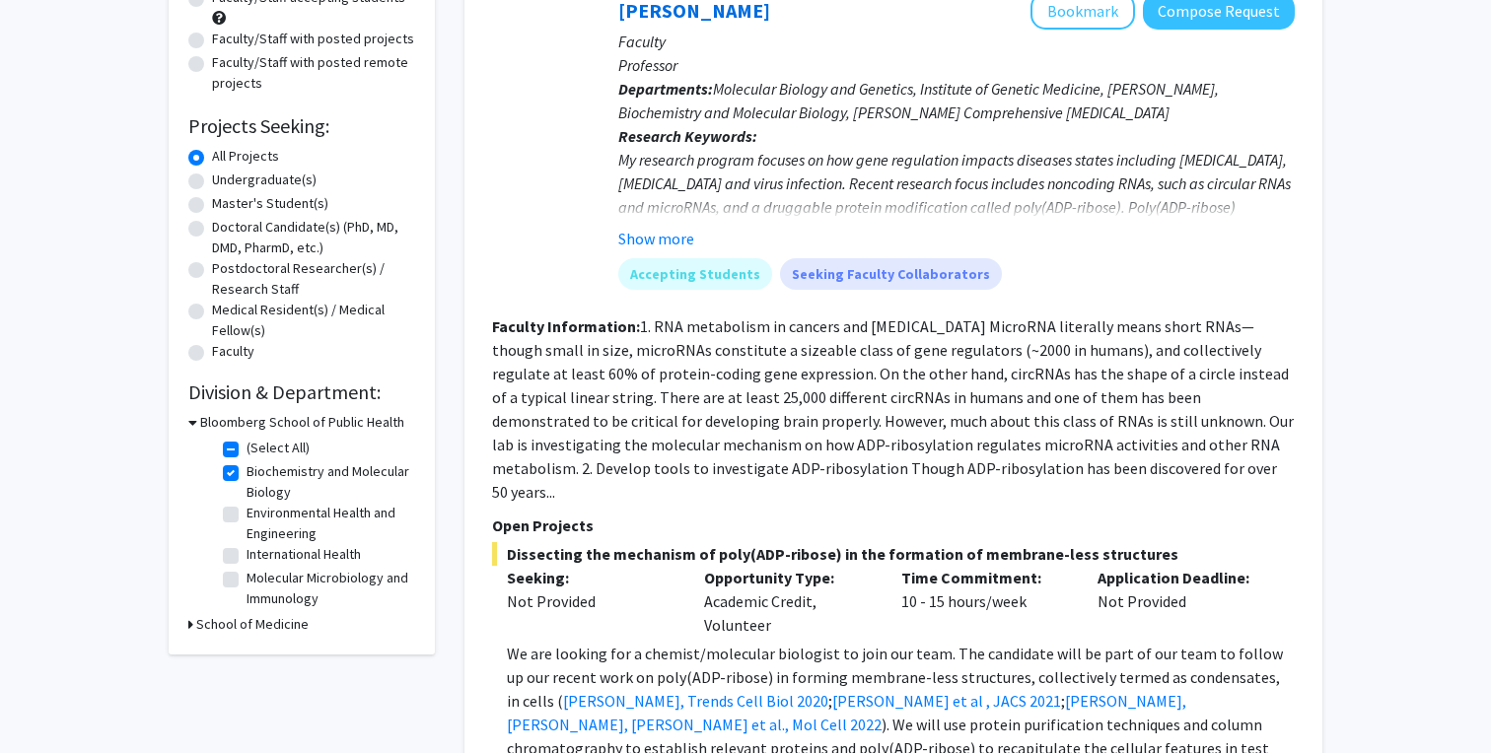
scroll to position [215, 0]
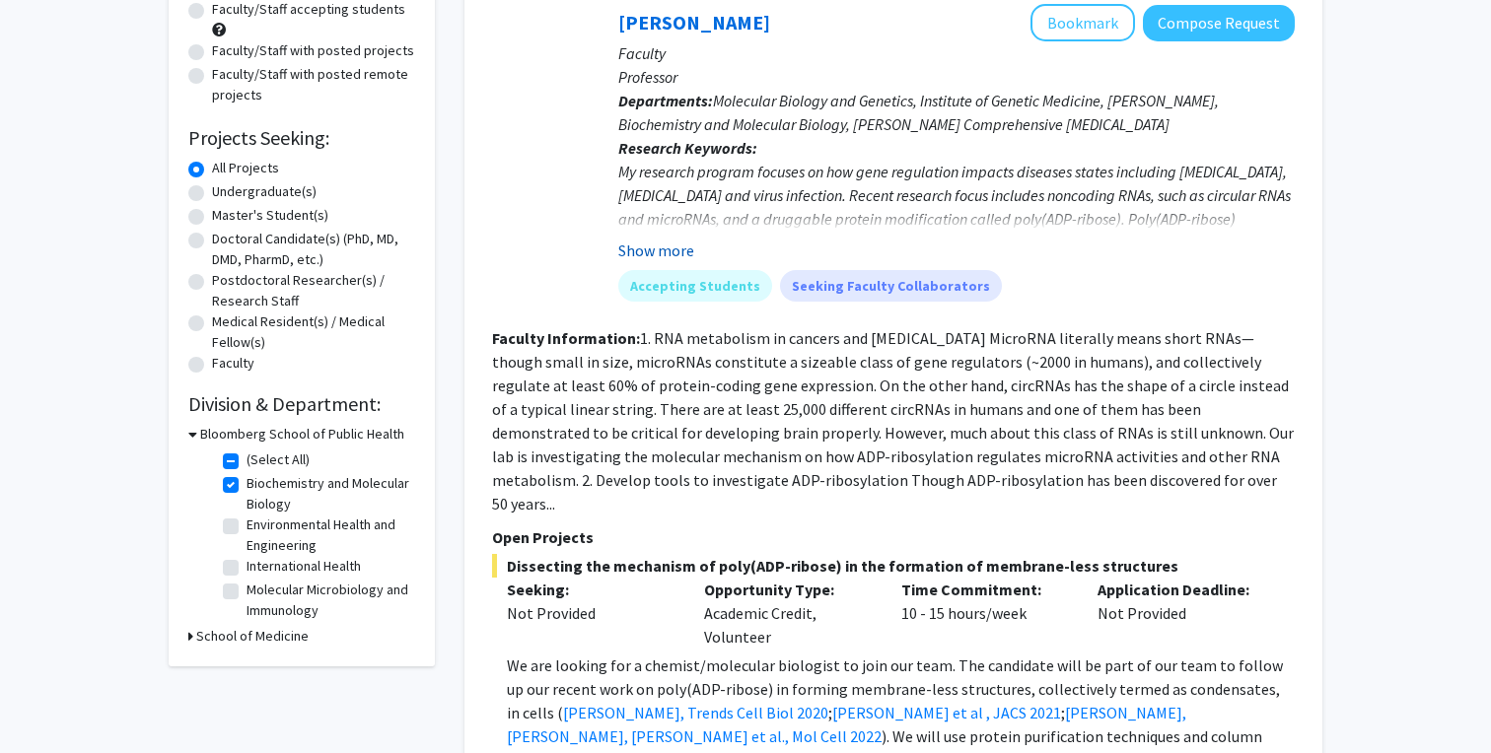
click at [679, 252] on button "Show more" at bounding box center [656, 251] width 76 height 24
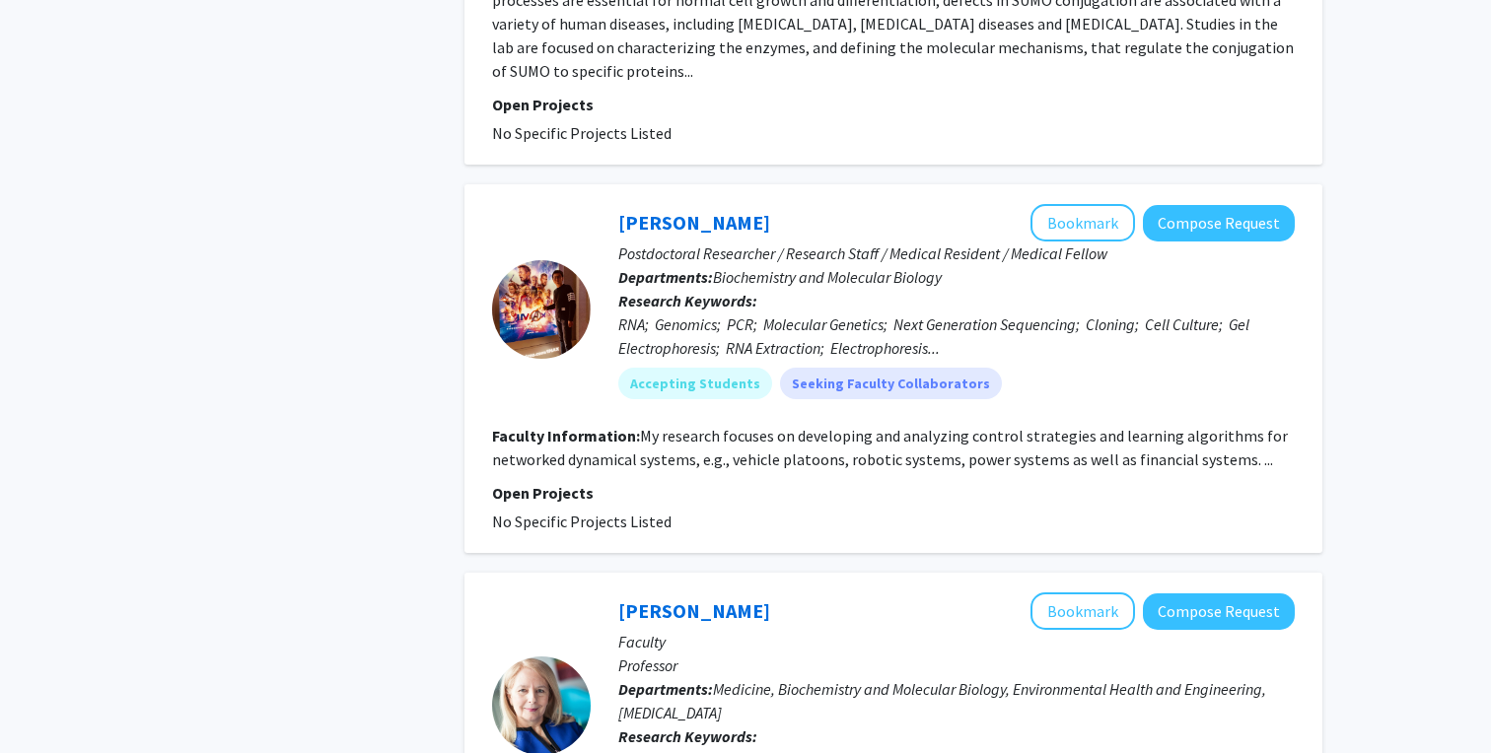
scroll to position [4976, 0]
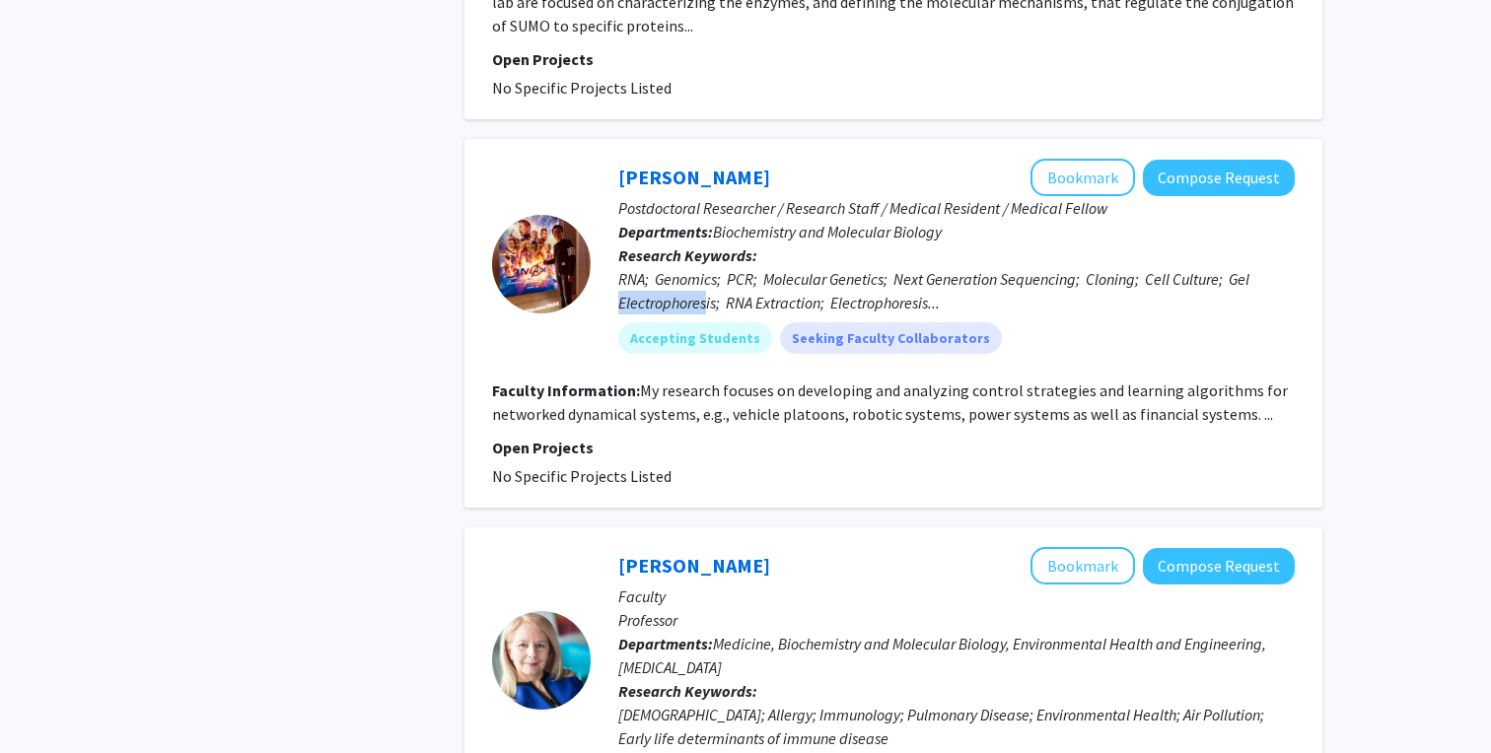
drag, startPoint x: 621, startPoint y: 139, endPoint x: 706, endPoint y: 140, distance: 84.8
click at [707, 267] on div "RNA; Genomics; PCR; Molecular Genetics; Next Generation Sequencing; Cloning; Ce…" at bounding box center [956, 290] width 676 height 47
click at [706, 267] on div "RNA; Genomics; PCR; Molecular Genetics; Next Generation Sequencing; Cloning; Ce…" at bounding box center [956, 290] width 676 height 47
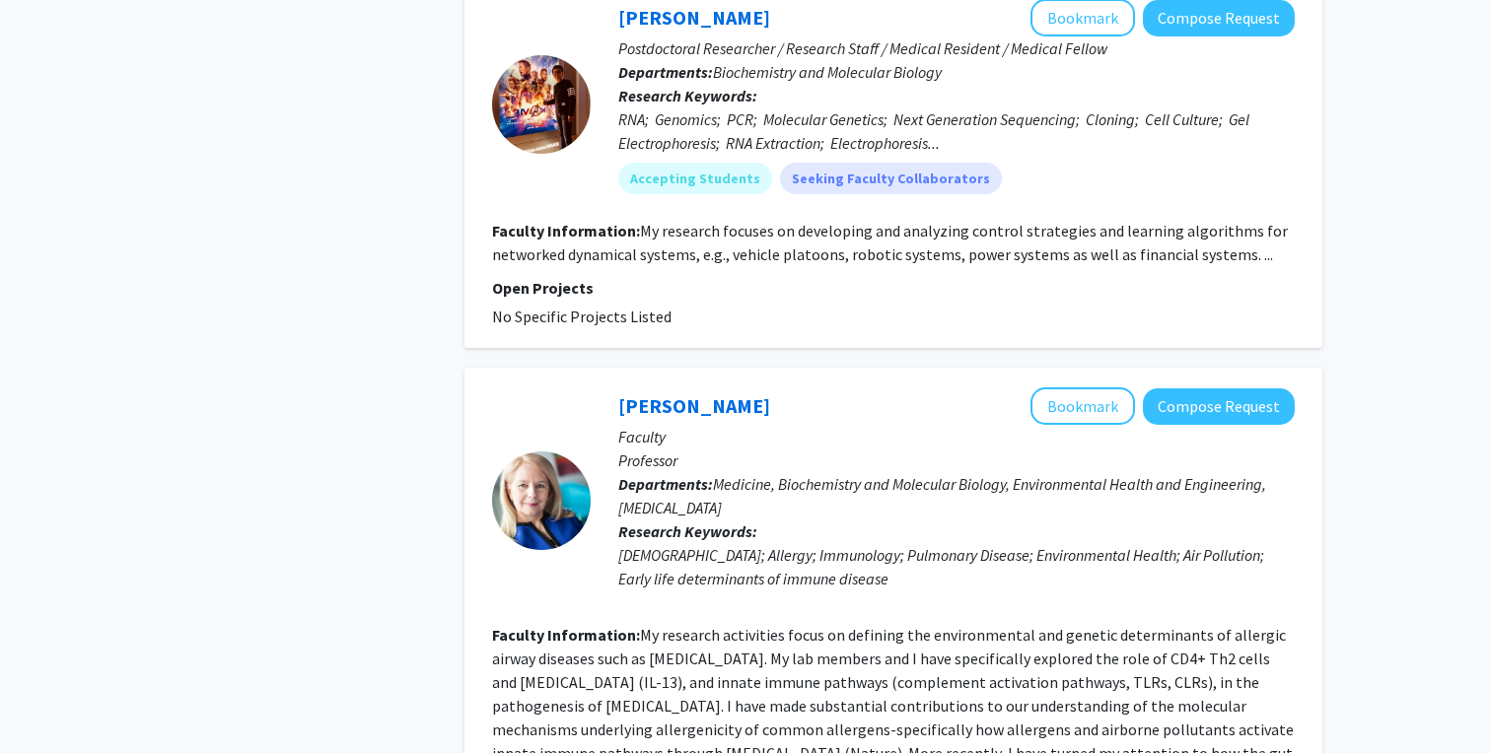
scroll to position [5306, 0]
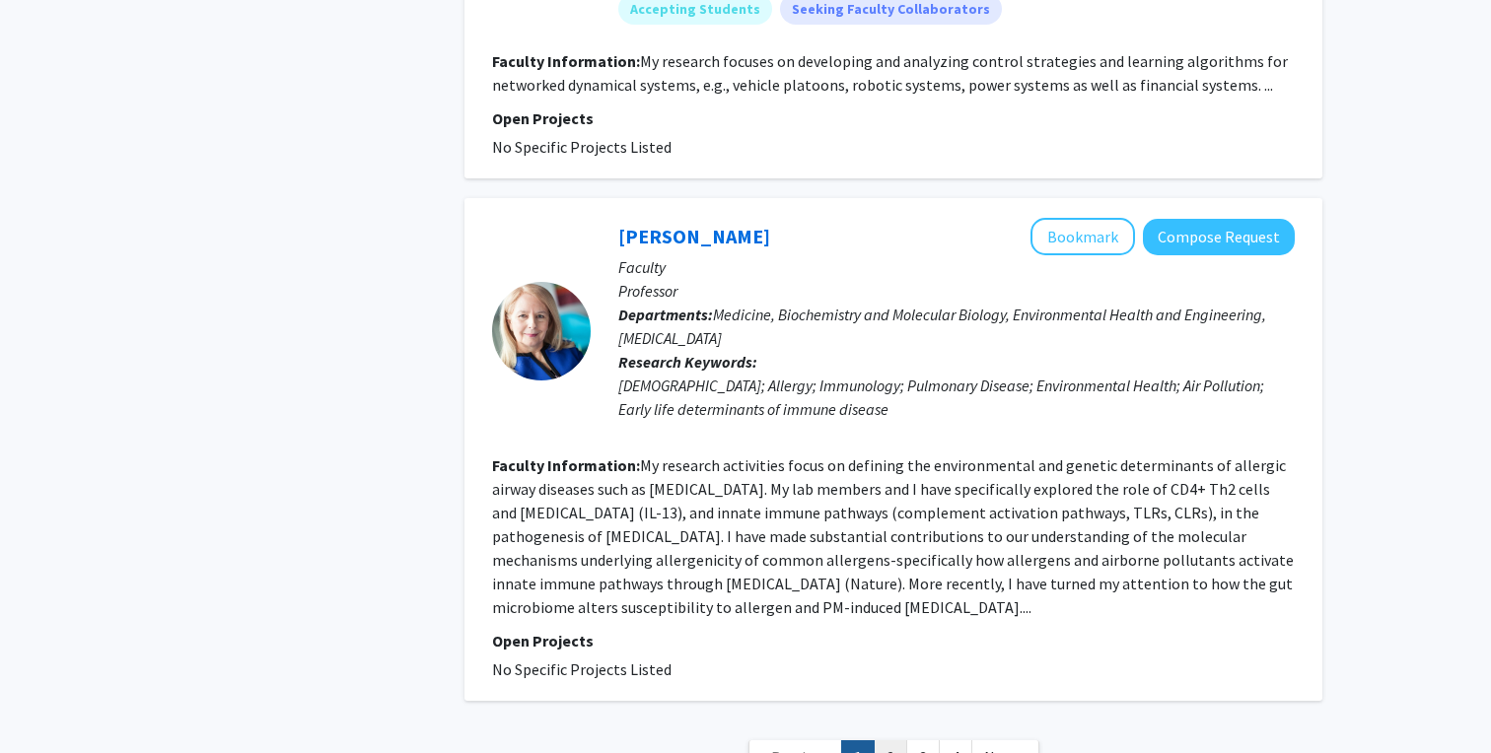
click at [899, 741] on link "2" at bounding box center [891, 758] width 34 height 35
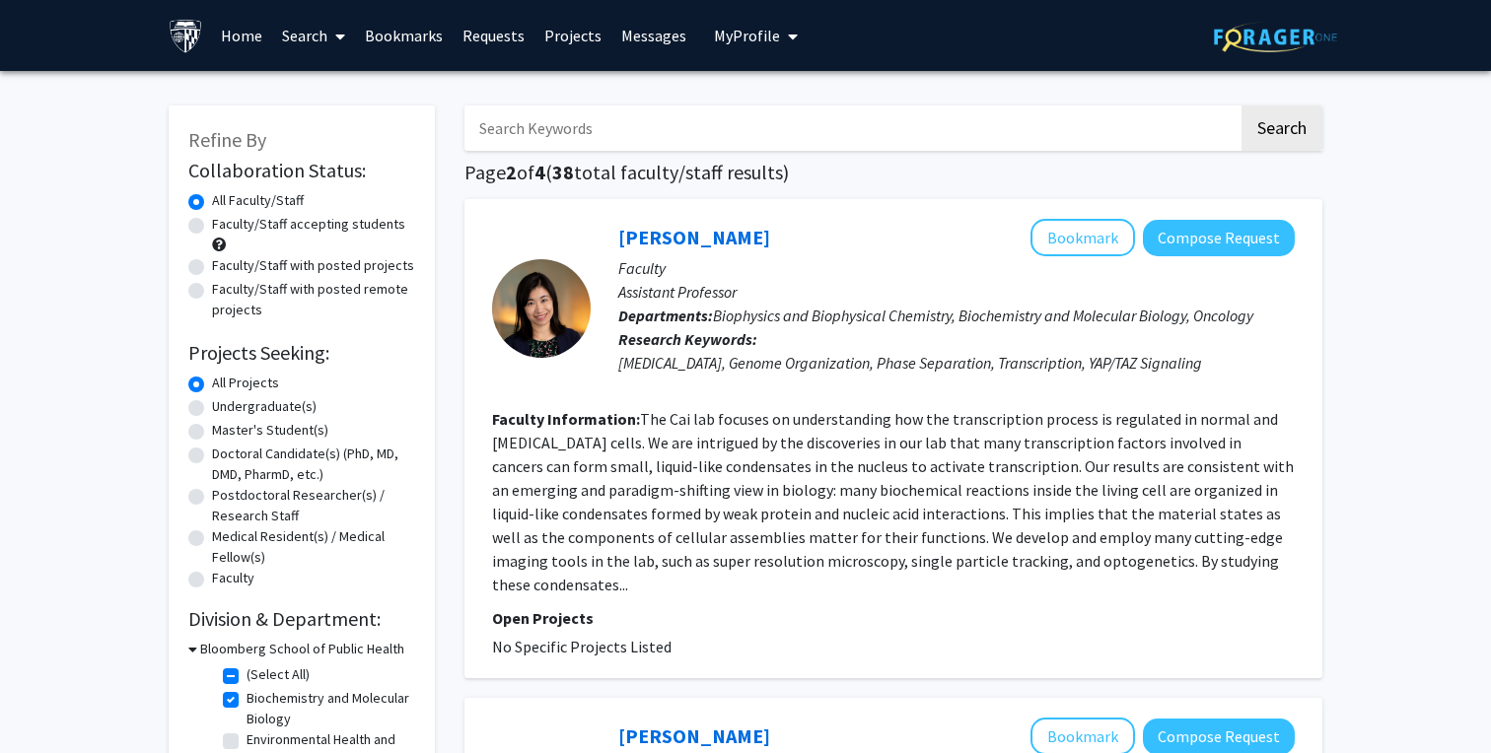
click at [1168, 568] on fg-read-more "The Cai lab focuses on understanding how the transcription process is regulated…" at bounding box center [893, 501] width 802 height 185
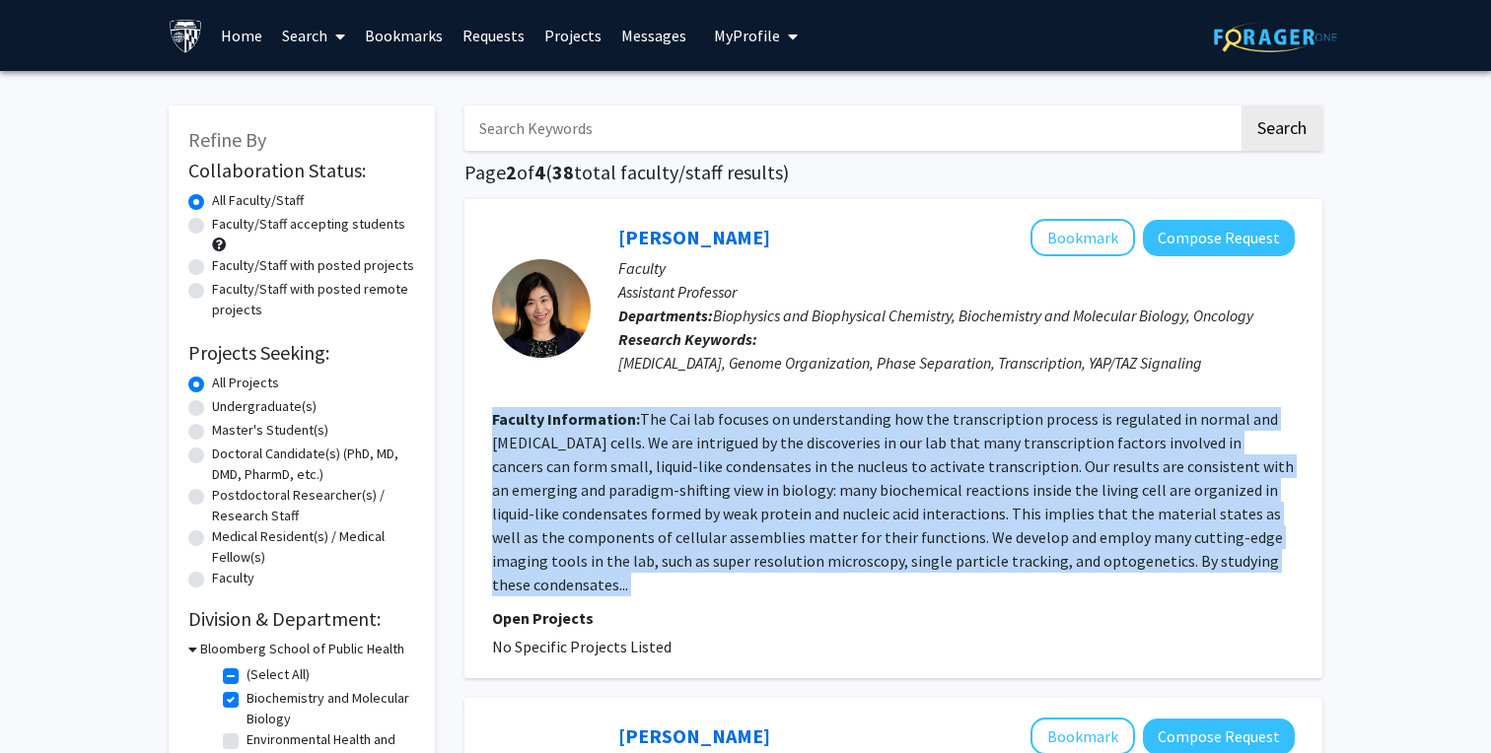
click at [1168, 568] on fg-read-more "The Cai lab focuses on understanding how the transcription process is regulated…" at bounding box center [893, 501] width 802 height 185
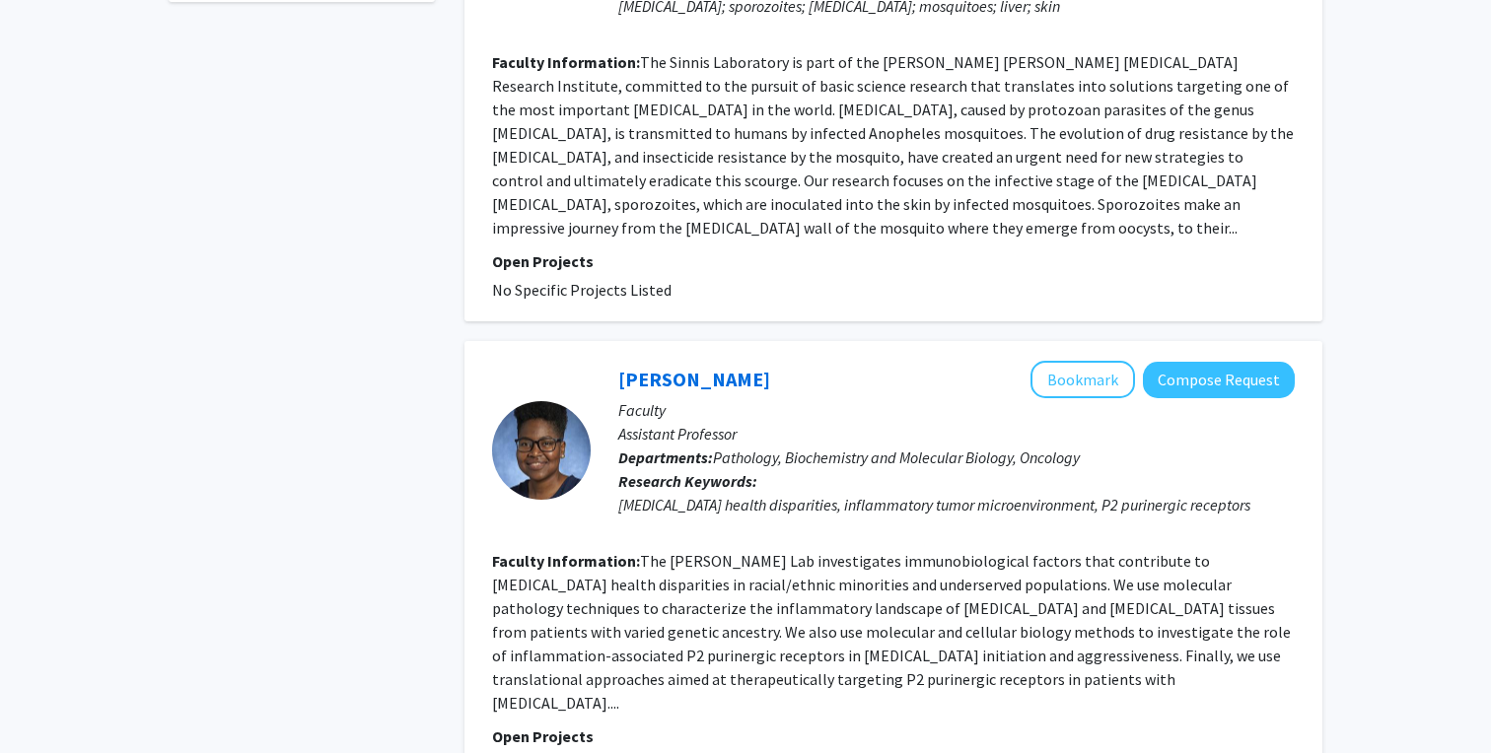
scroll to position [882, 0]
click at [1095, 359] on button "Bookmark" at bounding box center [1082, 377] width 105 height 37
